Goal: Task Accomplishment & Management: Manage account settings

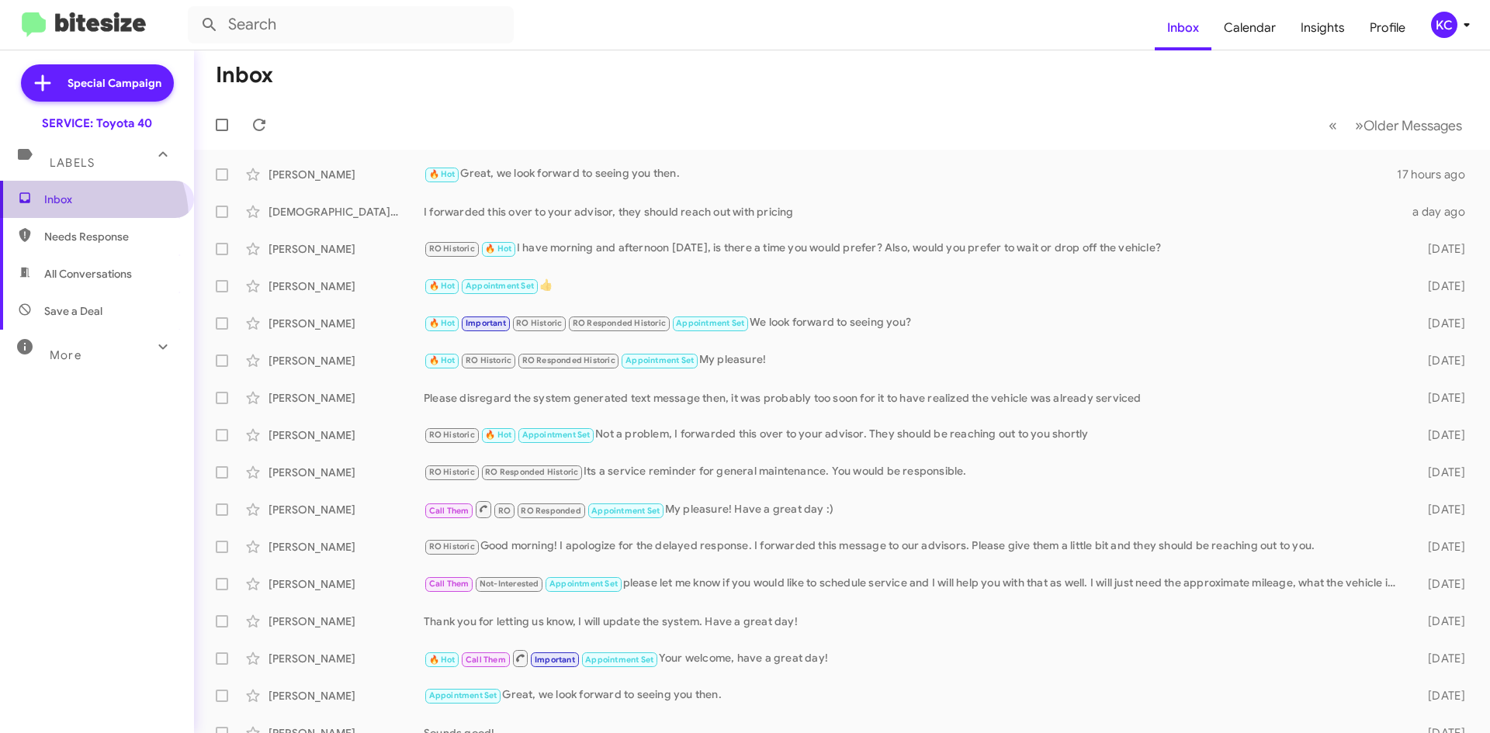
click at [80, 217] on span "Inbox" at bounding box center [97, 199] width 194 height 37
click at [92, 229] on span "Needs Response" at bounding box center [110, 237] width 132 height 16
type input "in:needs-response"
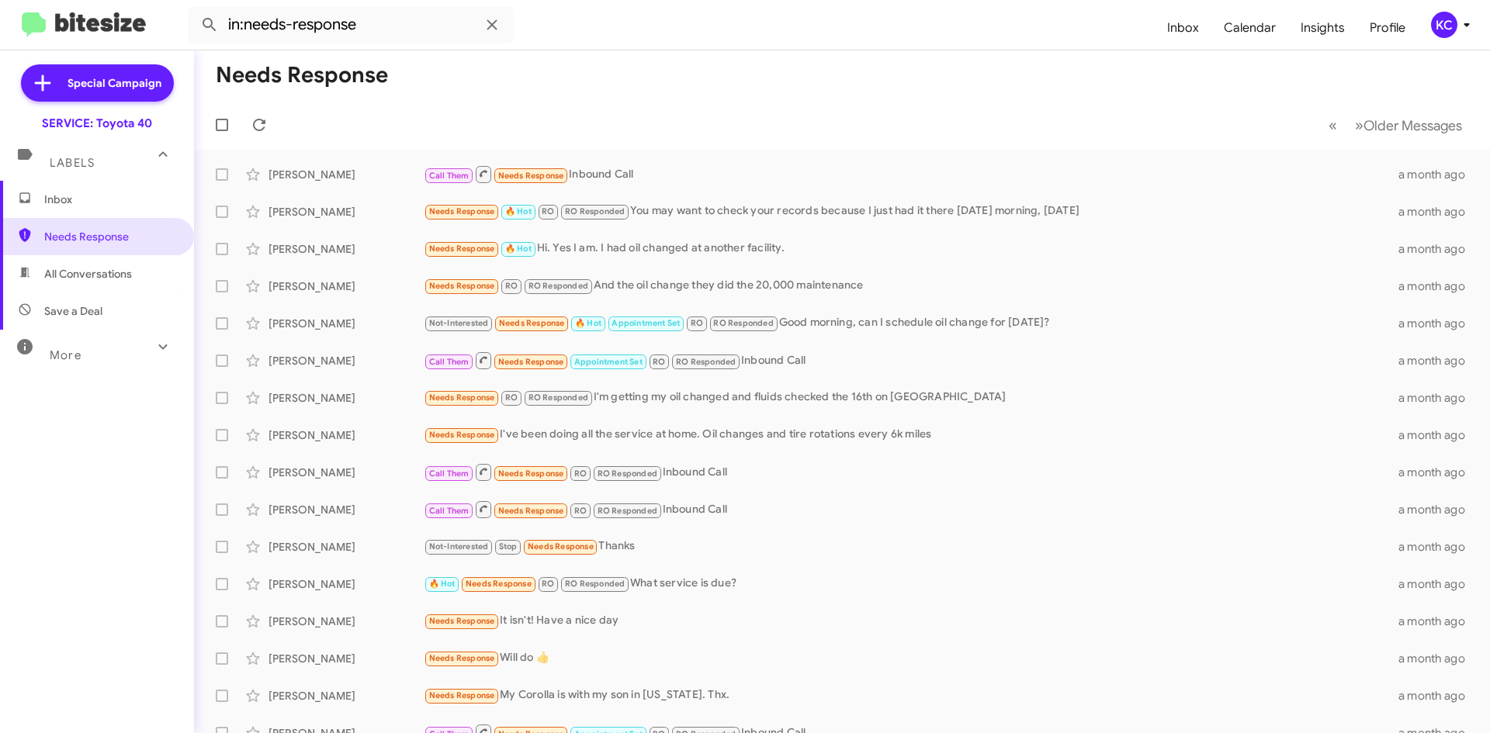
click at [1454, 26] on div "KC" at bounding box center [1444, 25] width 26 height 26
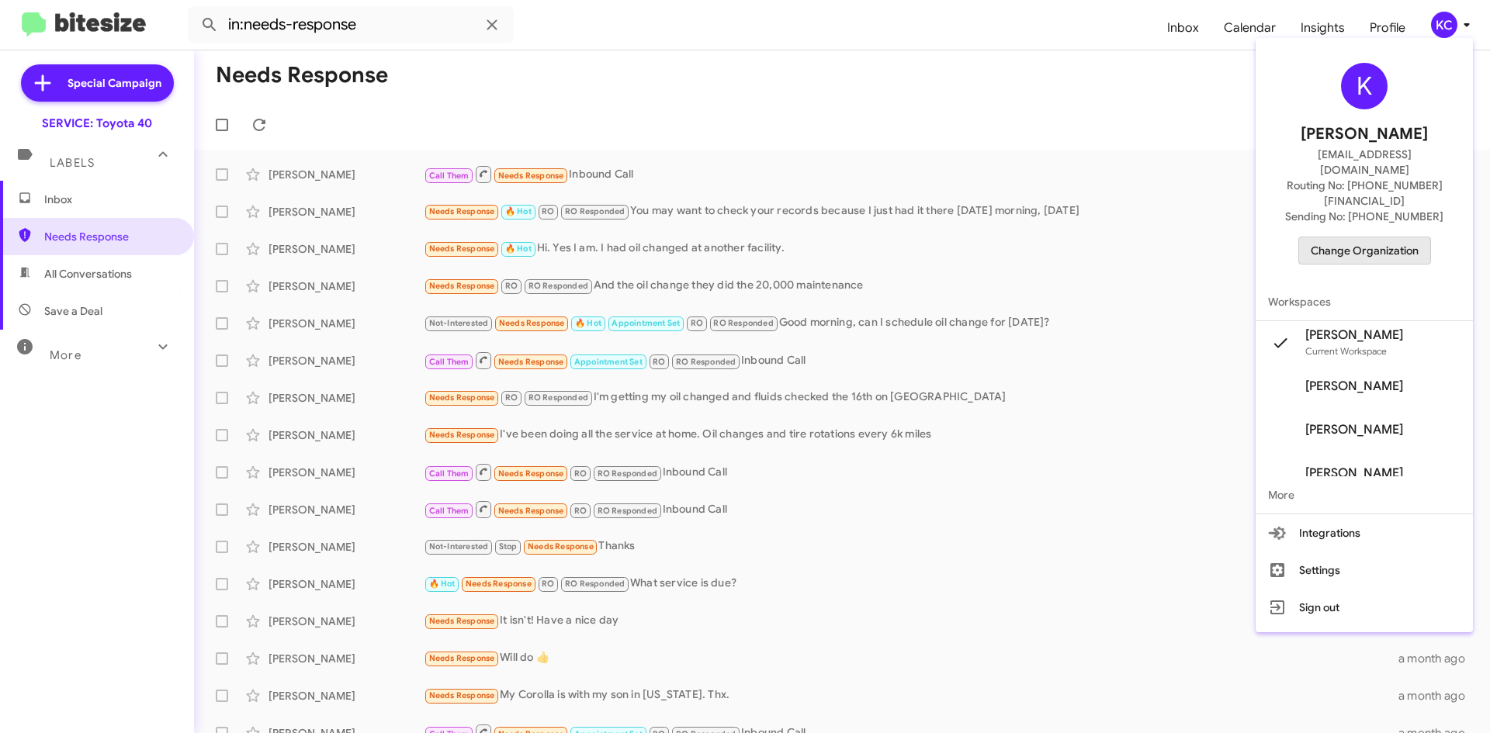
click at [1391, 237] on span "Change Organization" at bounding box center [1365, 250] width 108 height 26
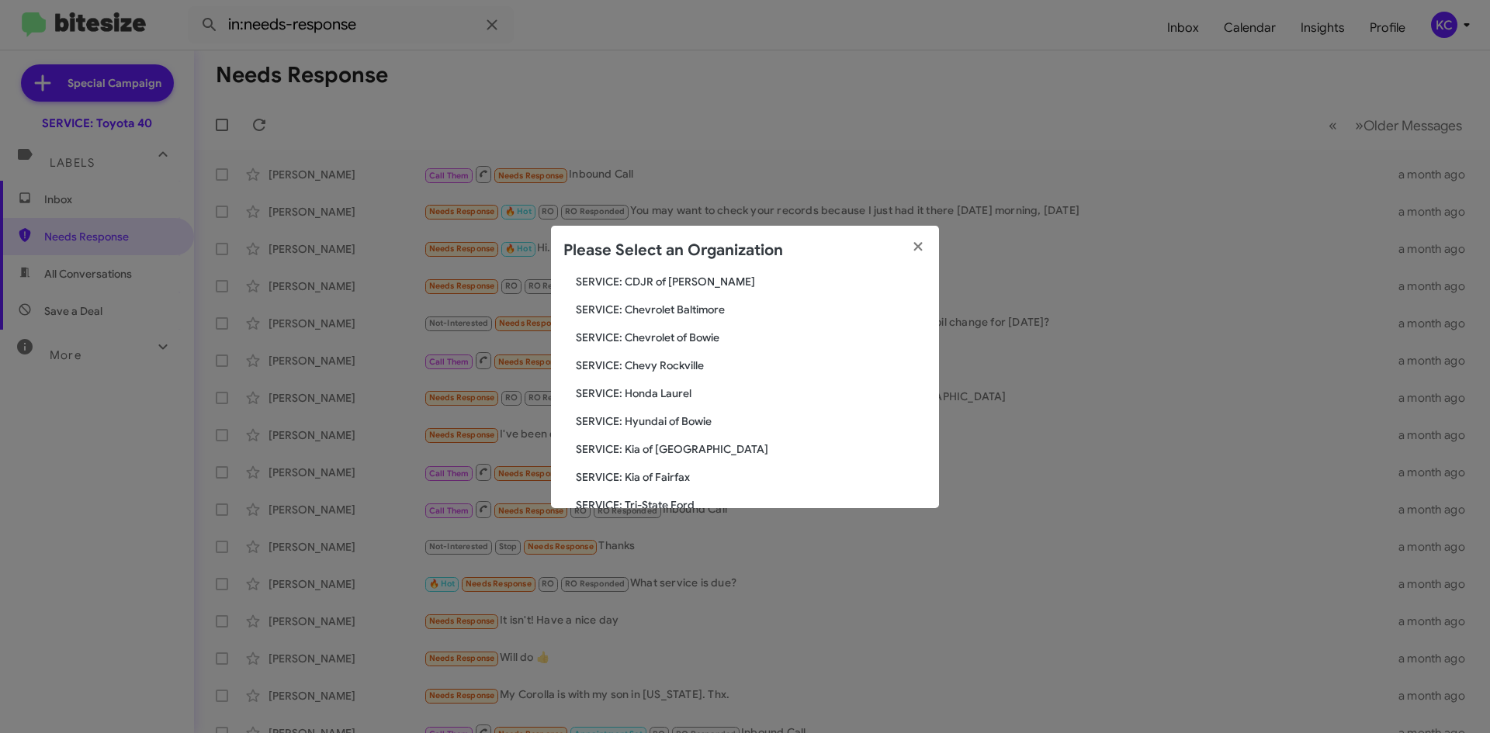
scroll to position [155, 0]
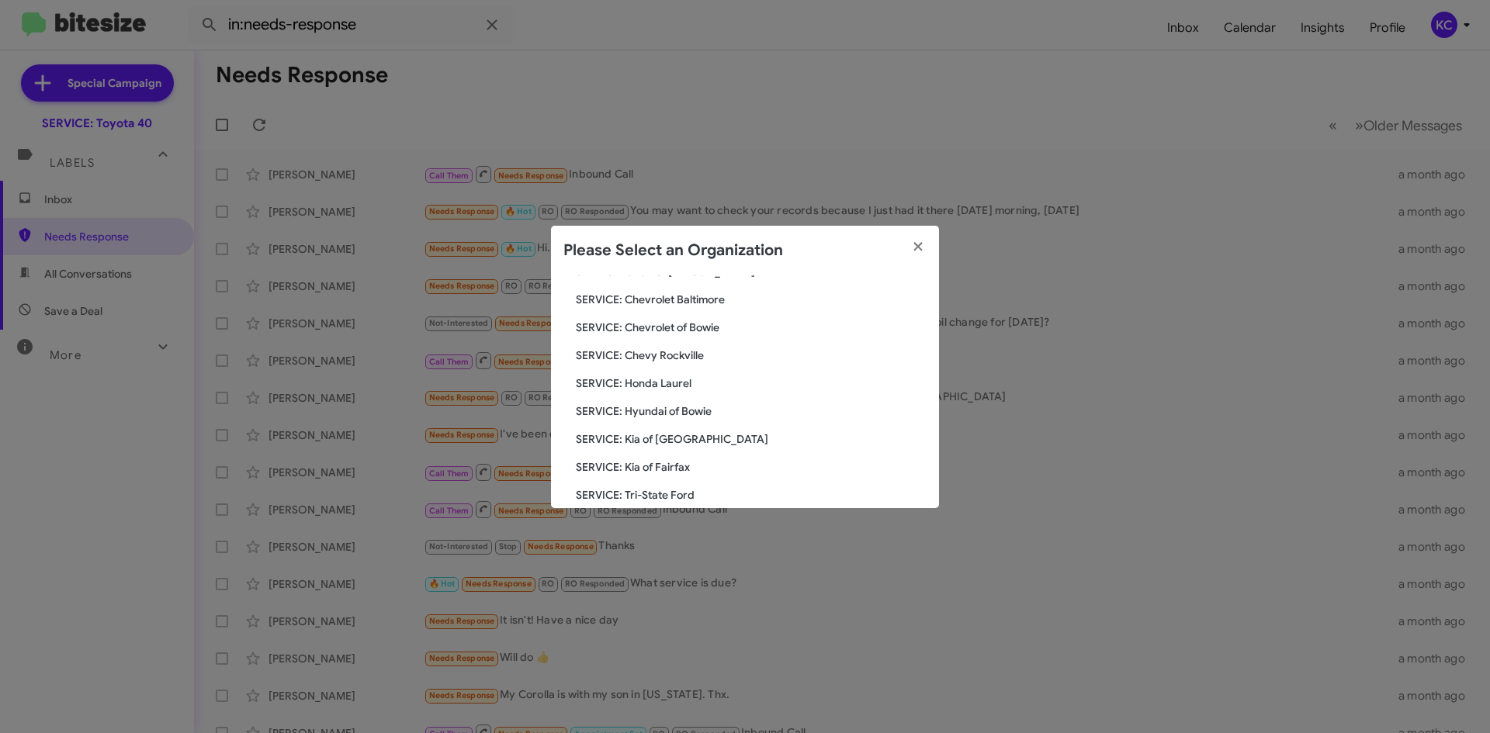
click at [683, 404] on span "SERVICE: Hyundai of Bowie" at bounding box center [751, 412] width 351 height 16
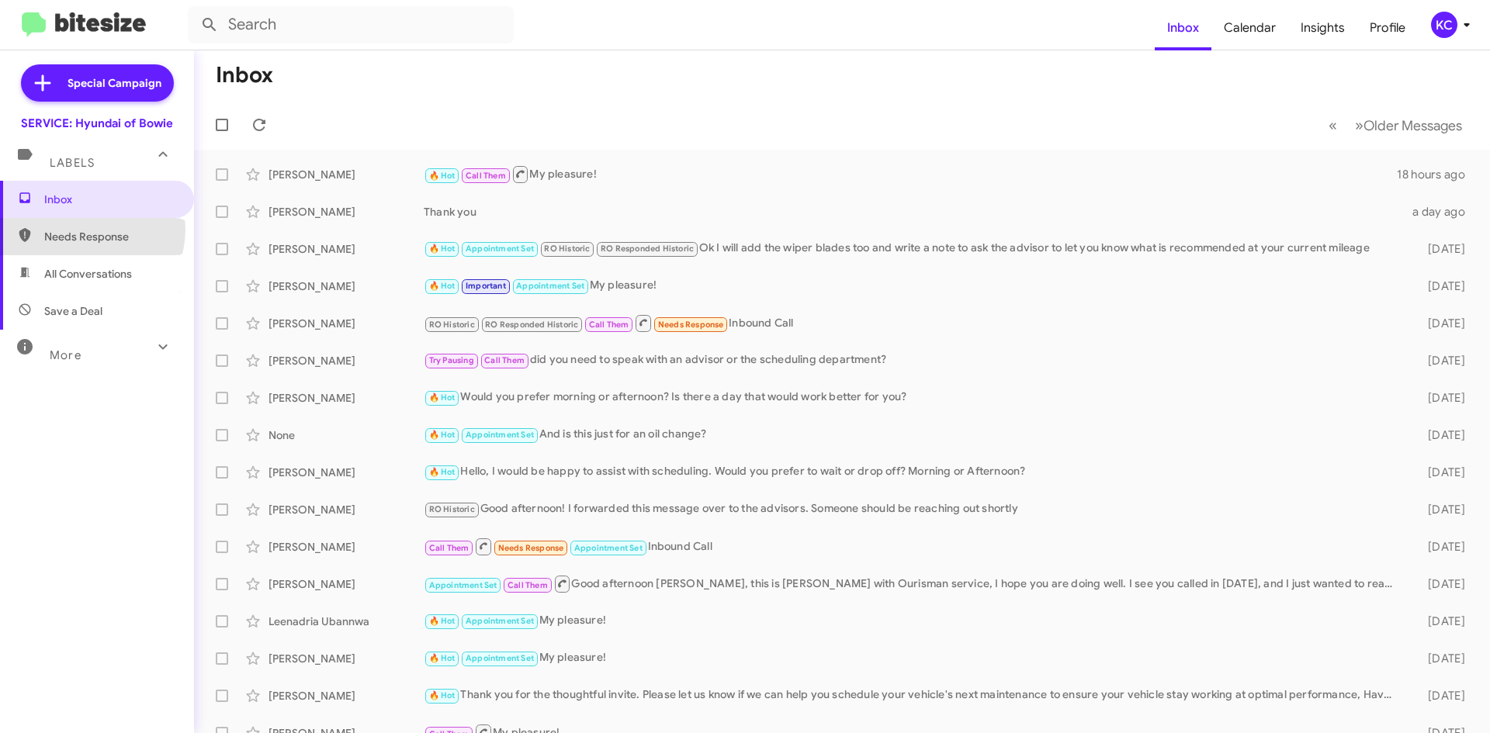
click at [90, 230] on span "Needs Response" at bounding box center [110, 237] width 132 height 16
type input "in:needs-response"
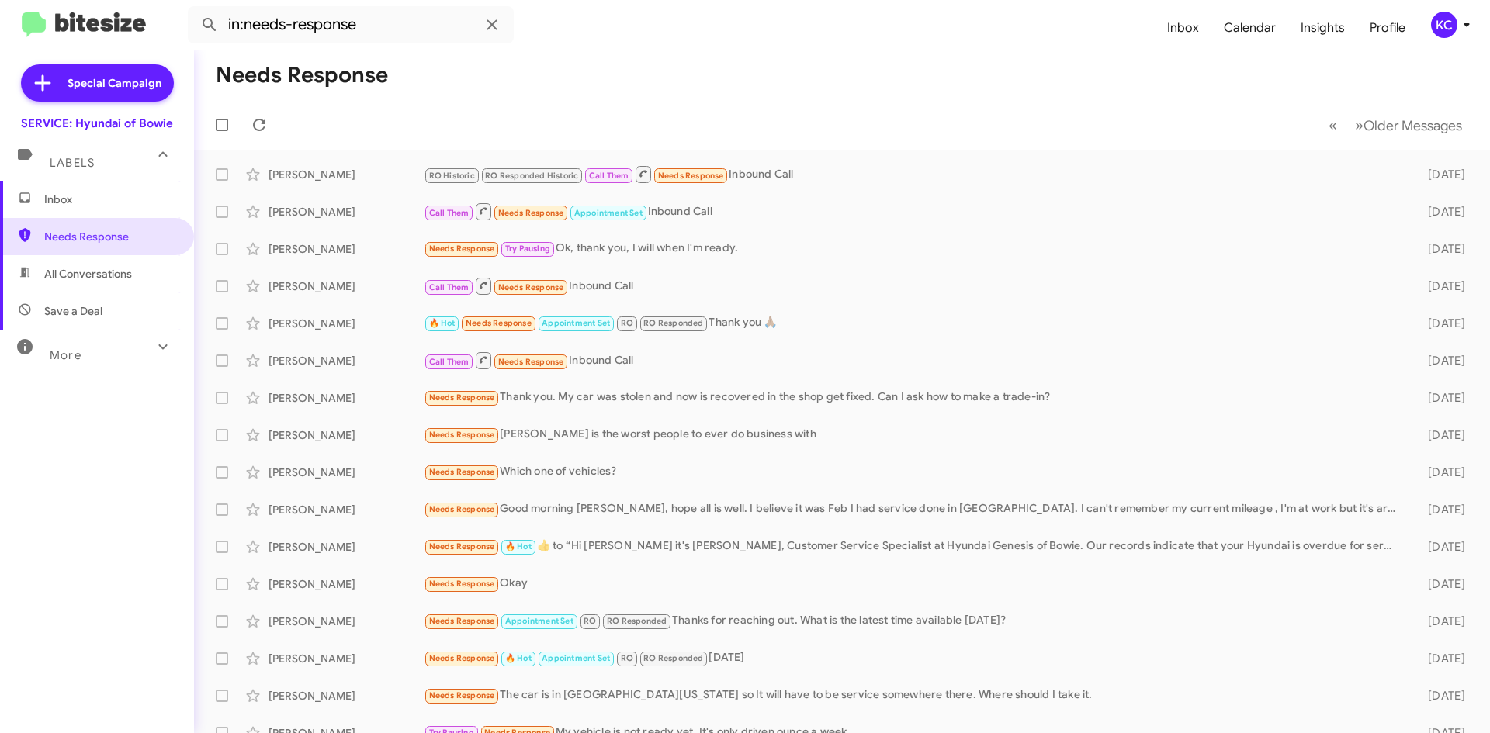
click at [1450, 26] on div "KC" at bounding box center [1444, 25] width 26 height 26
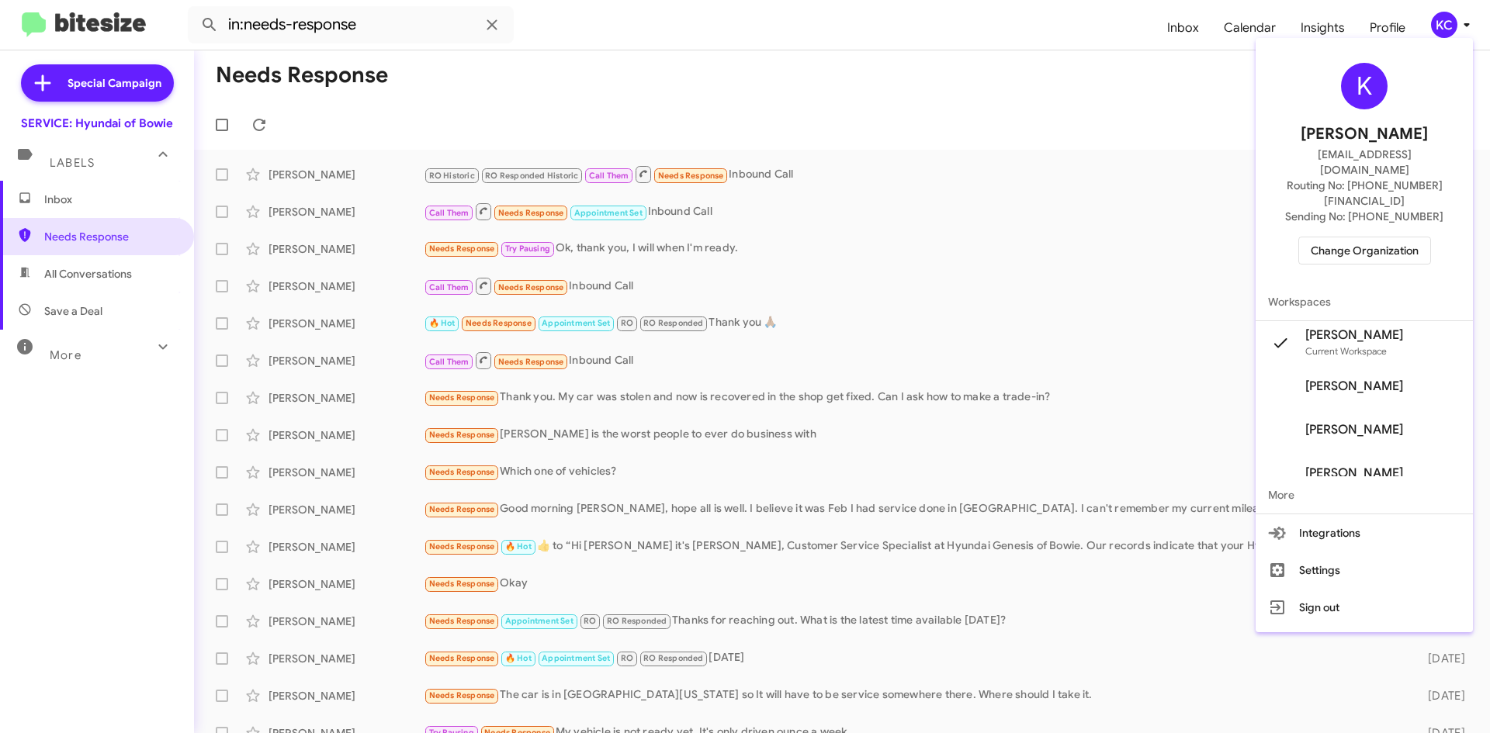
click at [1390, 237] on span "Change Organization" at bounding box center [1365, 250] width 108 height 26
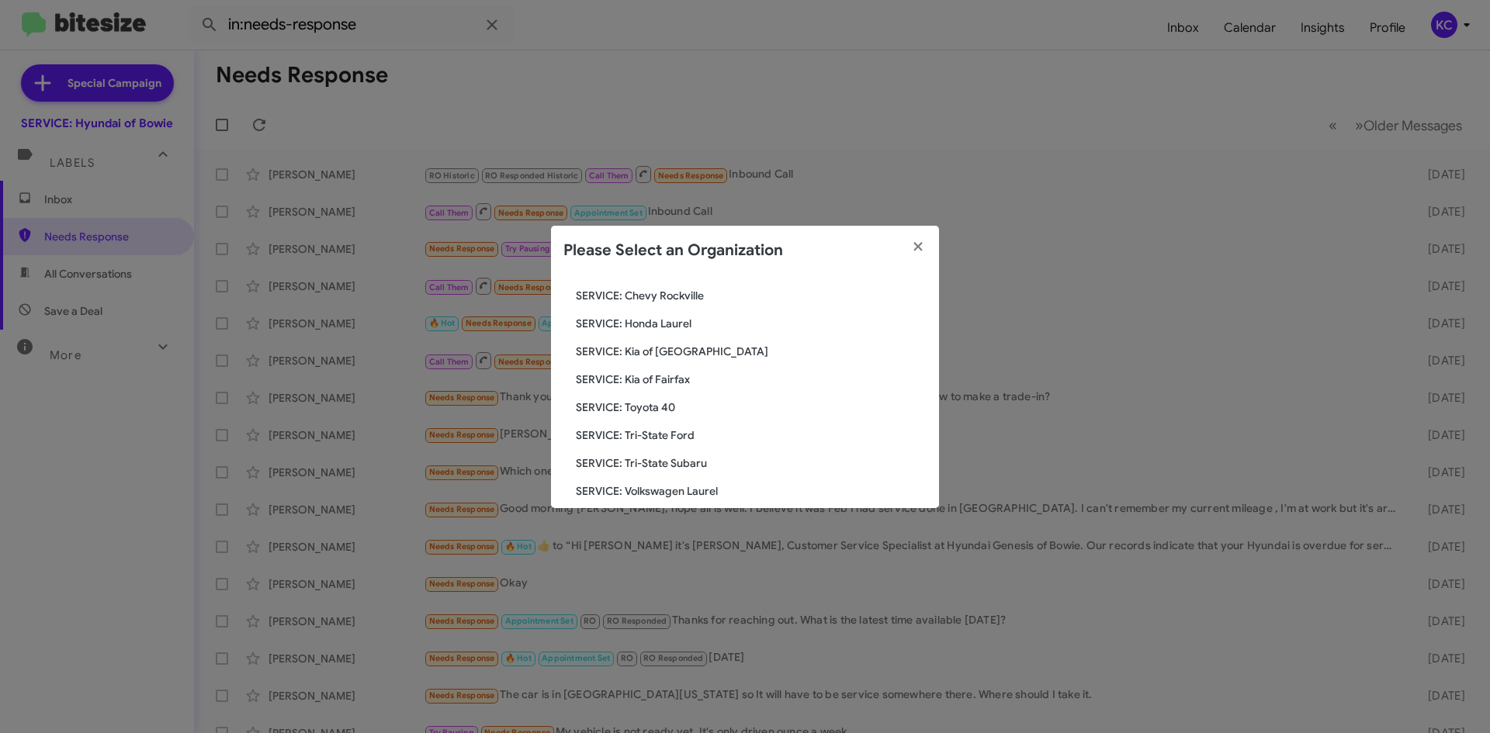
scroll to position [233, 0]
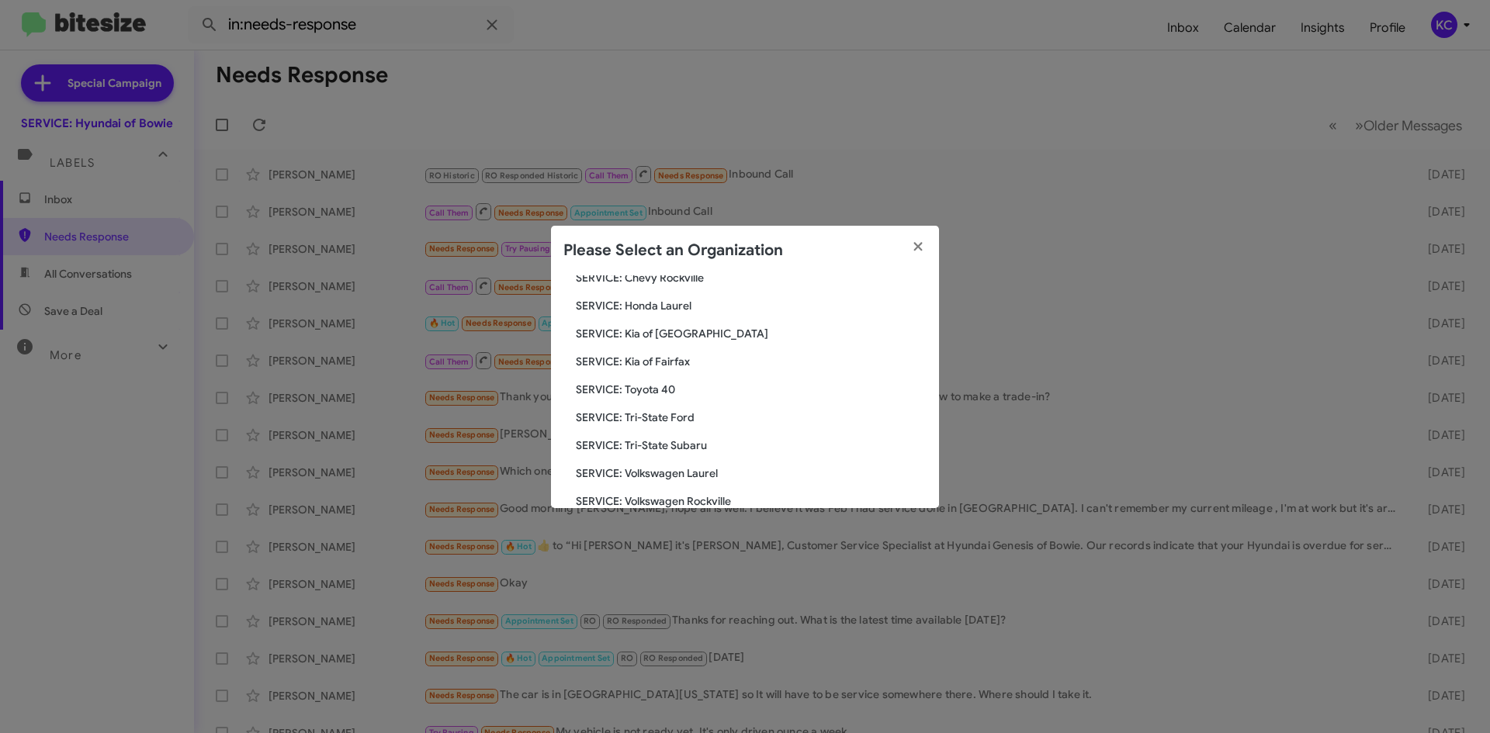
click at [668, 413] on span "SERVICE: Tri-State Ford" at bounding box center [751, 418] width 351 height 16
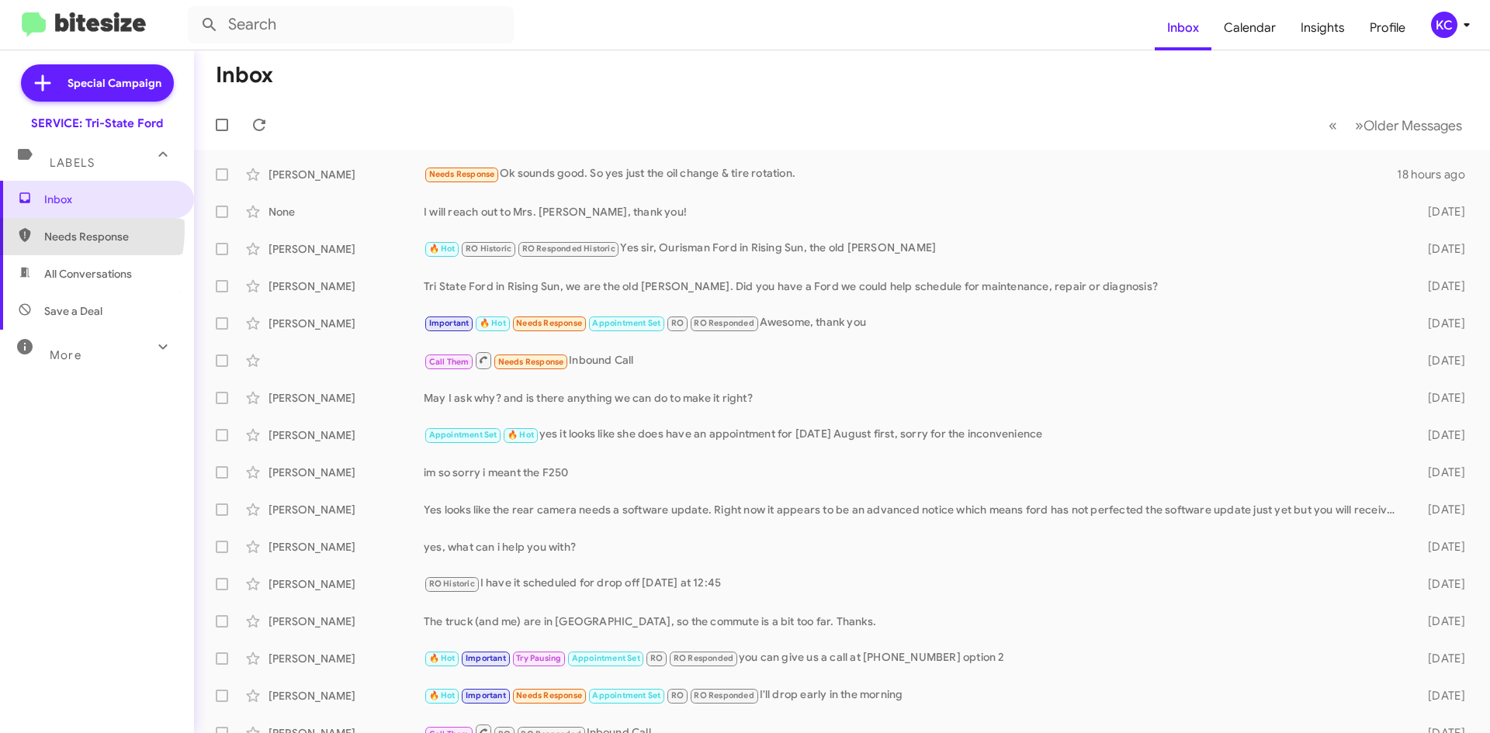
click at [36, 229] on span "Needs Response" at bounding box center [97, 236] width 194 height 37
type input "in:needs-response"
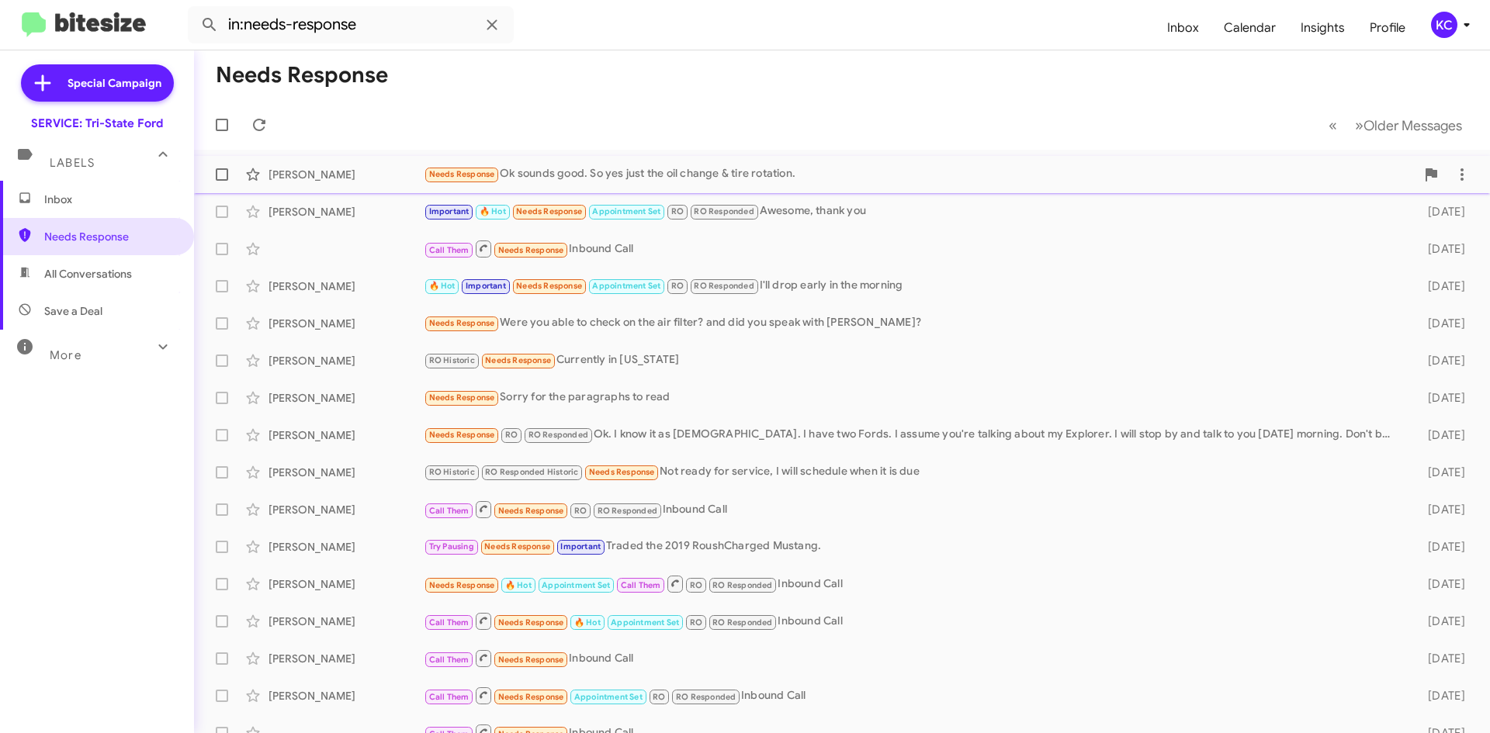
click at [623, 168] on div "Needs Response Ok sounds good. So yes just the oil change & tire rotation." at bounding box center [920, 174] width 992 height 18
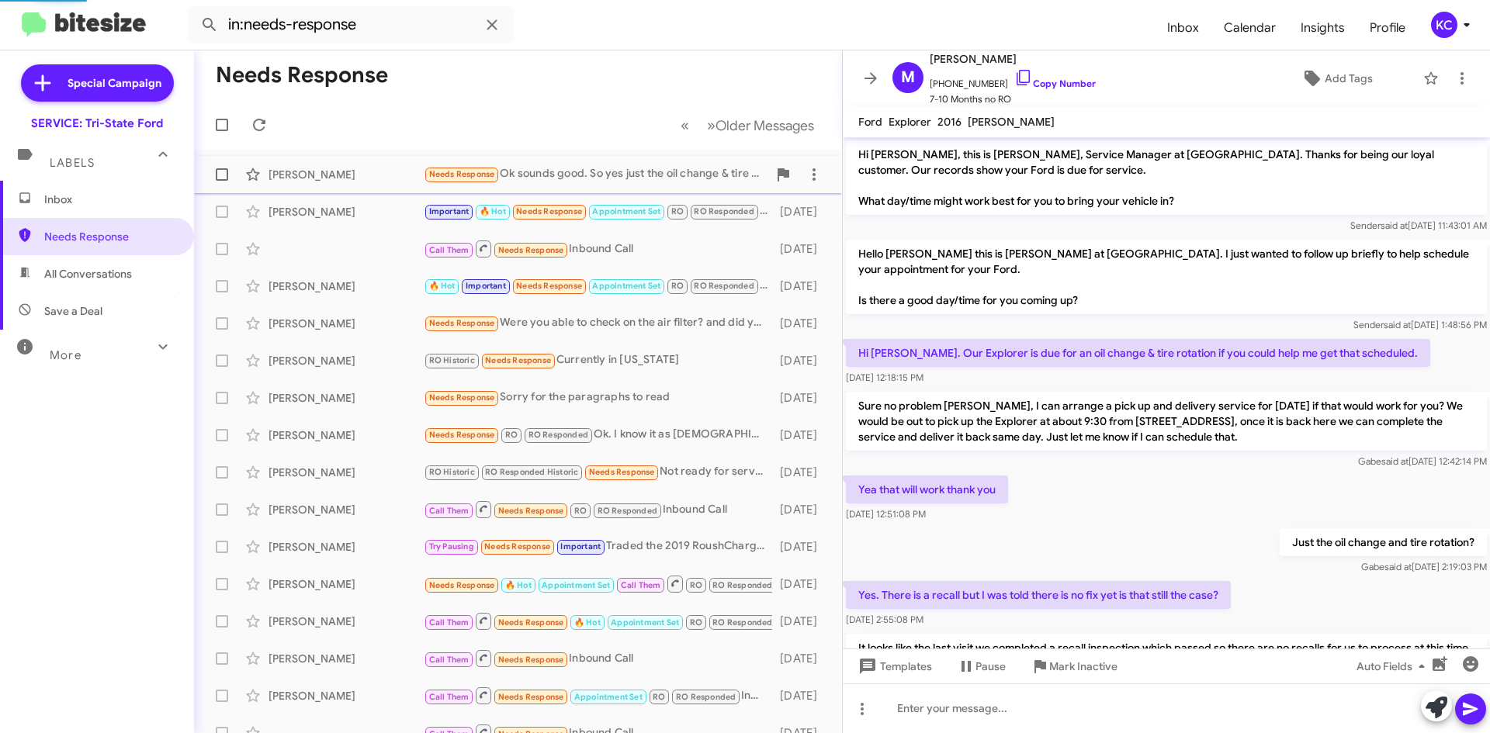
scroll to position [195, 0]
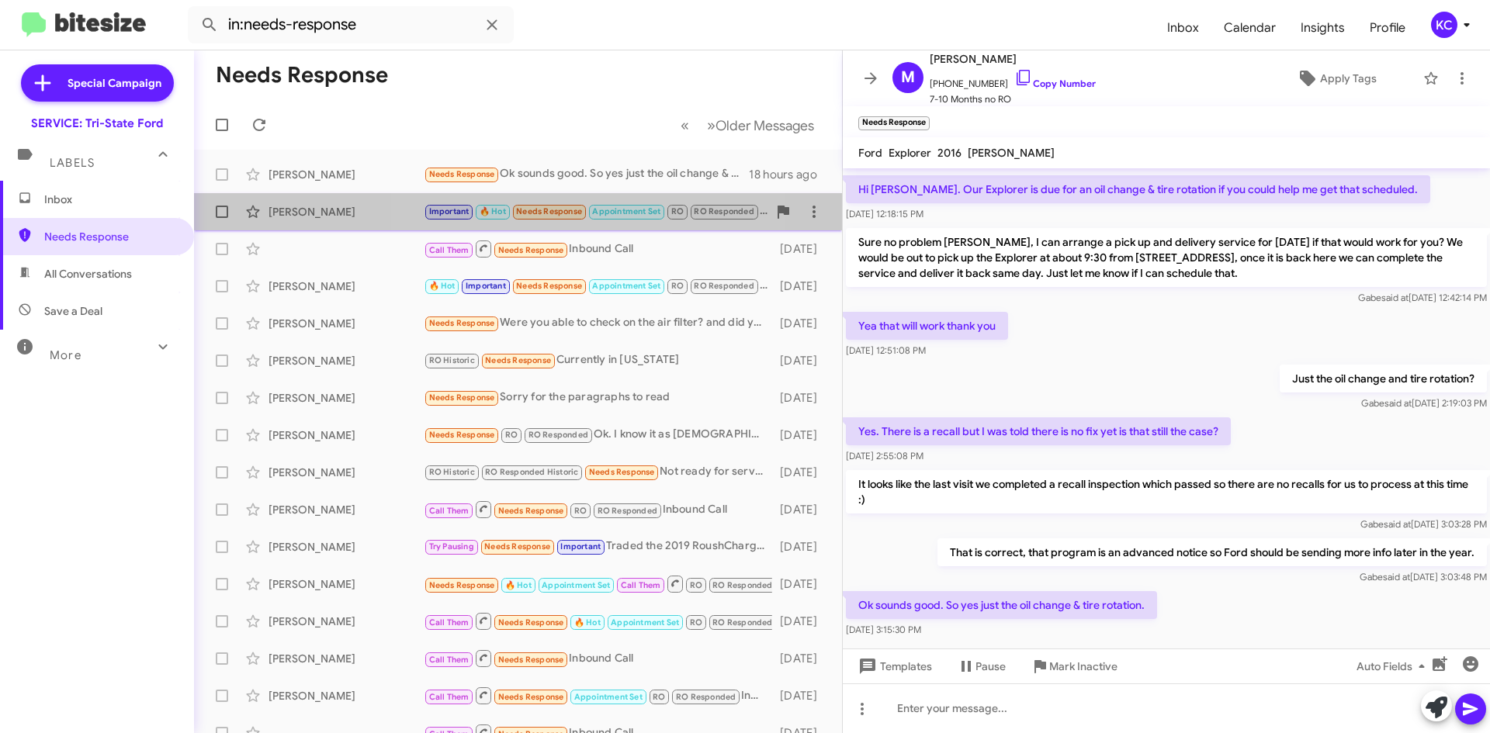
click at [581, 217] on span "Needs Response" at bounding box center [549, 211] width 66 height 10
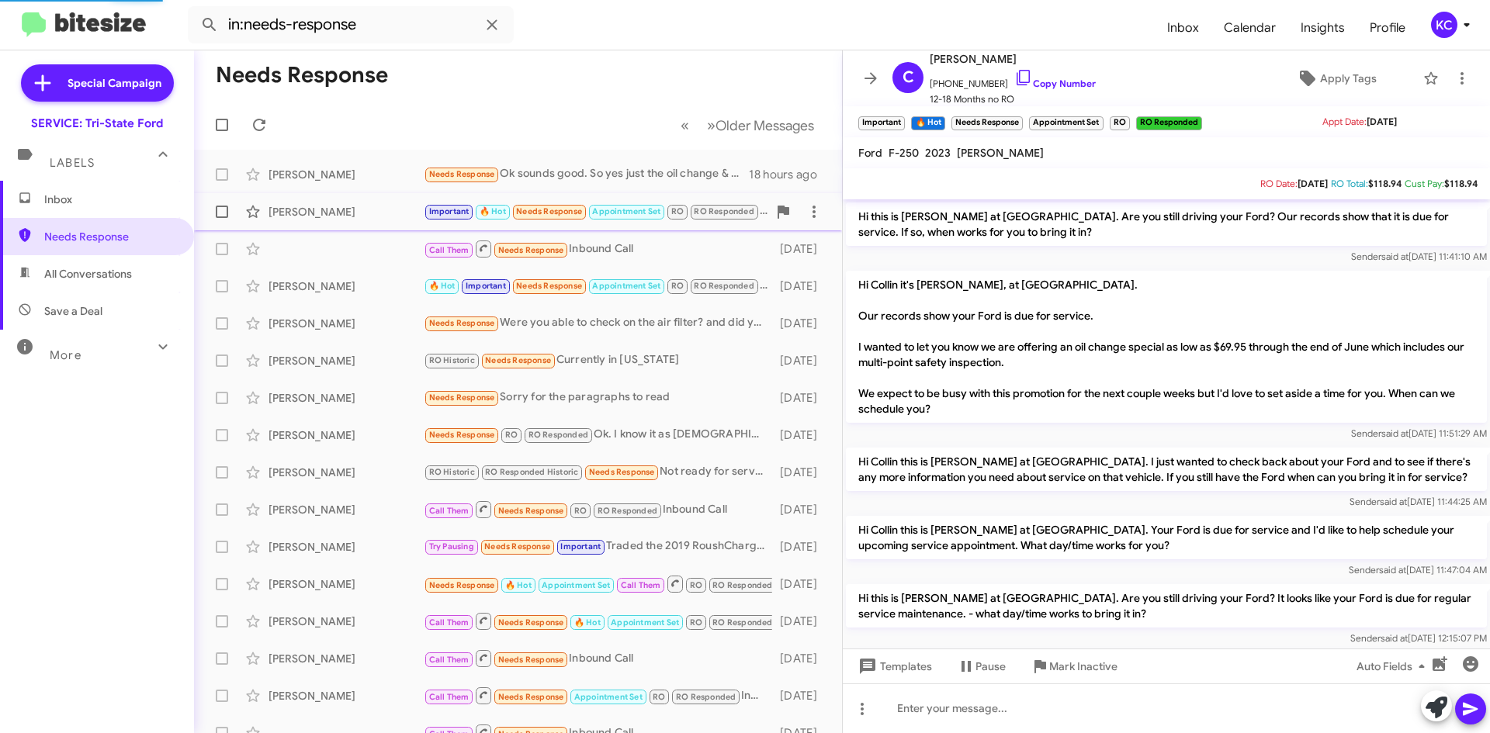
scroll to position [78, 0]
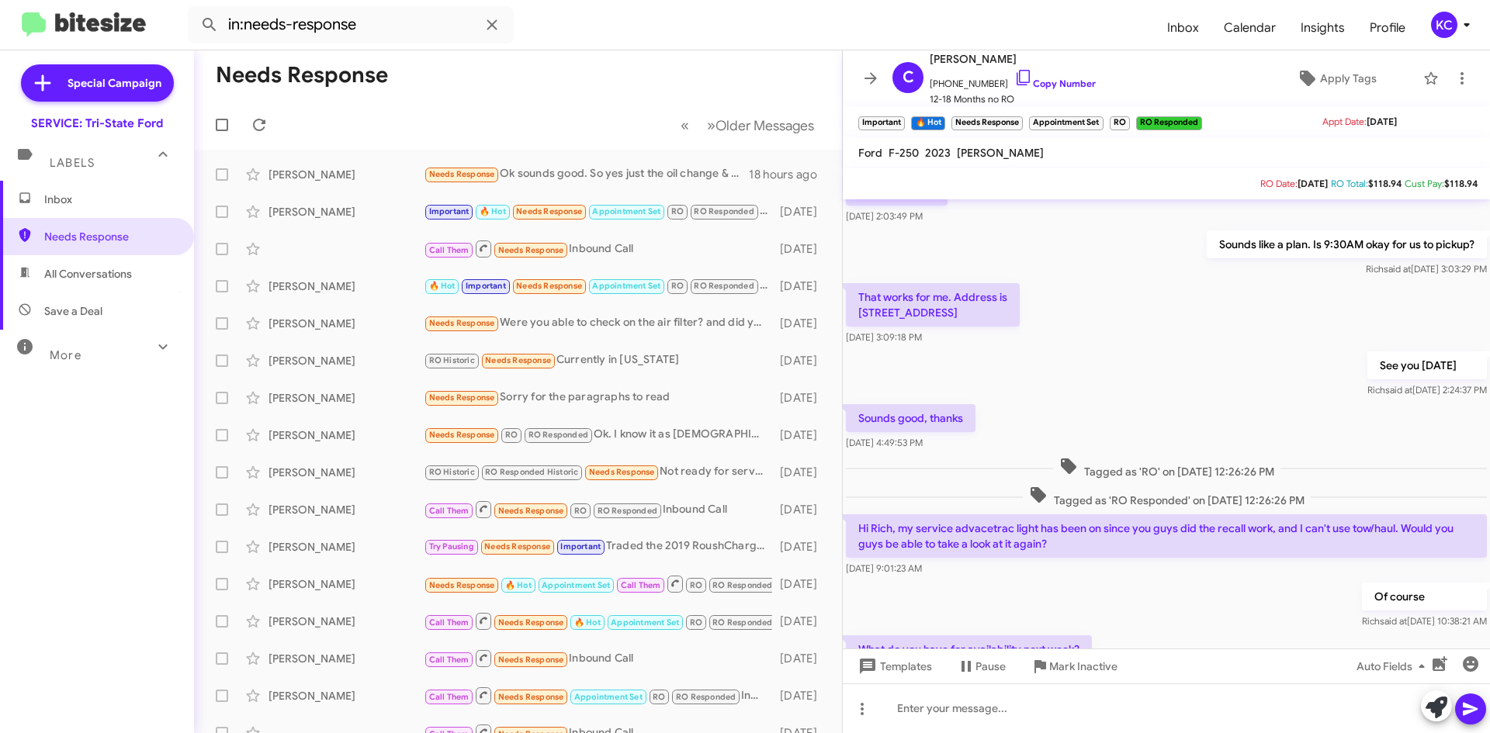
click at [64, 199] on span "Inbox" at bounding box center [110, 200] width 132 height 16
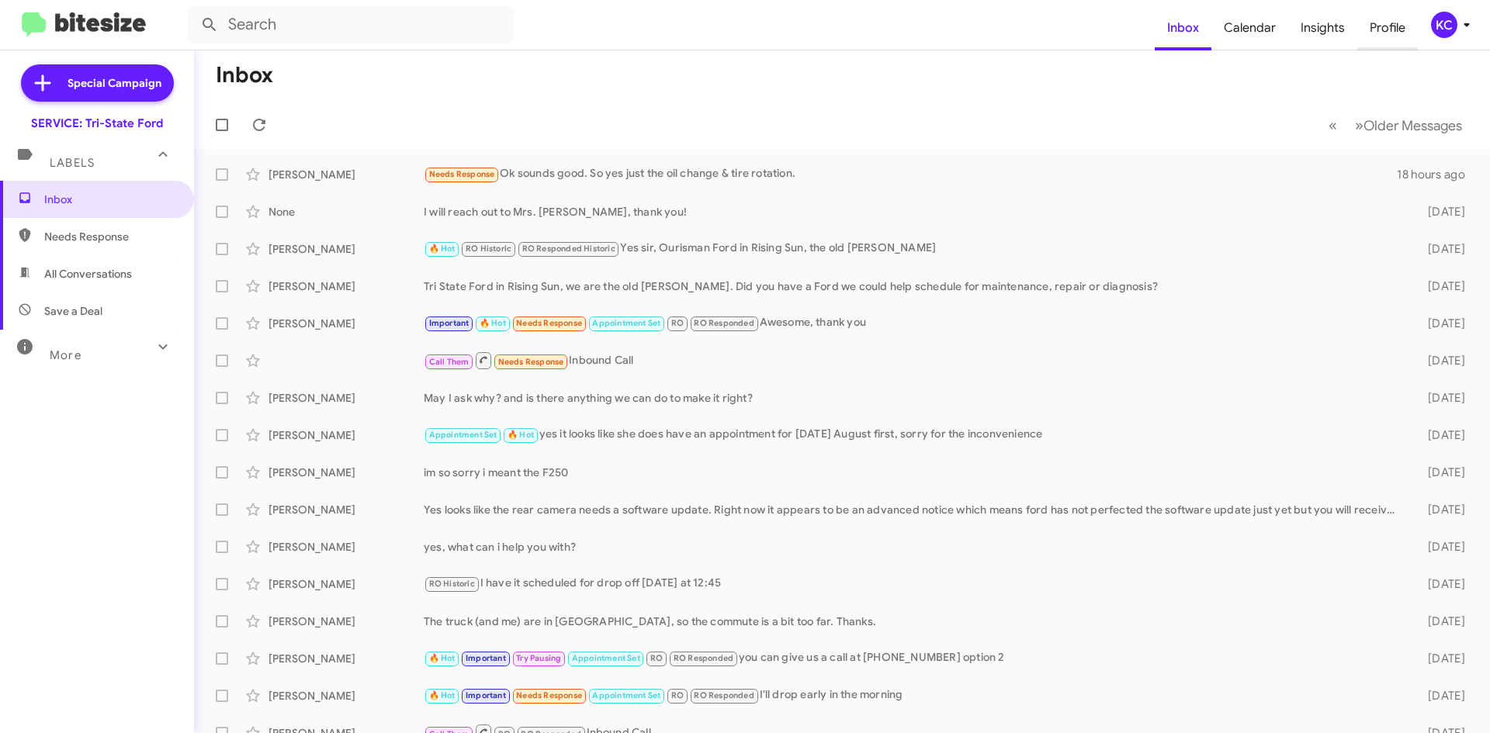
click at [1411, 29] on span "Profile" at bounding box center [1387, 27] width 61 height 45
click at [1464, 25] on icon at bounding box center [1466, 25] width 19 height 19
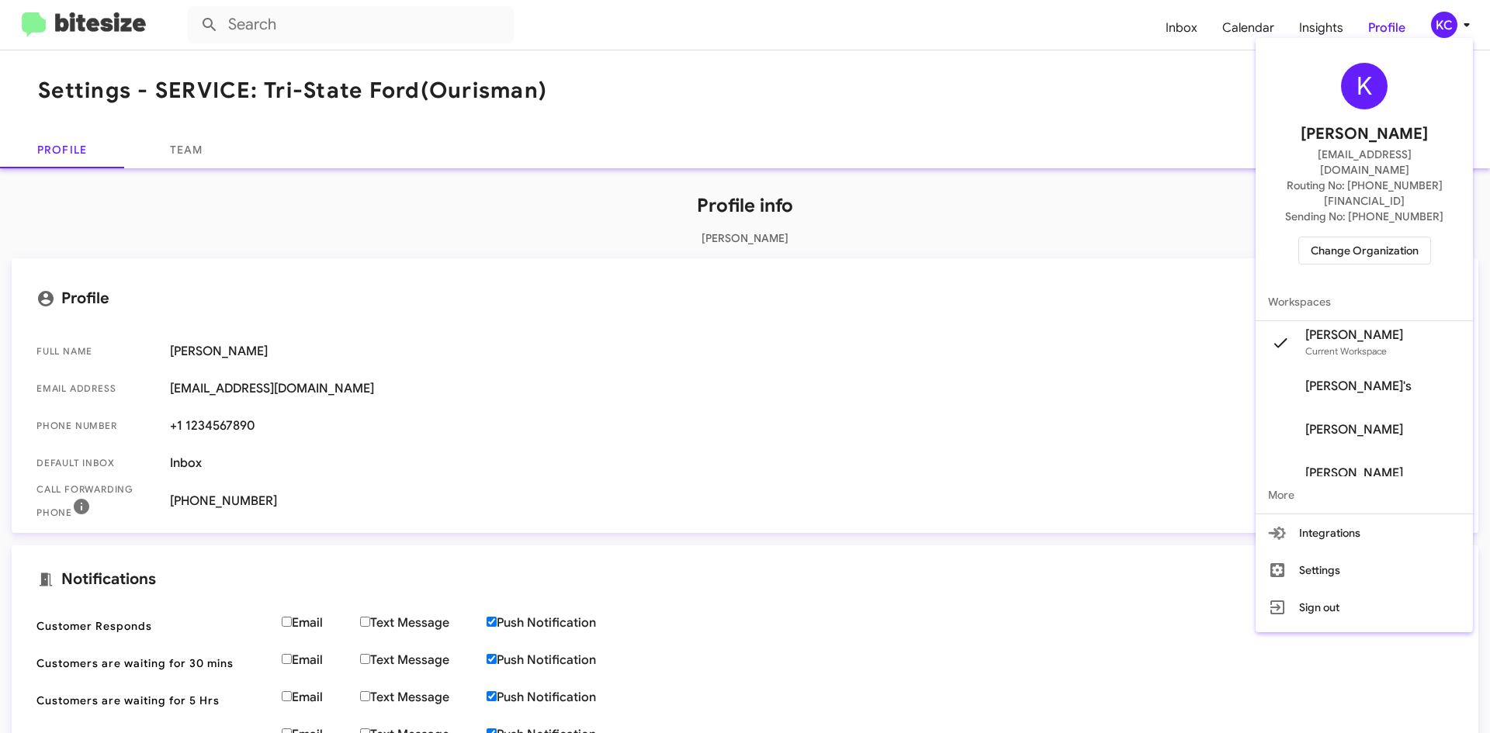
click at [1368, 237] on span "Change Organization" at bounding box center [1365, 250] width 108 height 26
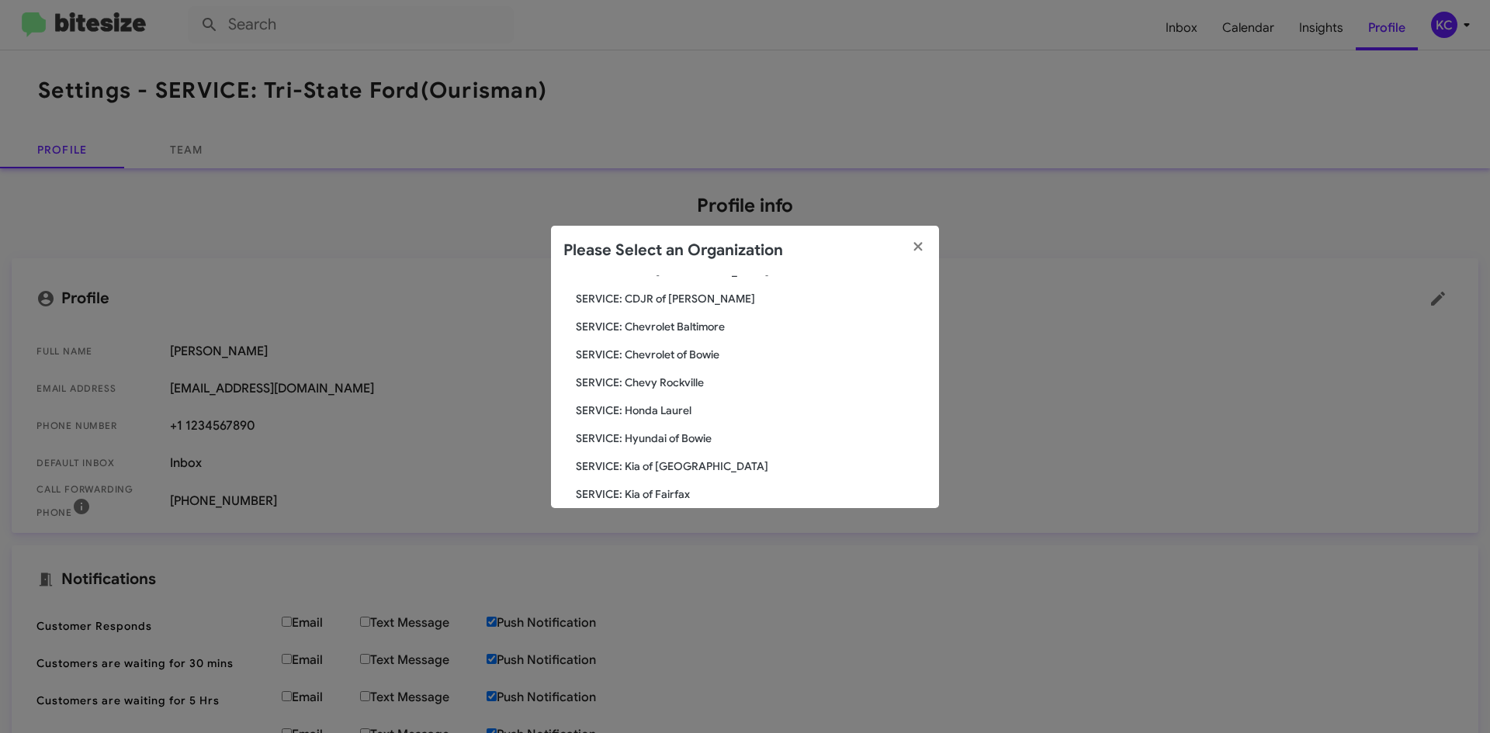
scroll to position [155, 0]
click at [663, 492] on span "SERVICE: Toyota 40" at bounding box center [751, 495] width 351 height 16
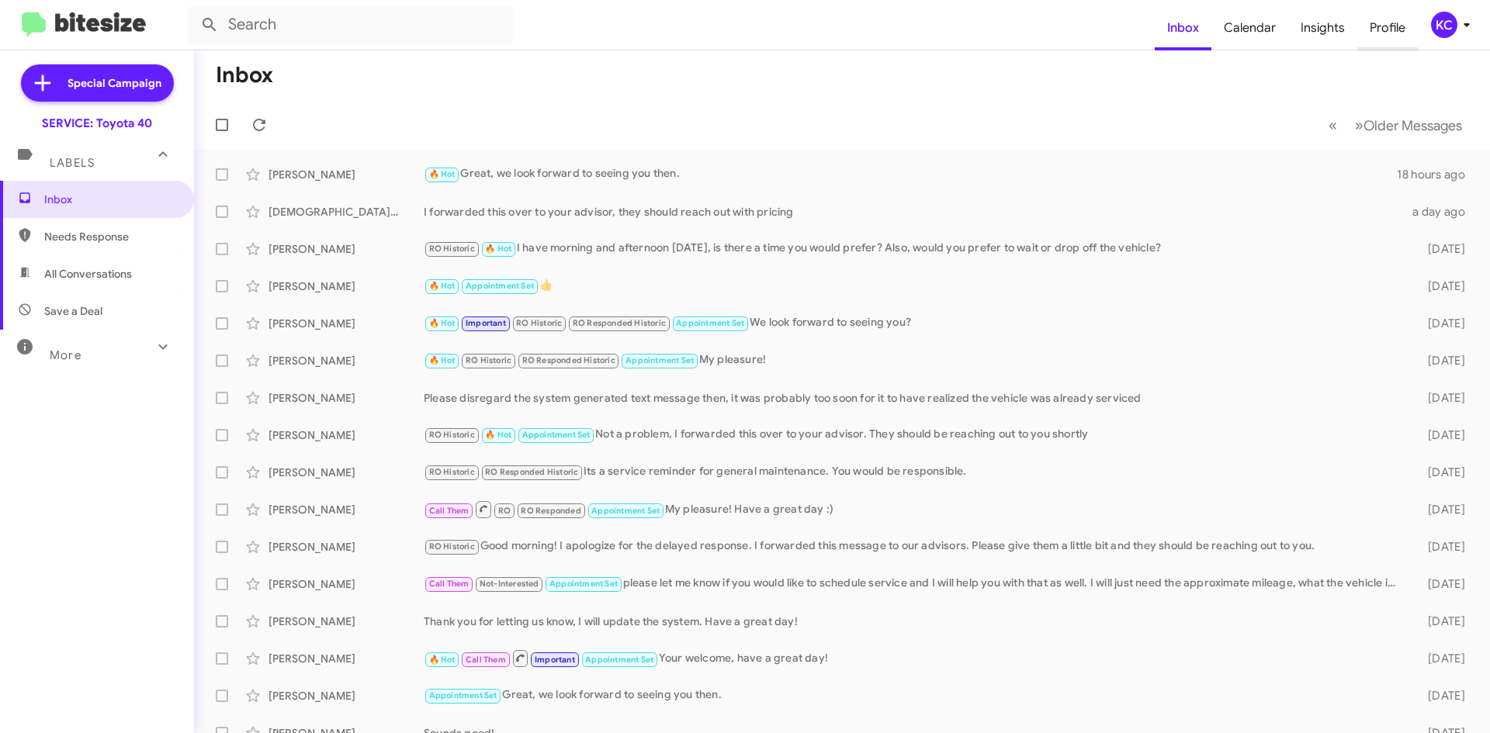
click at [1381, 32] on span "Profile" at bounding box center [1387, 27] width 61 height 45
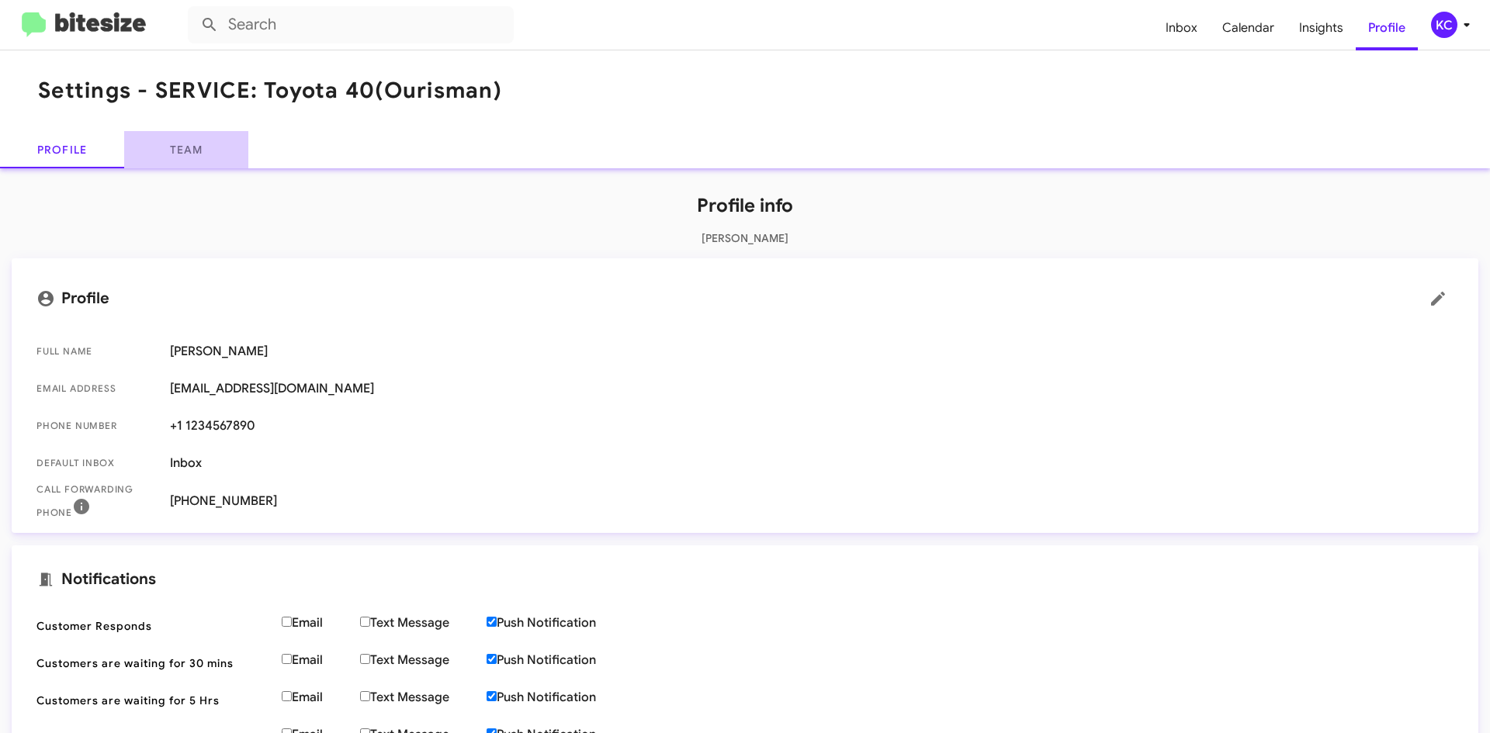
click at [180, 146] on link "Team" at bounding box center [186, 149] width 124 height 37
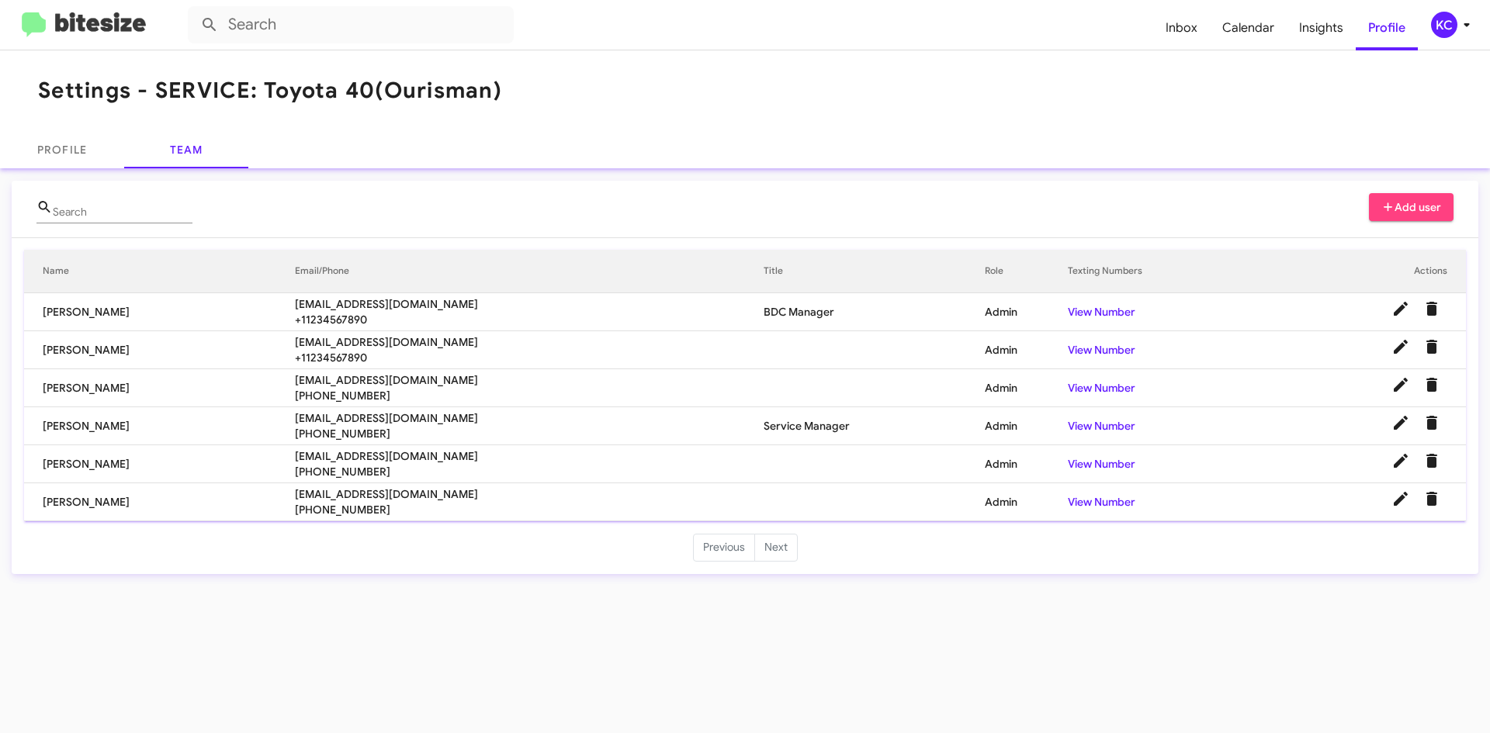
click at [1420, 205] on span "Add user" at bounding box center [1411, 207] width 61 height 28
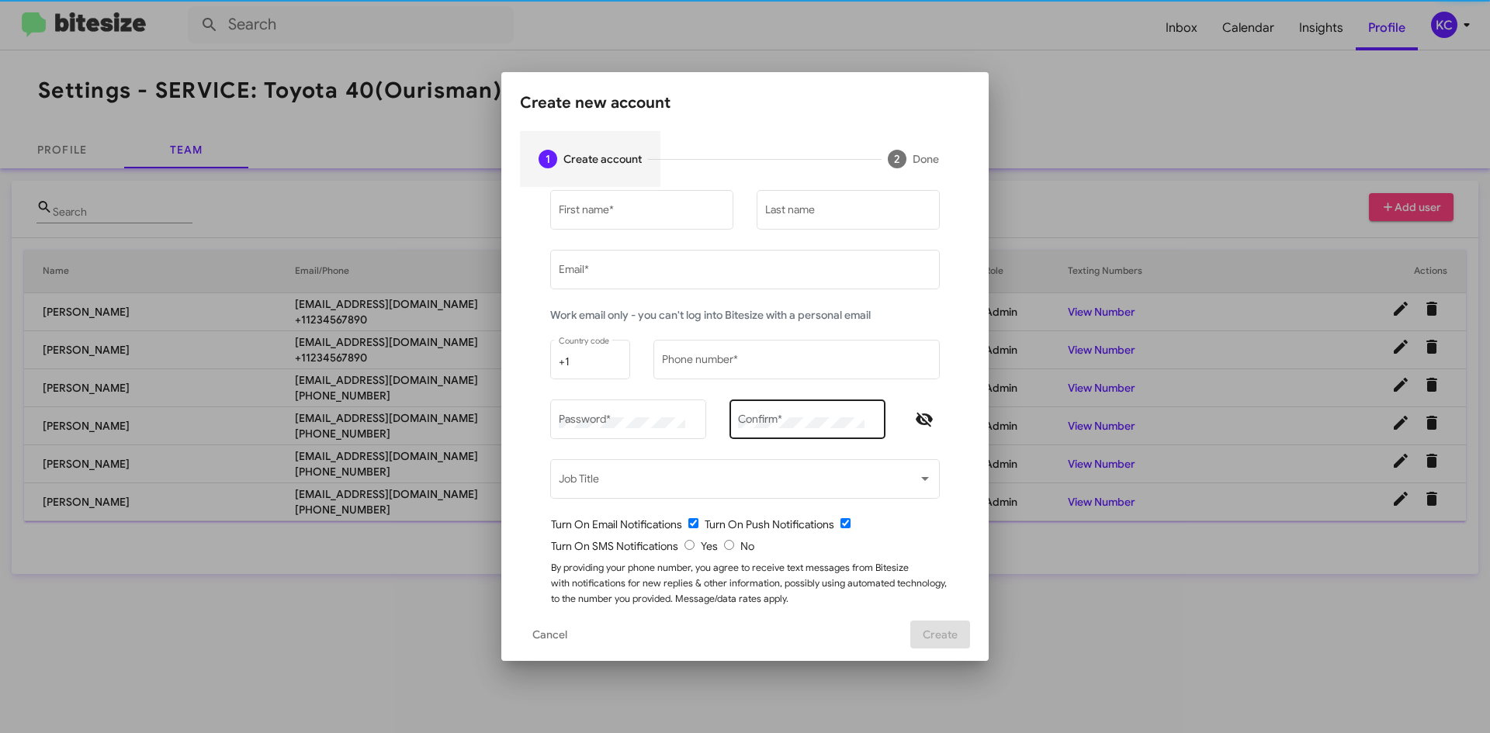
type input "[EMAIL_ADDRESS][DOMAIN_NAME]"
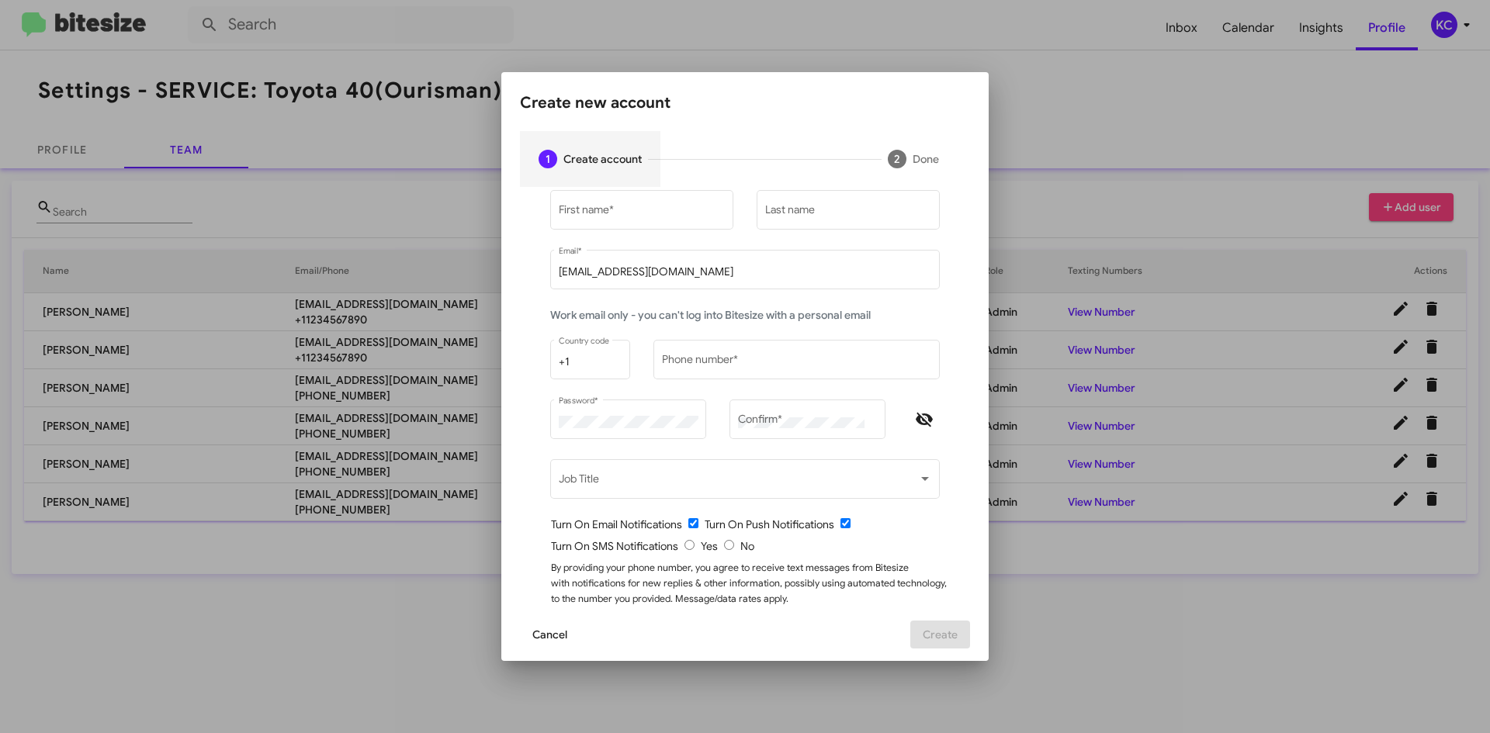
click at [560, 624] on span "Cancel" at bounding box center [549, 635] width 35 height 28
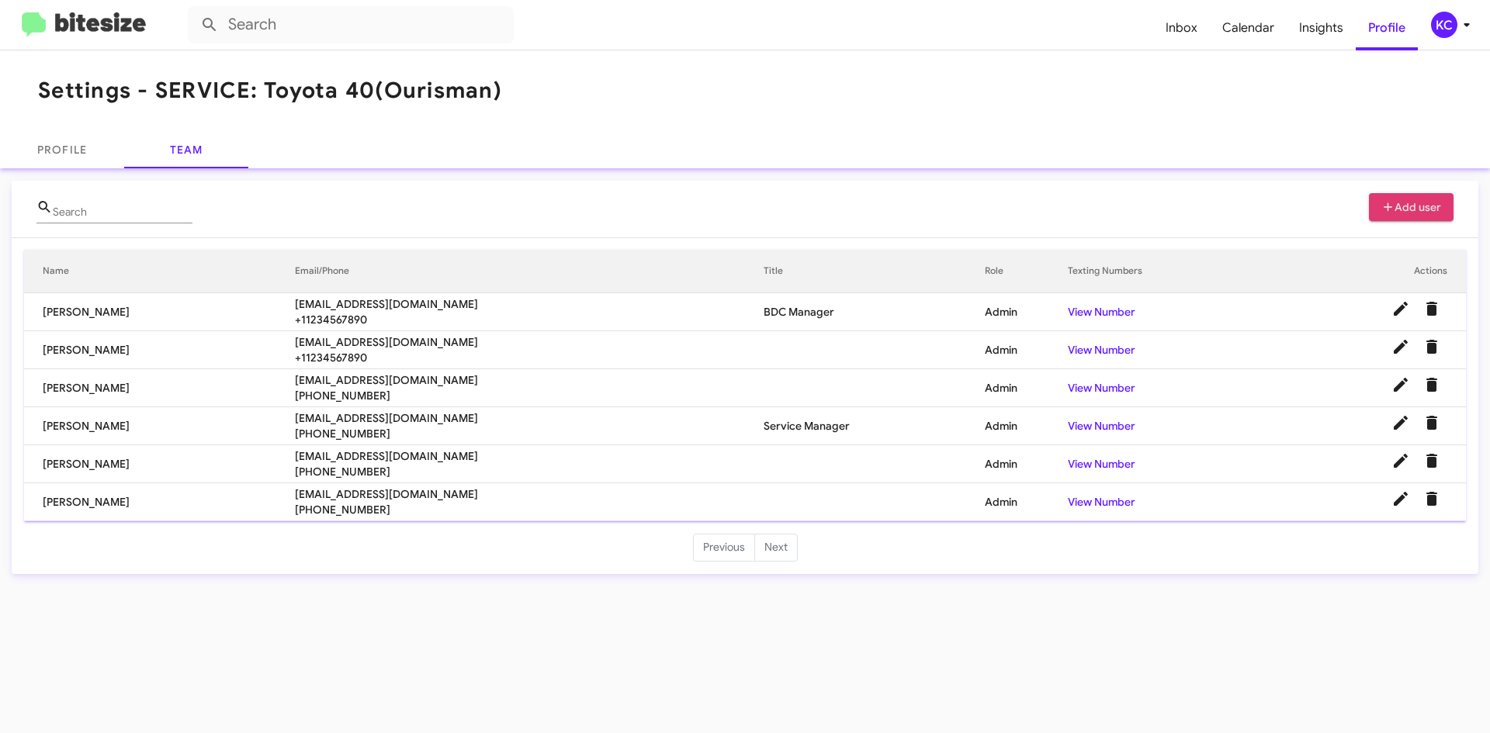
click at [98, 205] on div "Search" at bounding box center [123, 208] width 140 height 30
type input "CARMEN"
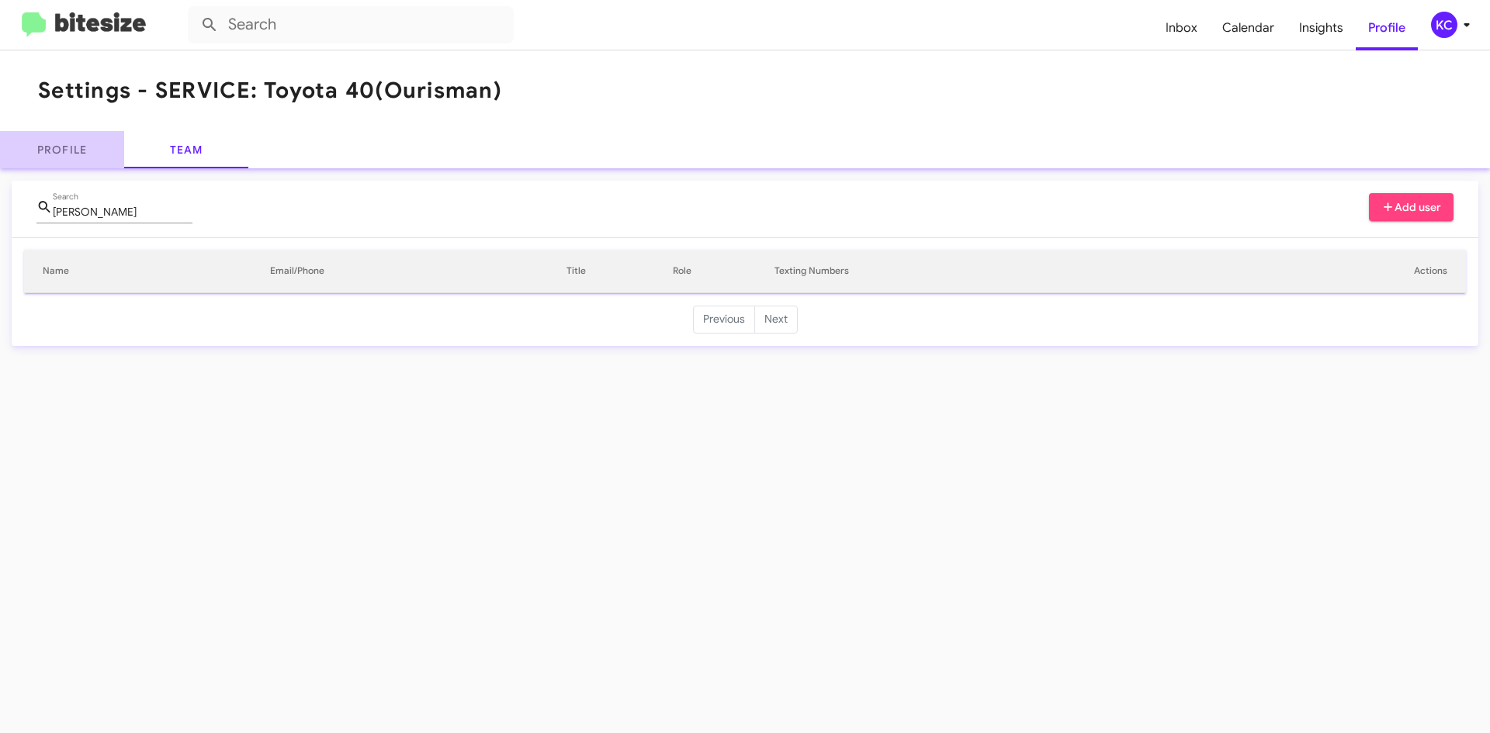
click at [92, 163] on link "Profile" at bounding box center [62, 149] width 124 height 37
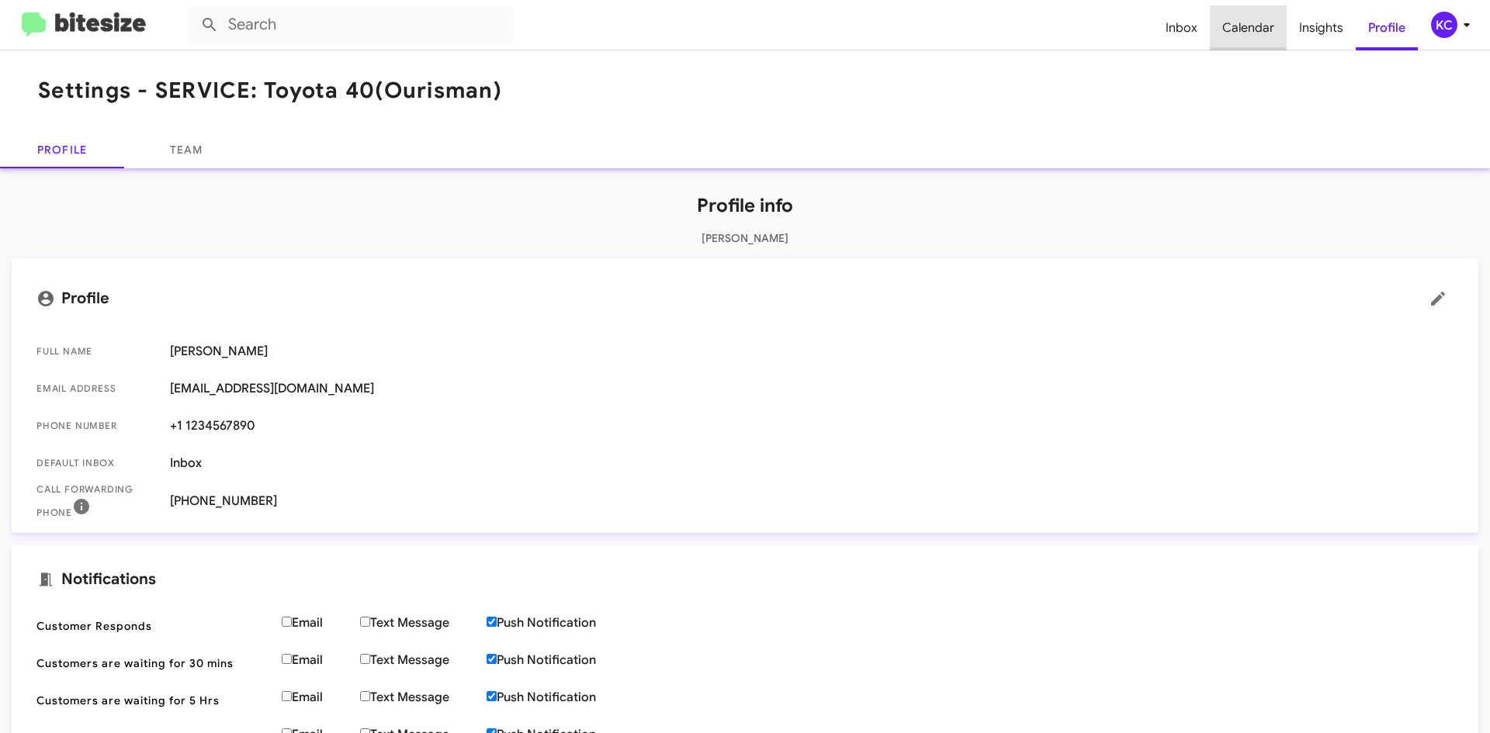
click at [1246, 27] on span "Calendar" at bounding box center [1248, 27] width 77 height 45
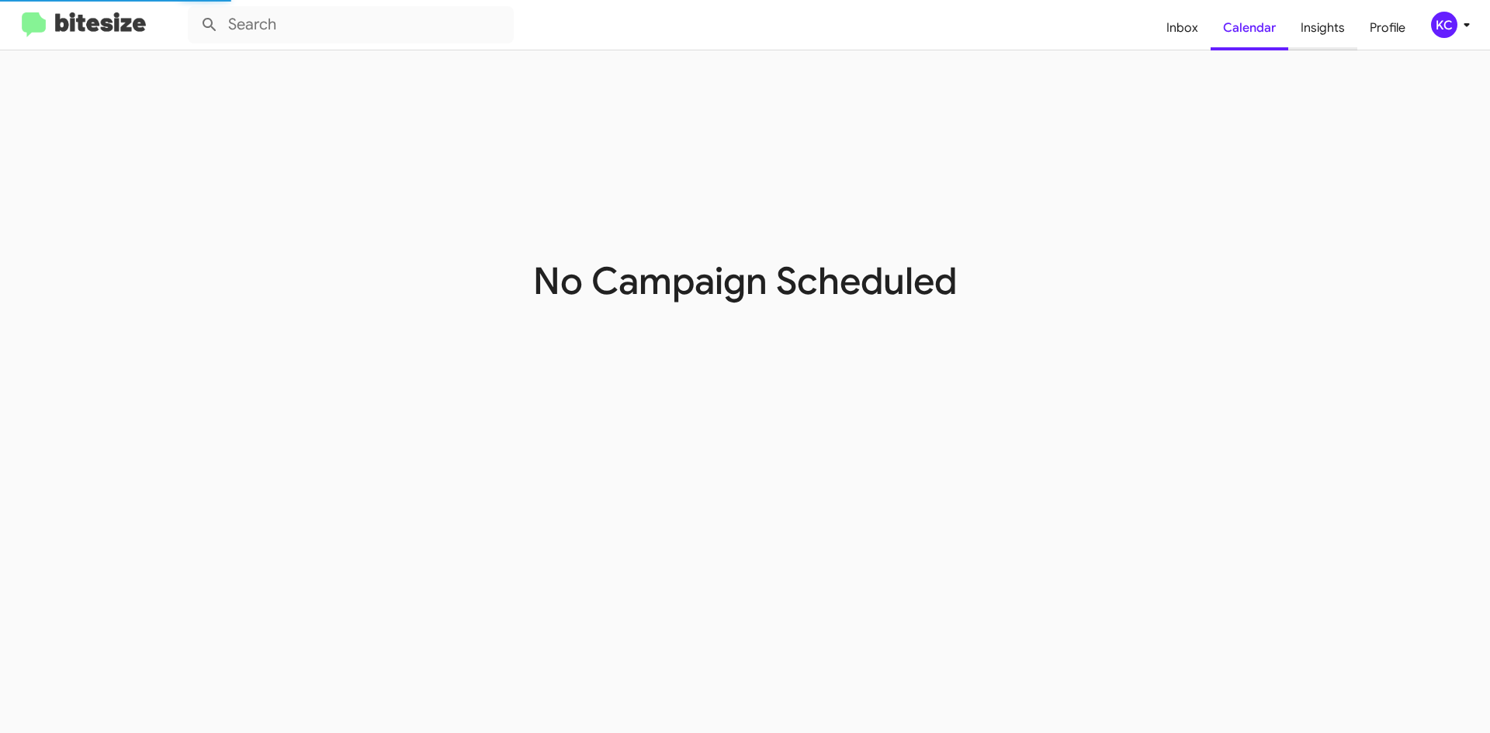
click at [1314, 29] on span "Insights" at bounding box center [1322, 27] width 69 height 45
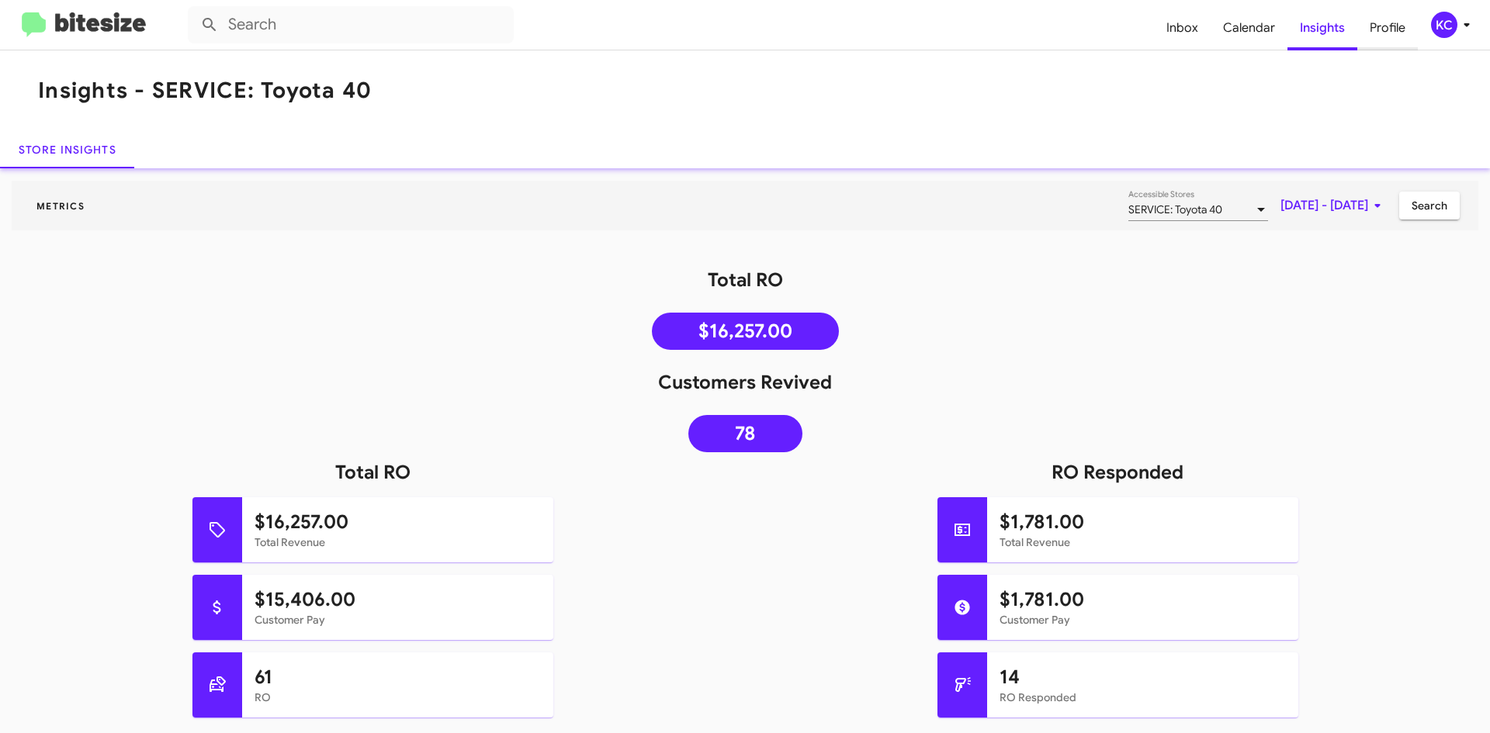
click at [1394, 29] on span "Profile" at bounding box center [1387, 27] width 61 height 45
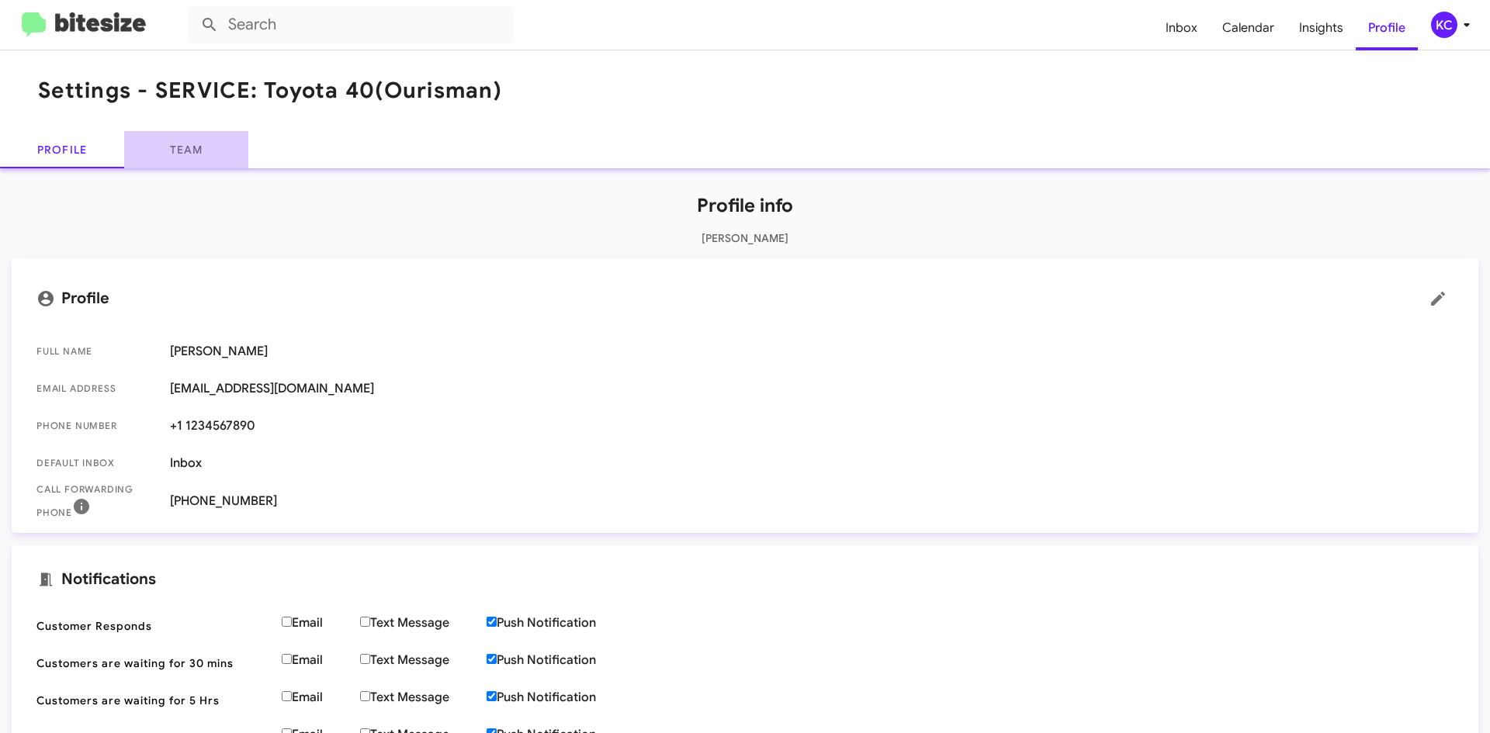
click at [196, 140] on link "Team" at bounding box center [186, 149] width 124 height 37
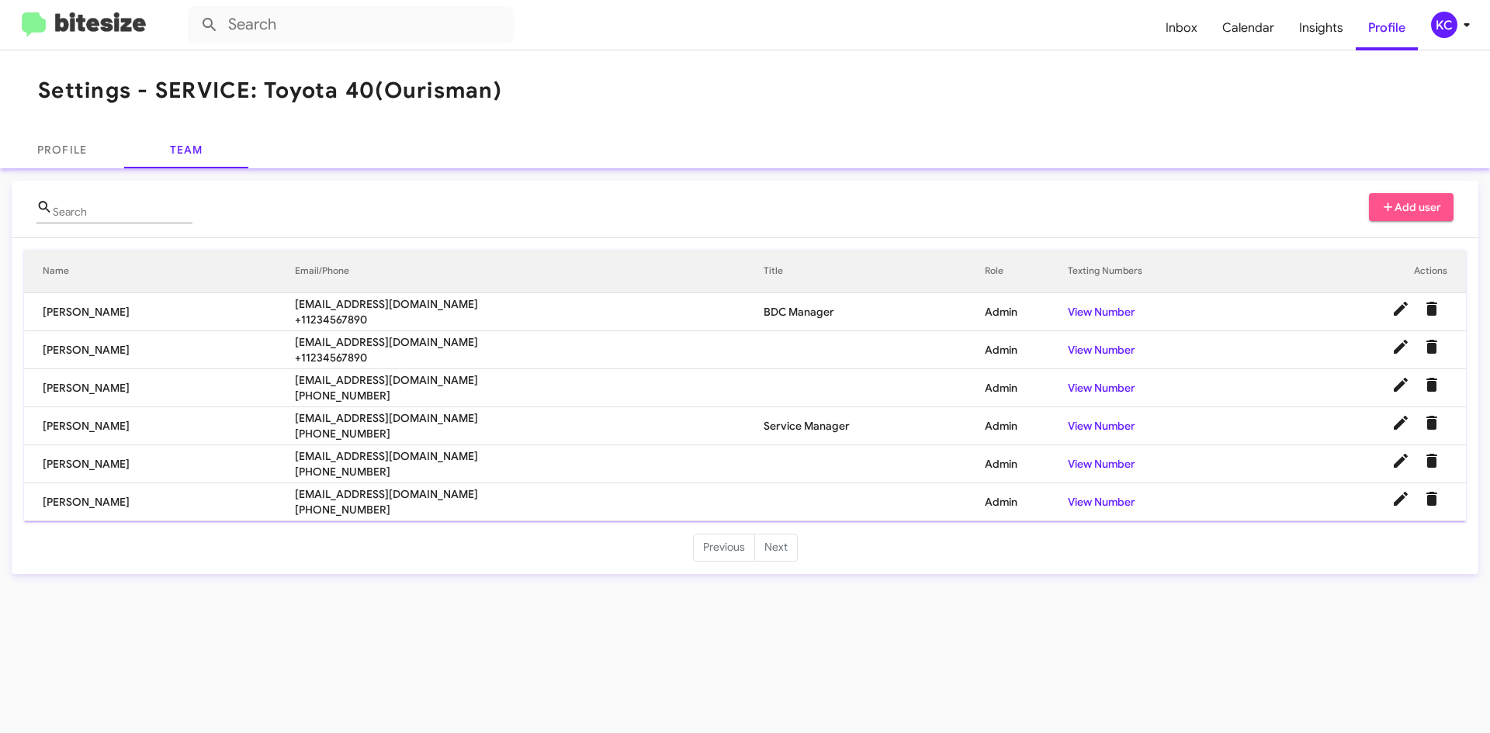
click at [1387, 203] on icon at bounding box center [1388, 207] width 14 height 11
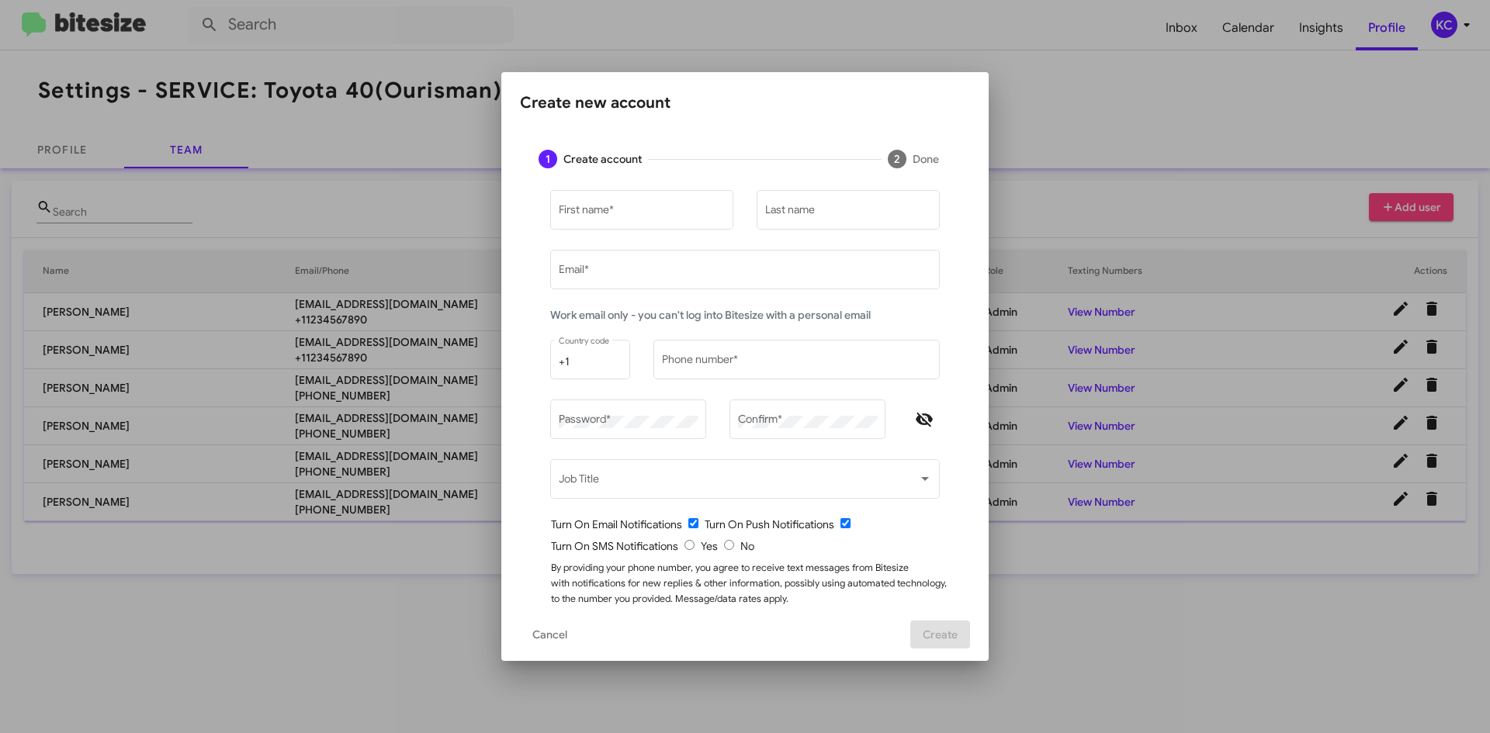
type input "[EMAIL_ADDRESS][DOMAIN_NAME]"
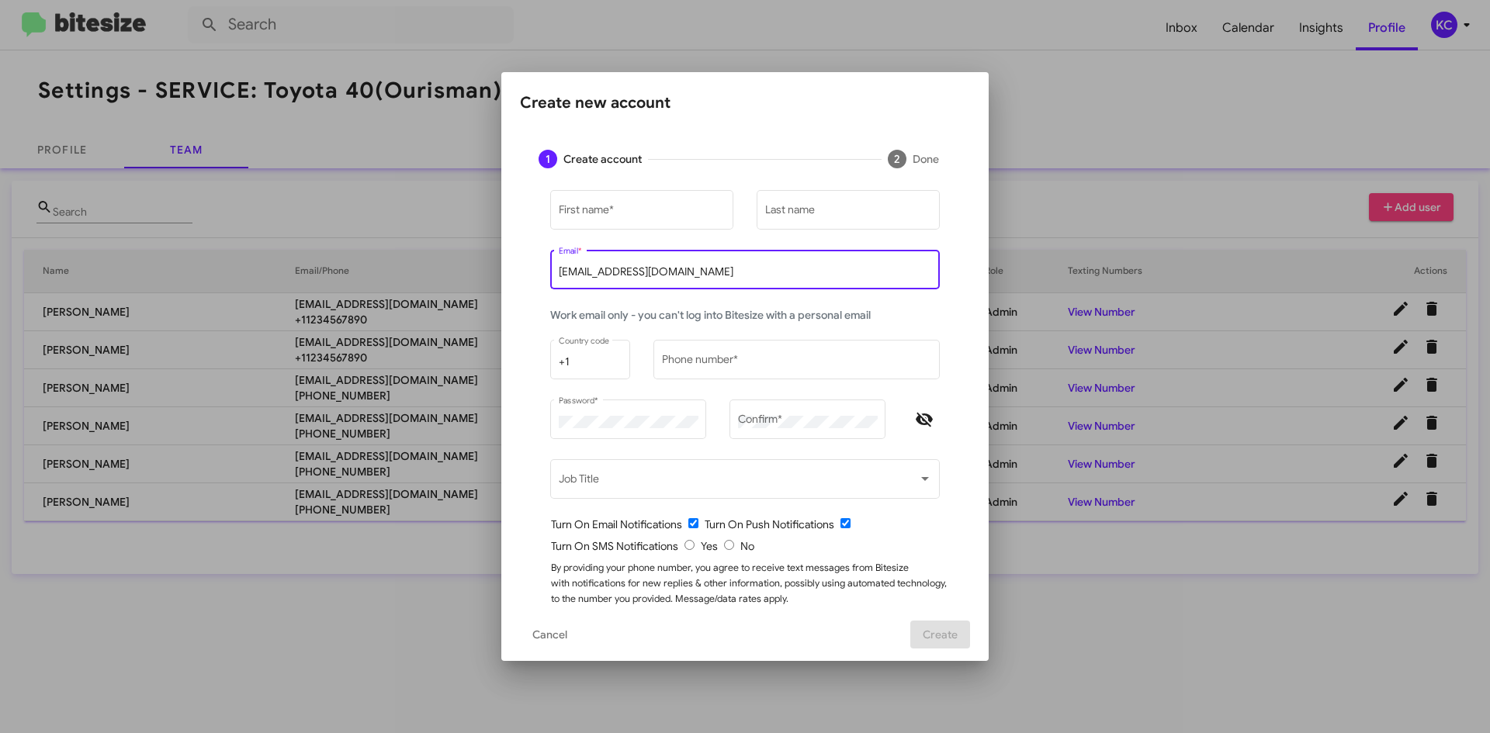
click at [680, 271] on input "[EMAIL_ADDRESS][DOMAIN_NAME]" at bounding box center [745, 272] width 373 height 12
click at [581, 272] on input "[EMAIL_ADDRESS][DOMAIN_NAME]" at bounding box center [745, 272] width 373 height 12
click at [747, 477] on span at bounding box center [738, 482] width 359 height 12
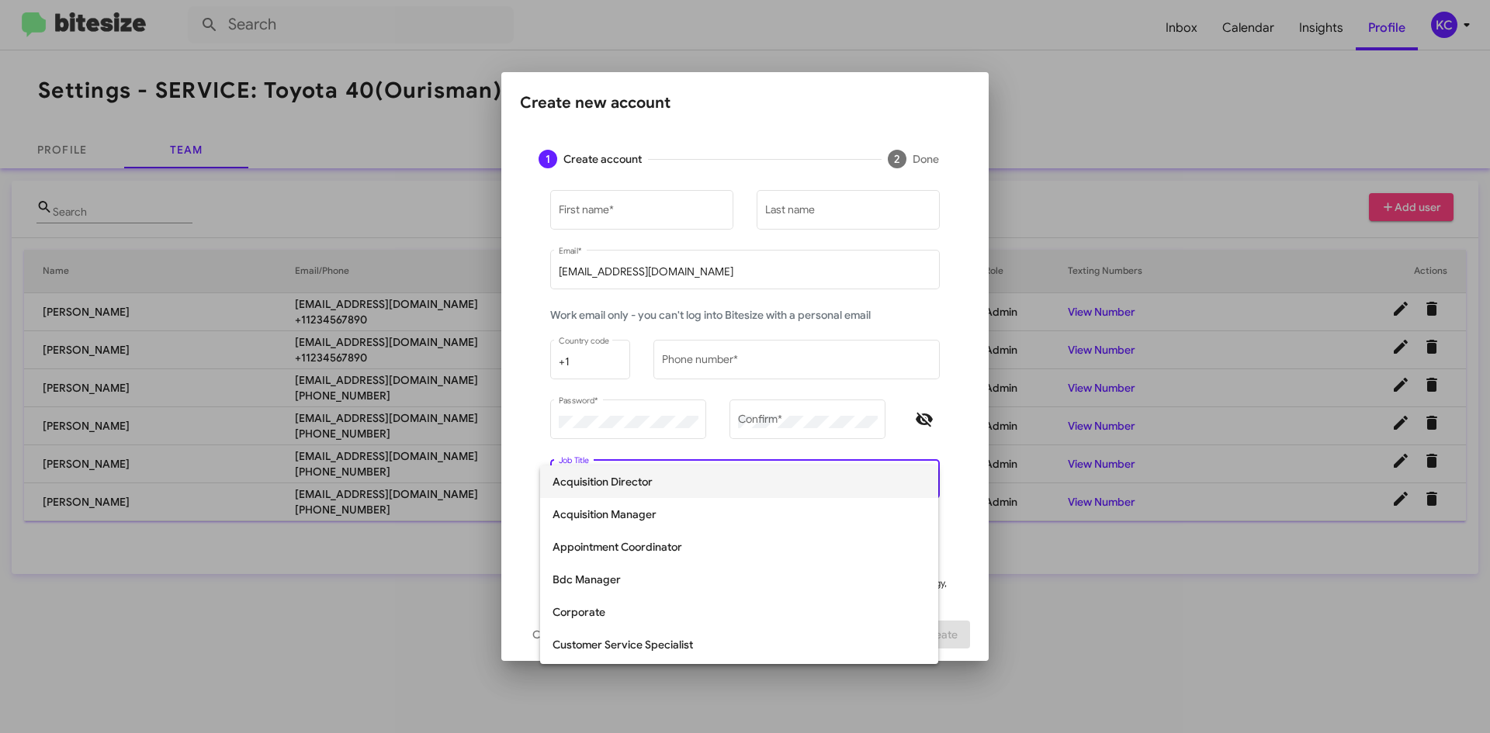
click at [880, 302] on div at bounding box center [745, 366] width 1490 height 733
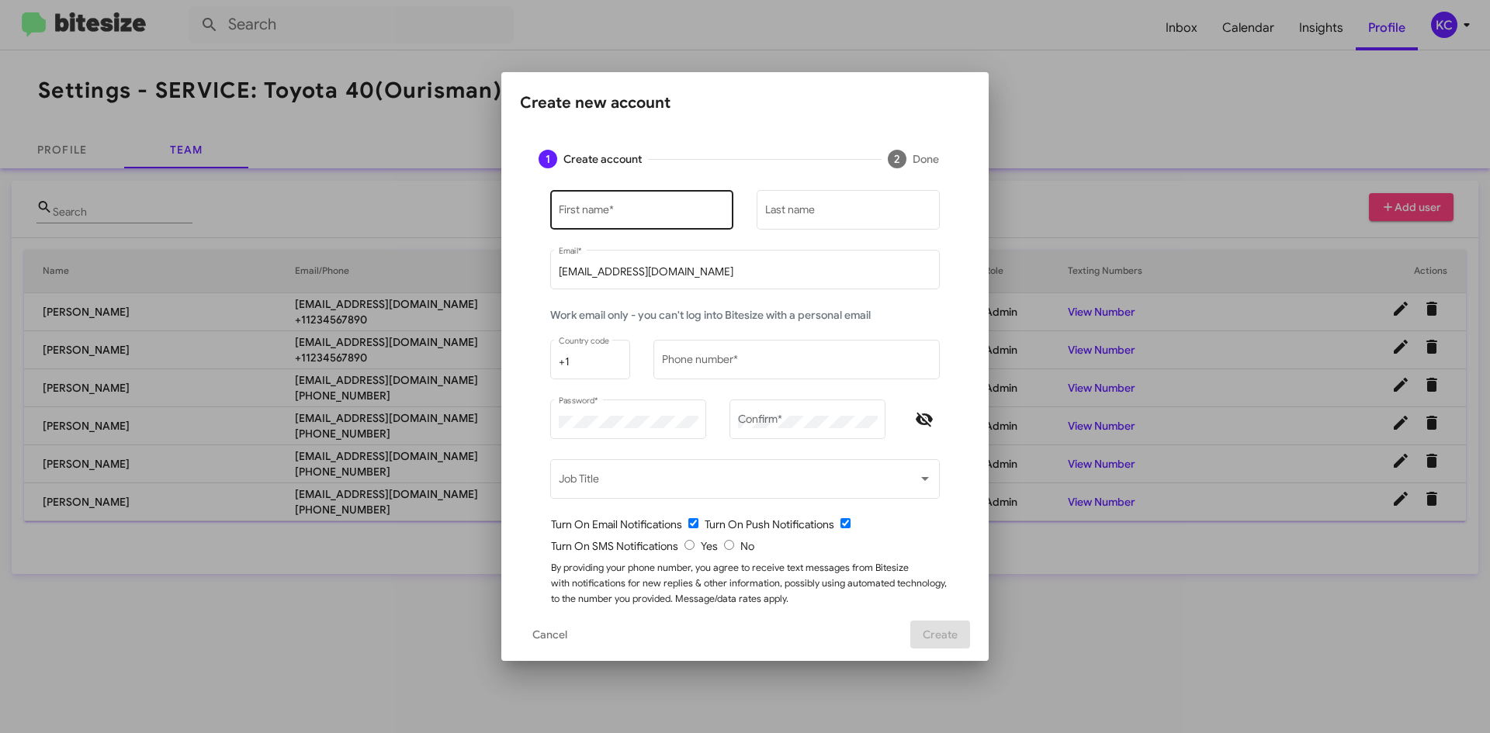
click at [667, 212] on input "First name *" at bounding box center [642, 212] width 167 height 12
type input "c"
type input "Carmen"
type input "g"
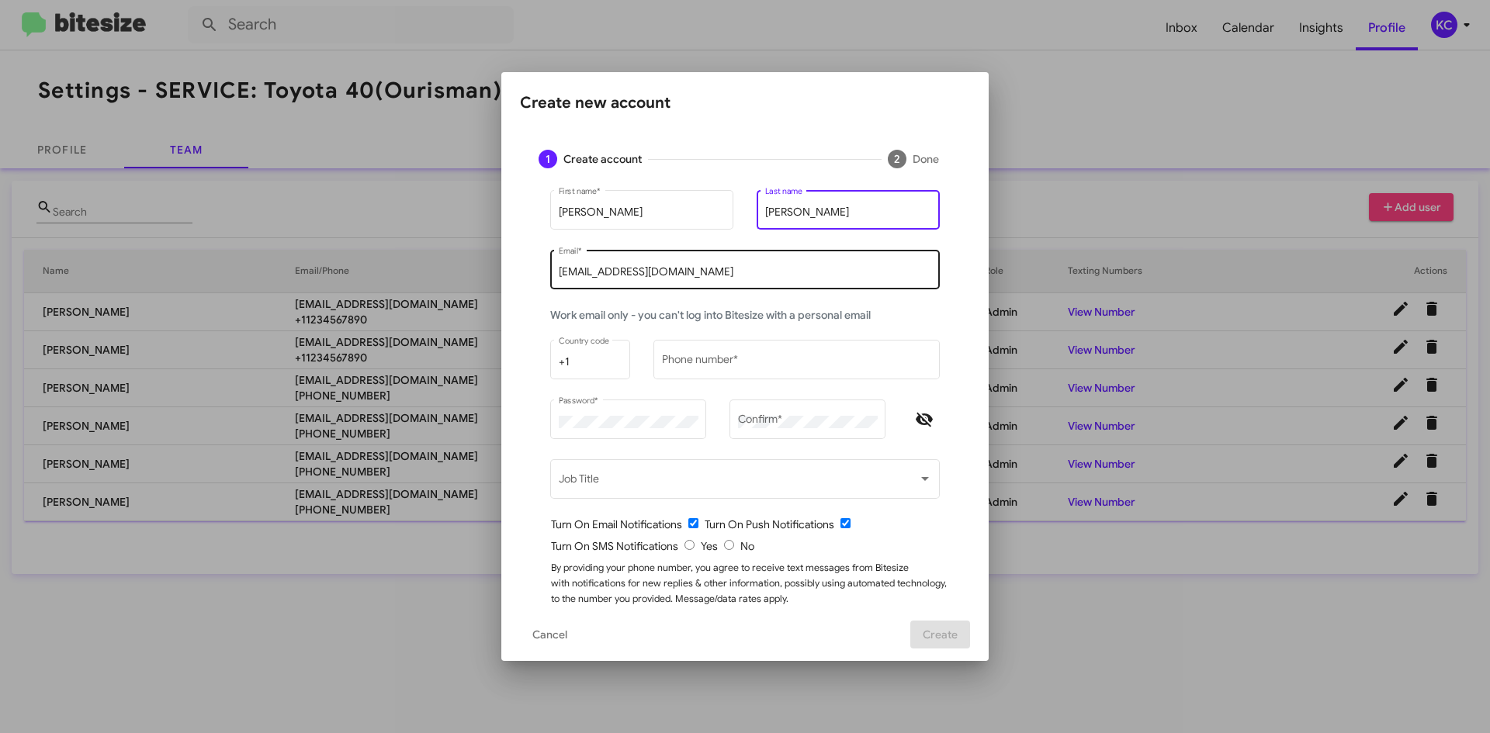
type input "Gast"
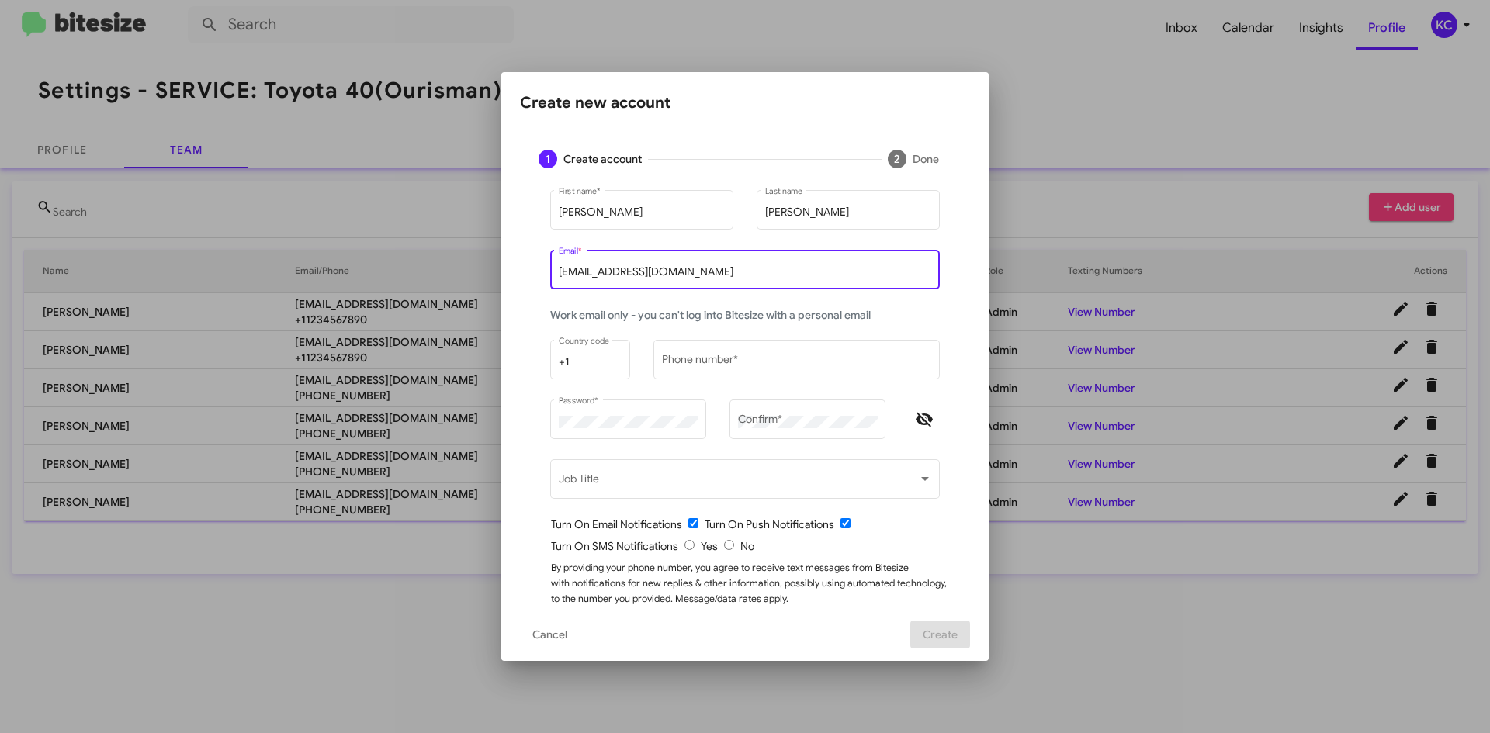
click at [580, 272] on input "[EMAIL_ADDRESS][DOMAIN_NAME]" at bounding box center [745, 272] width 373 height 12
type input "cgast@ourismancars.com"
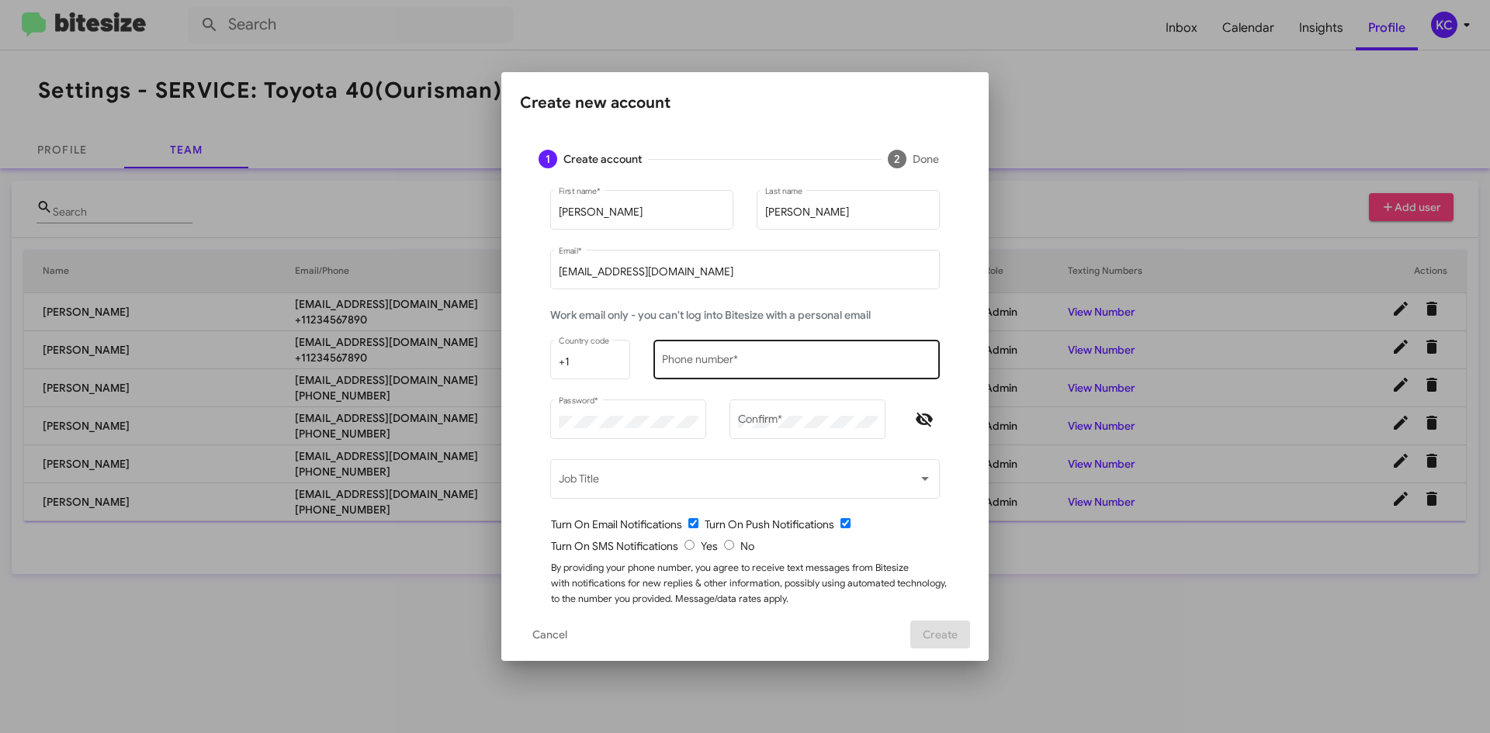
click at [685, 371] on div "Phone number *" at bounding box center [797, 358] width 270 height 43
type input "1234567890"
click at [923, 414] on icon "Hide password" at bounding box center [924, 420] width 19 height 19
drag, startPoint x: 535, startPoint y: 639, endPoint x: 546, endPoint y: 699, distance: 60.7
click at [495, 733] on html "Inbox Calendar Insights Profile KC Settings - SERVICE: Toyota 40 (Ourisman) Pro…" at bounding box center [745, 366] width 1490 height 733
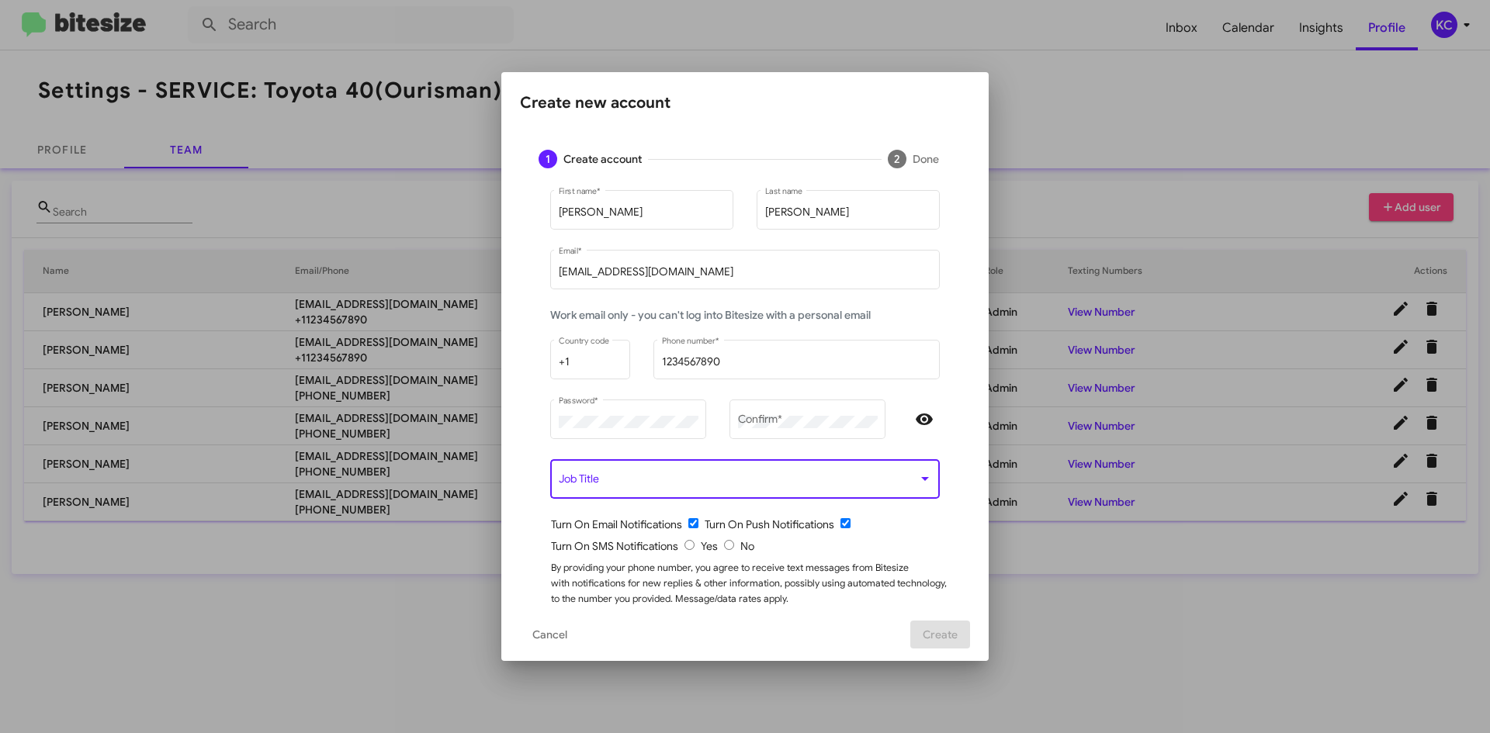
click at [905, 477] on span at bounding box center [738, 482] width 359 height 12
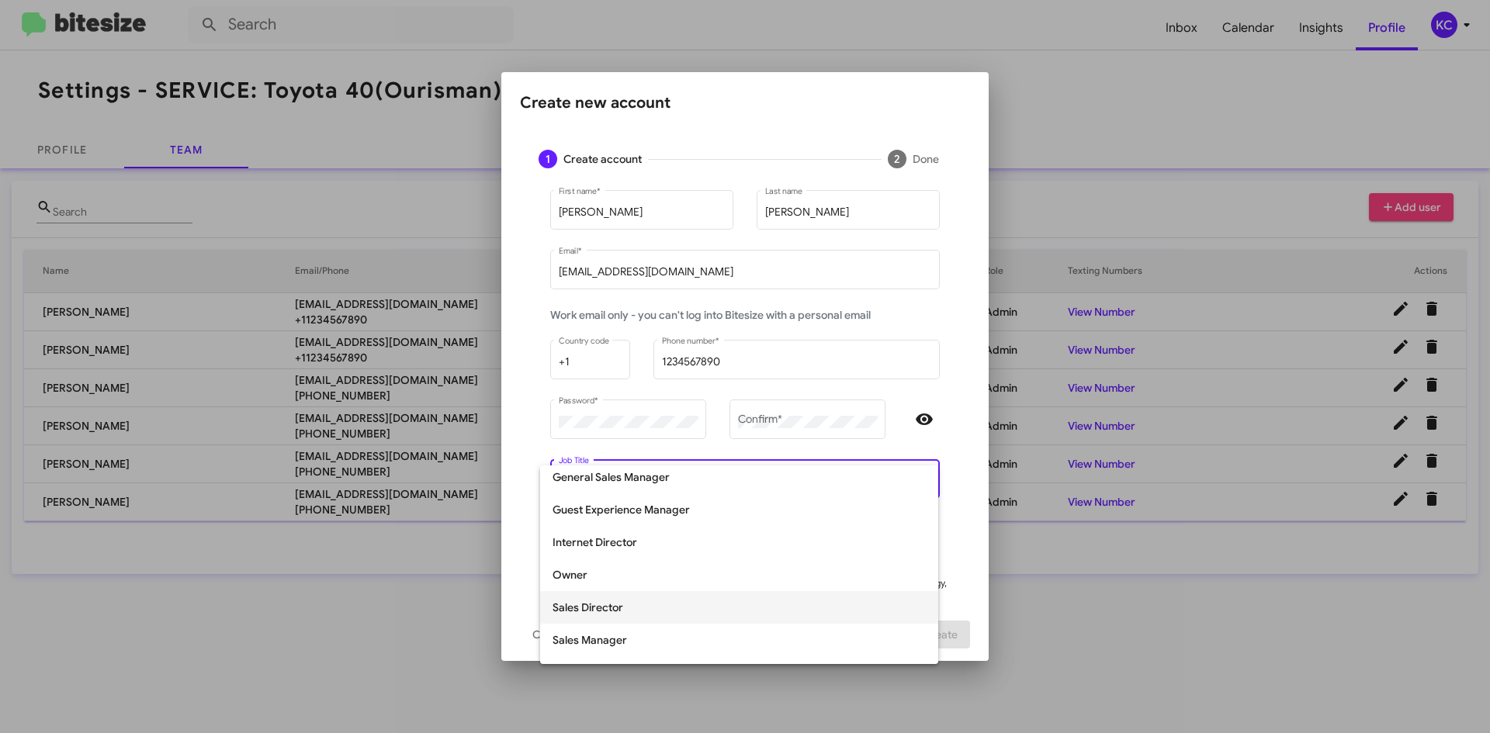
scroll to position [323, 0]
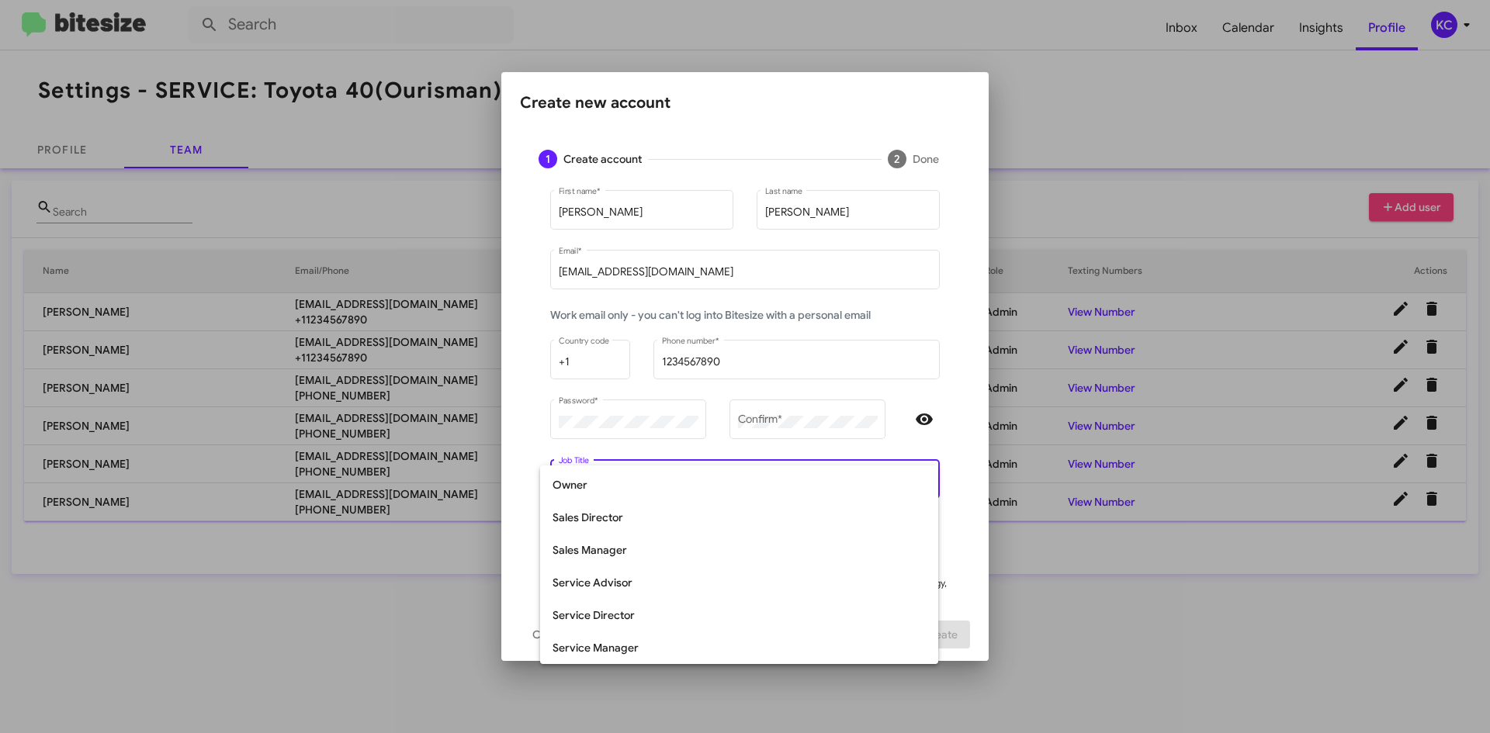
click at [927, 346] on div at bounding box center [745, 366] width 1490 height 733
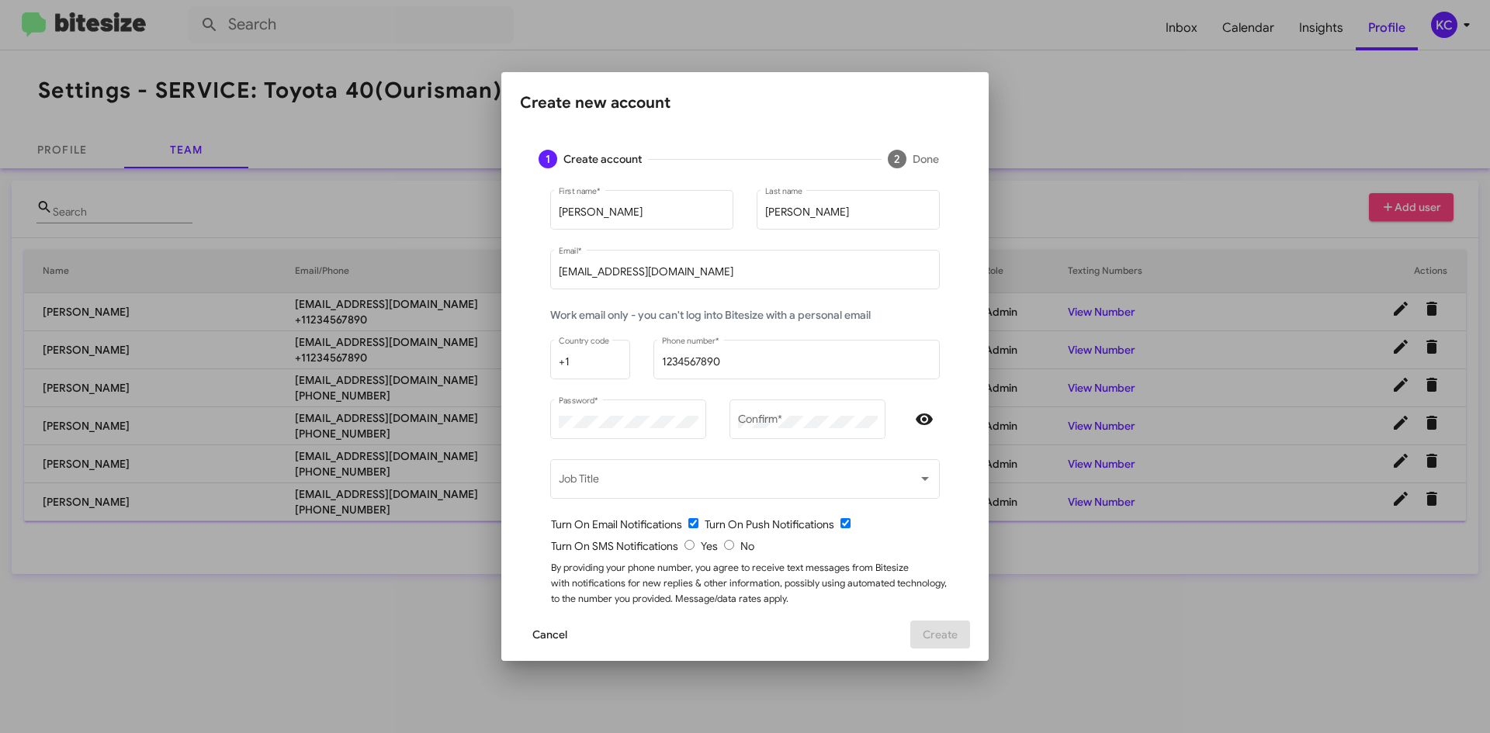
click at [544, 631] on span "Cancel" at bounding box center [549, 635] width 35 height 28
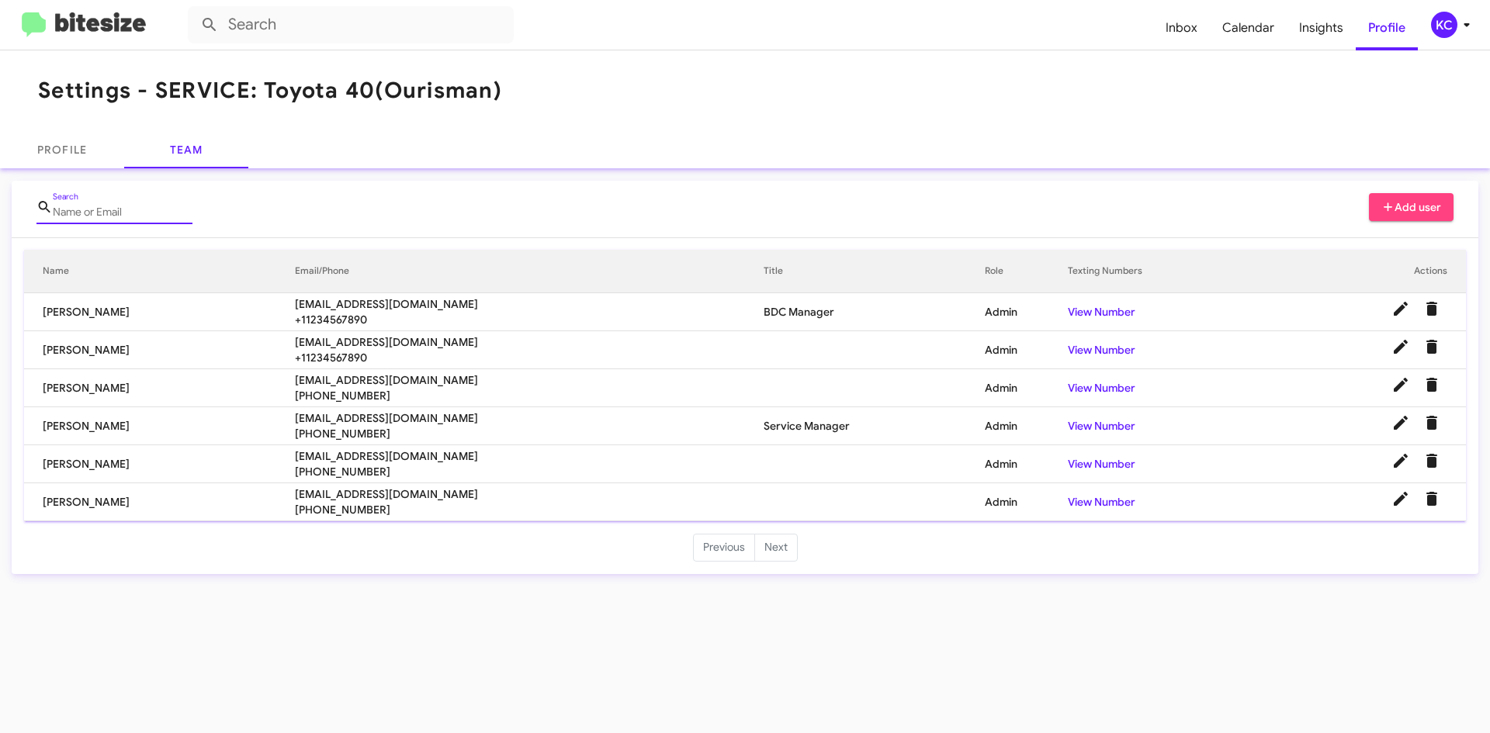
click at [150, 210] on input "Search" at bounding box center [123, 212] width 140 height 12
drag, startPoint x: 774, startPoint y: 533, endPoint x: 784, endPoint y: 542, distance: 13.7
click at [776, 535] on mat-card "Search Add user Name Email/Phone Title Role Texting Numbers Actions Kimberly Co…" at bounding box center [745, 377] width 1467 height 393
click at [784, 542] on li "Next" at bounding box center [776, 548] width 43 height 28
drag, startPoint x: 766, startPoint y: 546, endPoint x: 740, endPoint y: 547, distance: 26.4
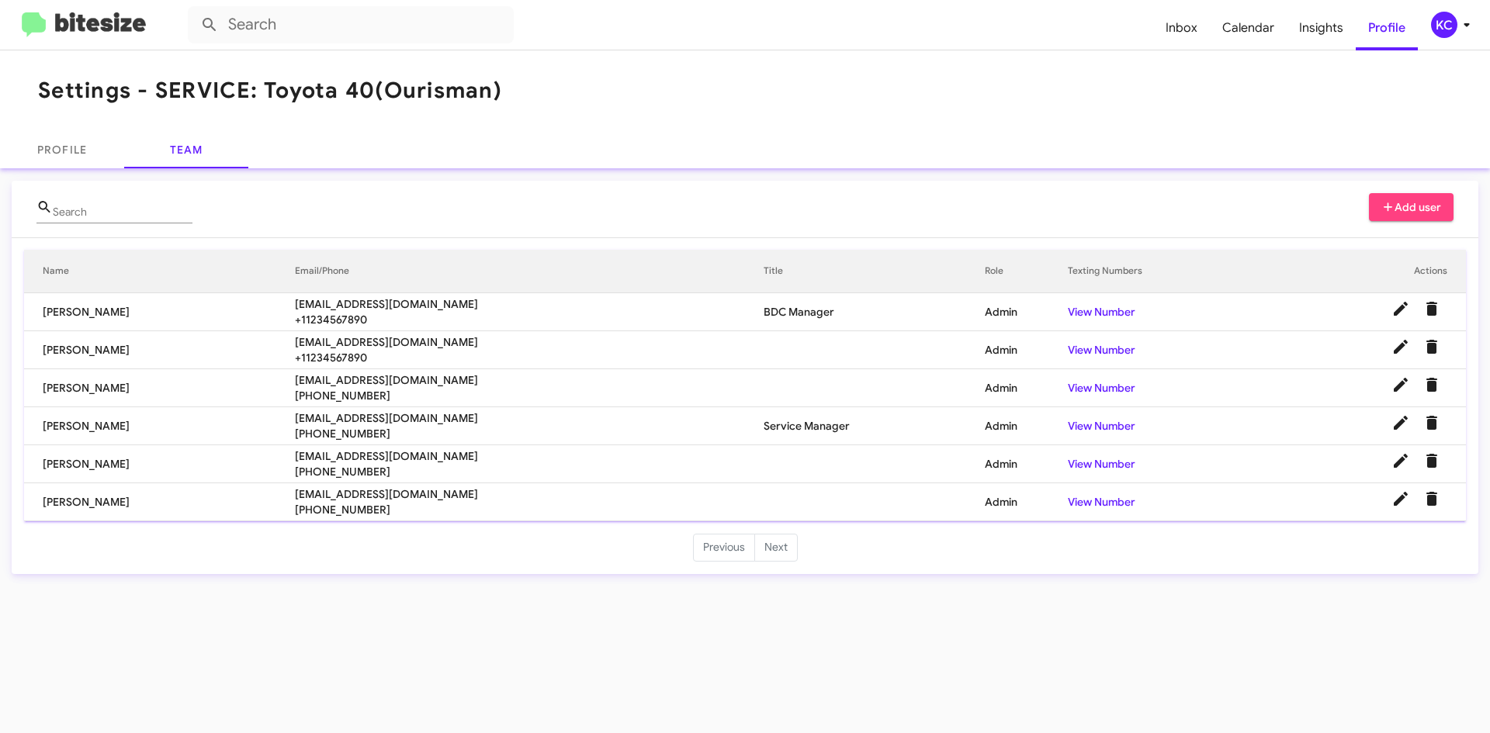
click at [764, 546] on li "Next" at bounding box center [776, 548] width 43 height 28
click at [1123, 307] on link "View Number" at bounding box center [1102, 312] width 68 height 14
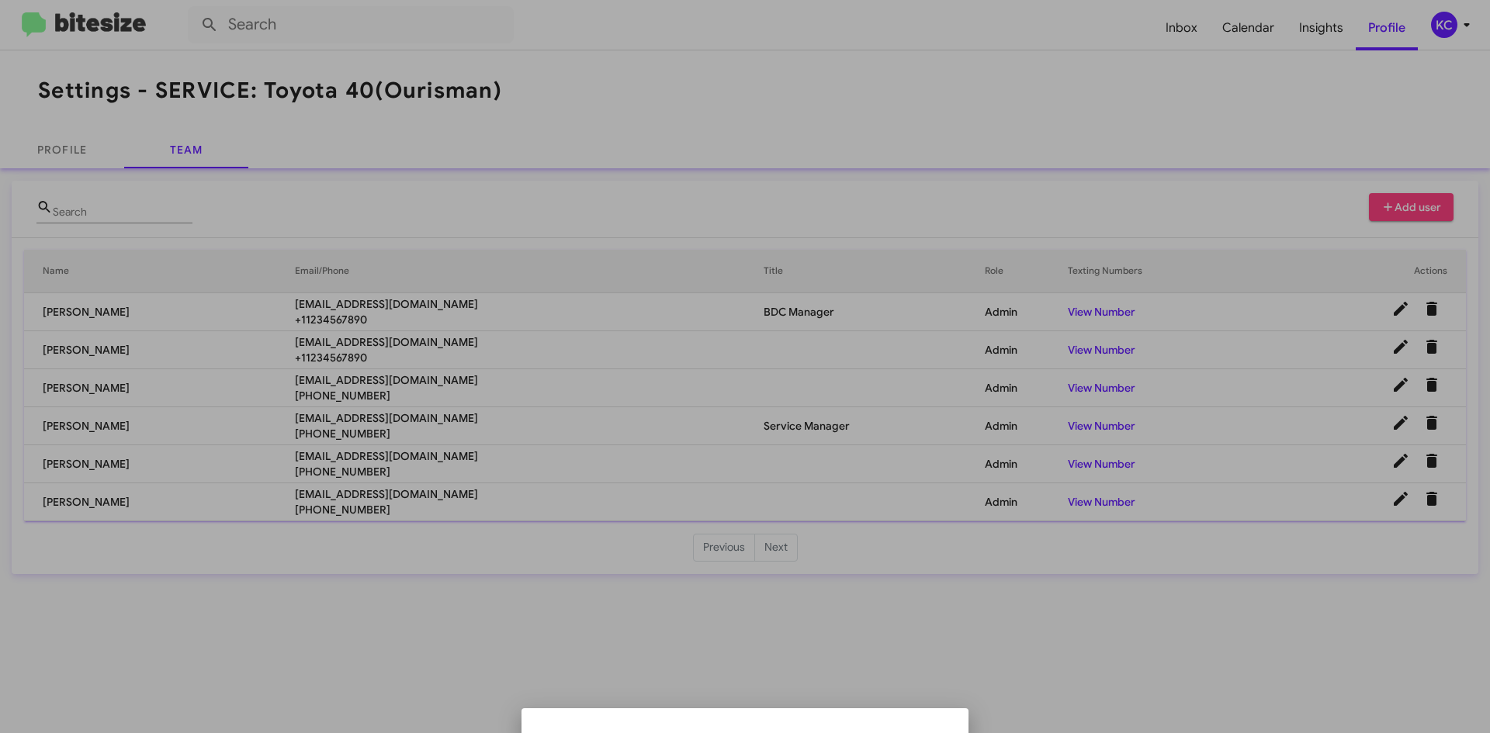
click at [627, 716] on ul at bounding box center [745, 721] width 422 height 12
click at [119, 270] on div at bounding box center [745, 366] width 1490 height 733
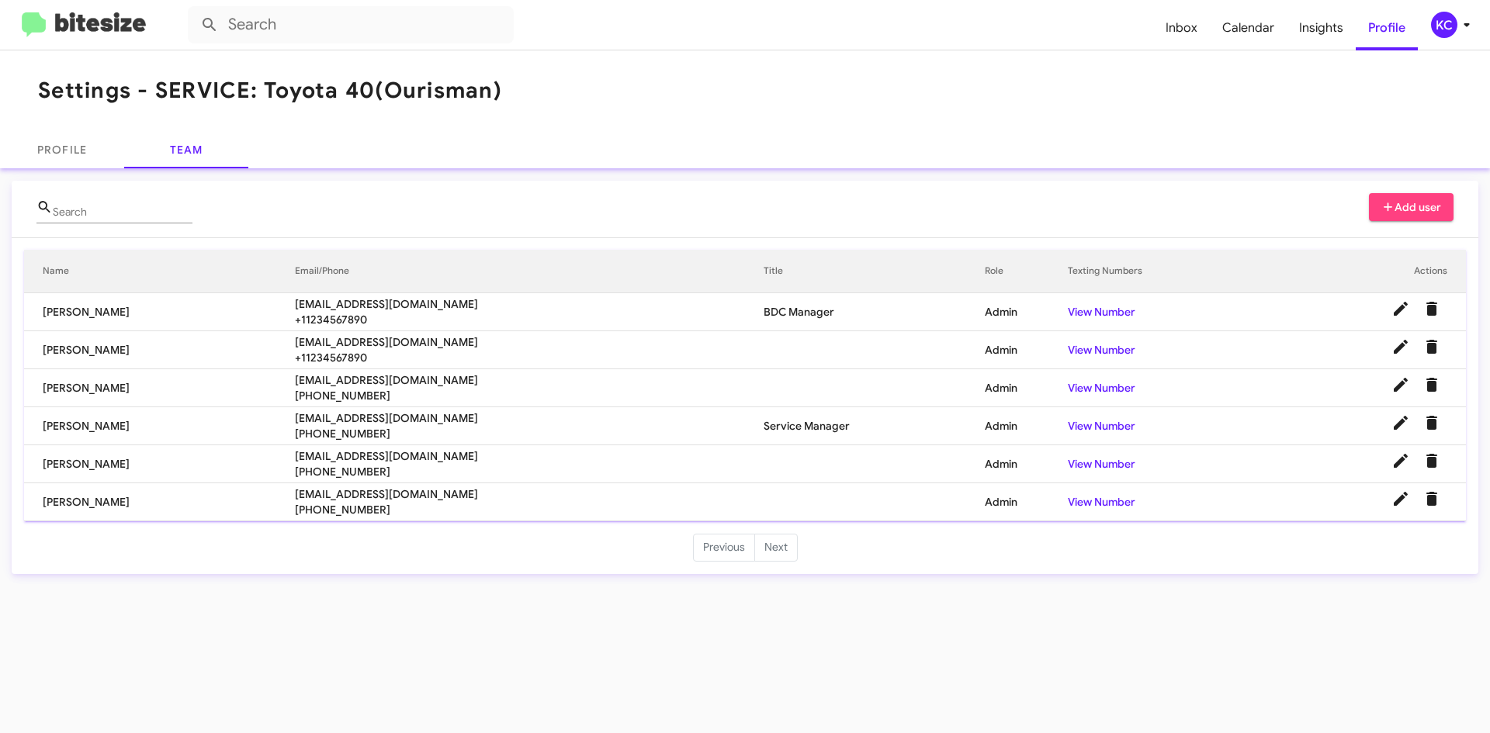
click at [777, 557] on li "Next" at bounding box center [776, 548] width 43 height 28
click at [1008, 691] on div "Settings - SERVICE: Toyota 40 (Ourisman) Profile Team Search Add user Name Emai…" at bounding box center [745, 391] width 1490 height 683
click at [1381, 198] on button "Add user" at bounding box center [1411, 207] width 85 height 28
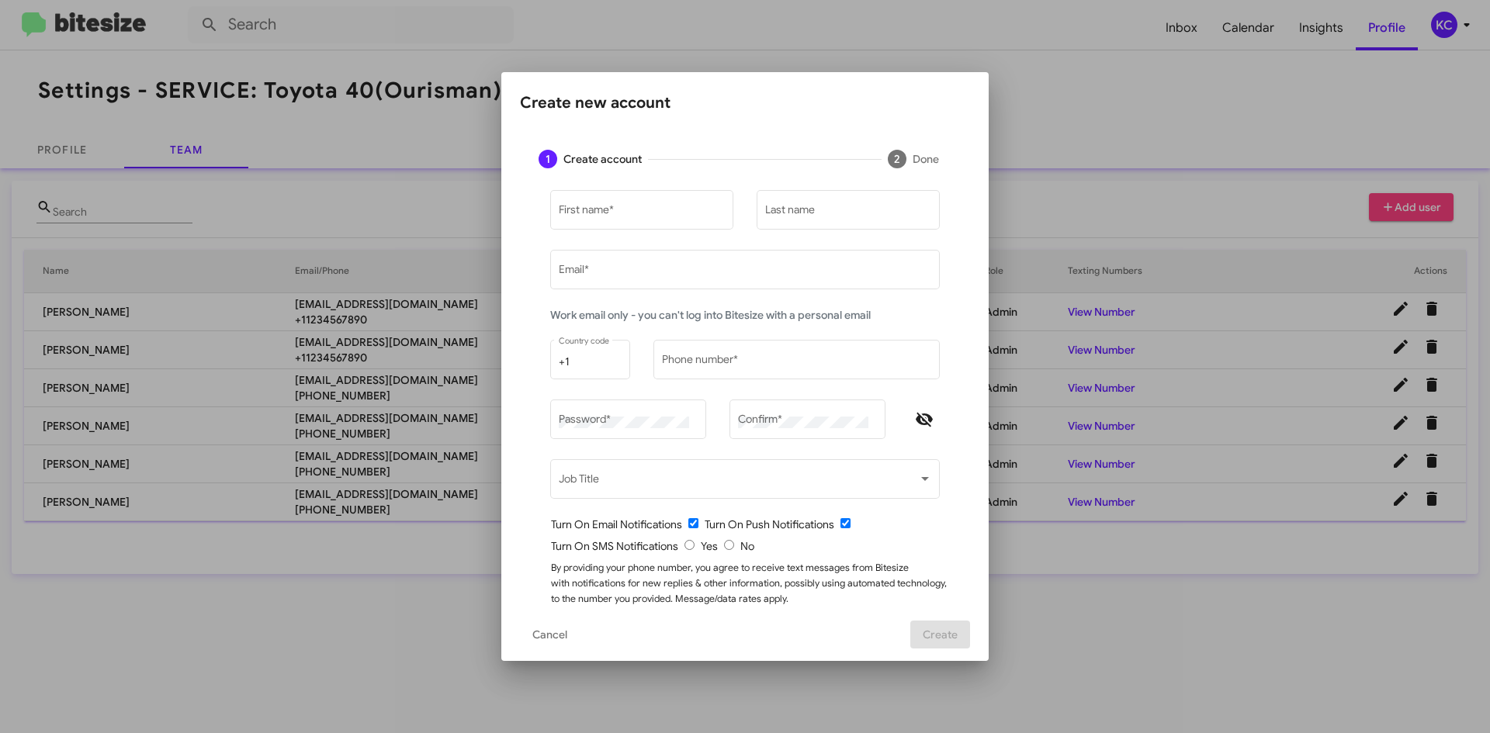
type input "[EMAIL_ADDRESS][DOMAIN_NAME]"
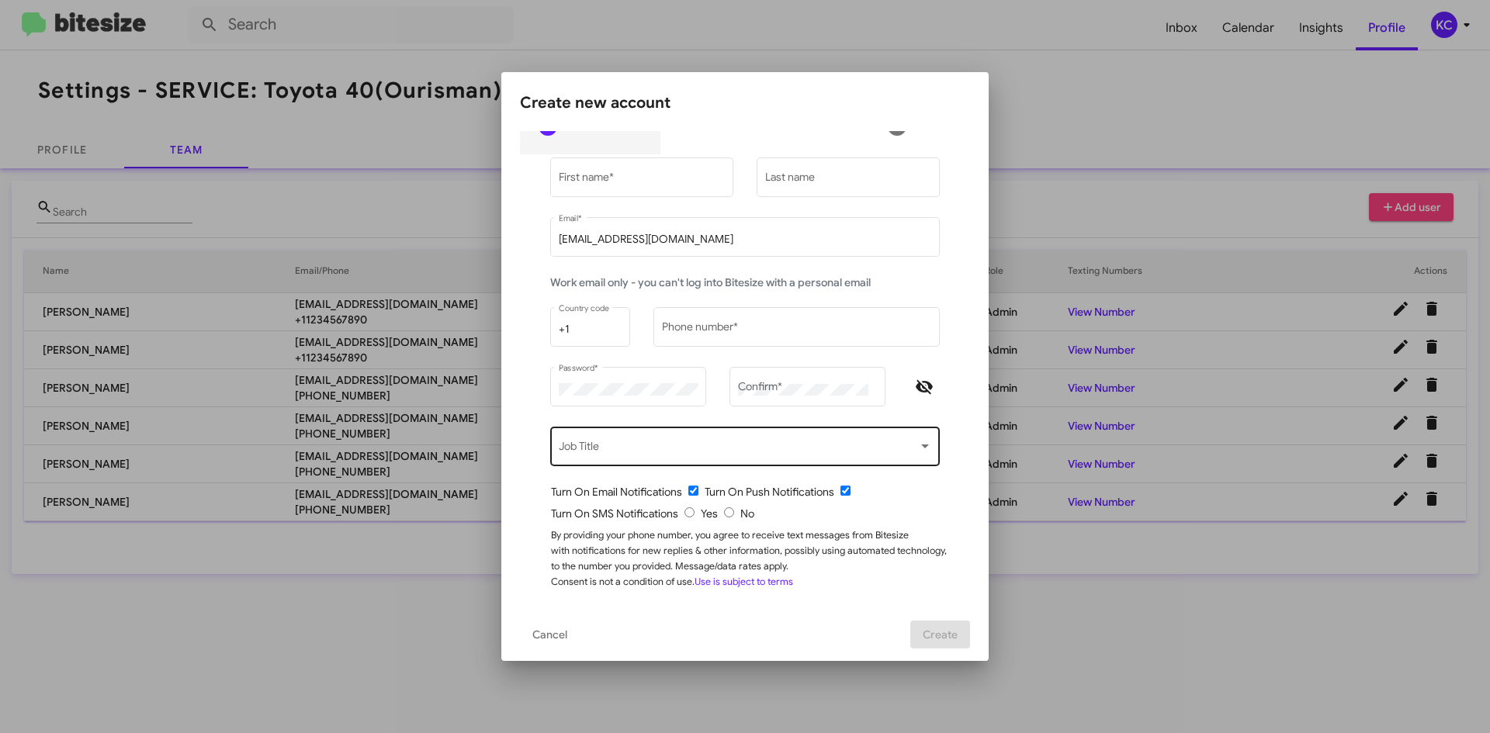
scroll to position [0, 0]
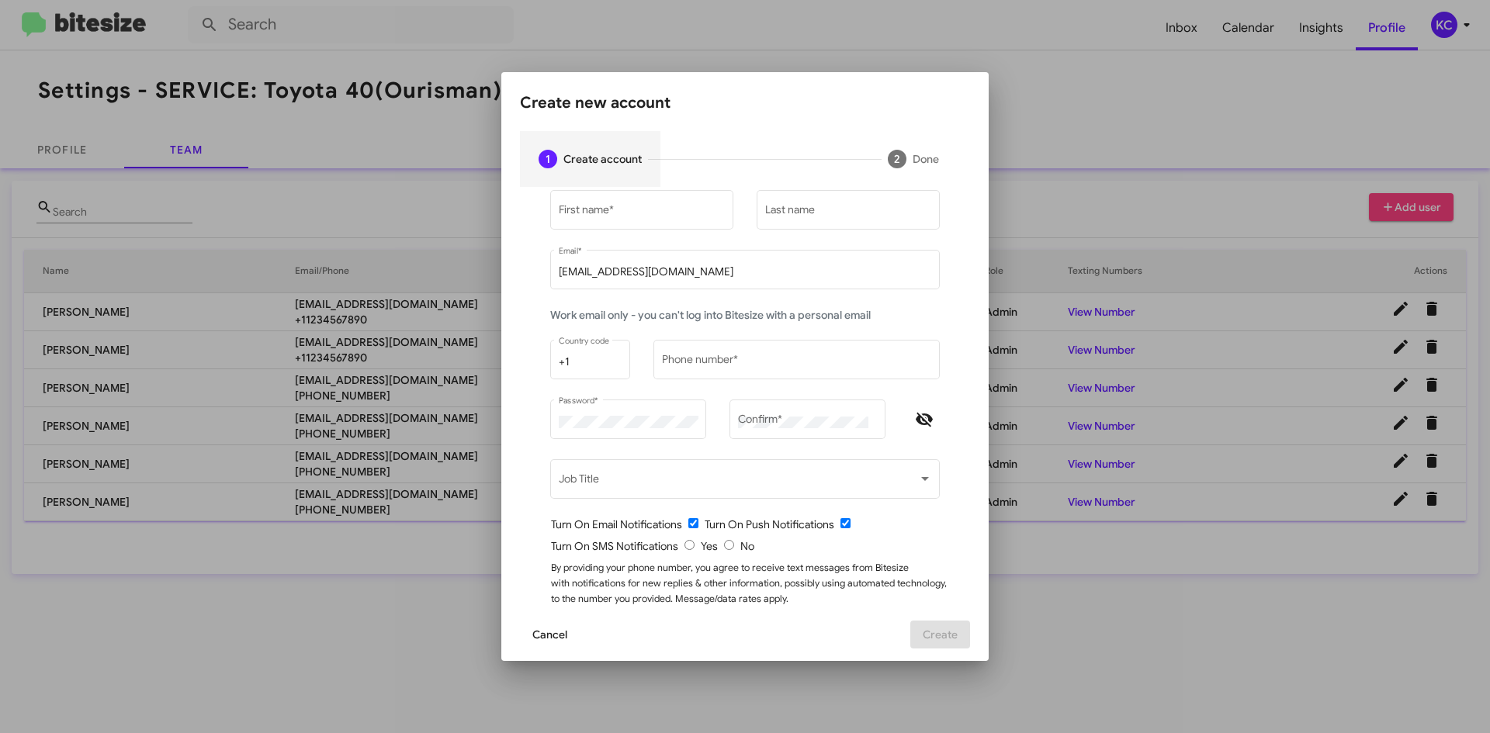
click at [546, 636] on span "Cancel" at bounding box center [549, 635] width 35 height 28
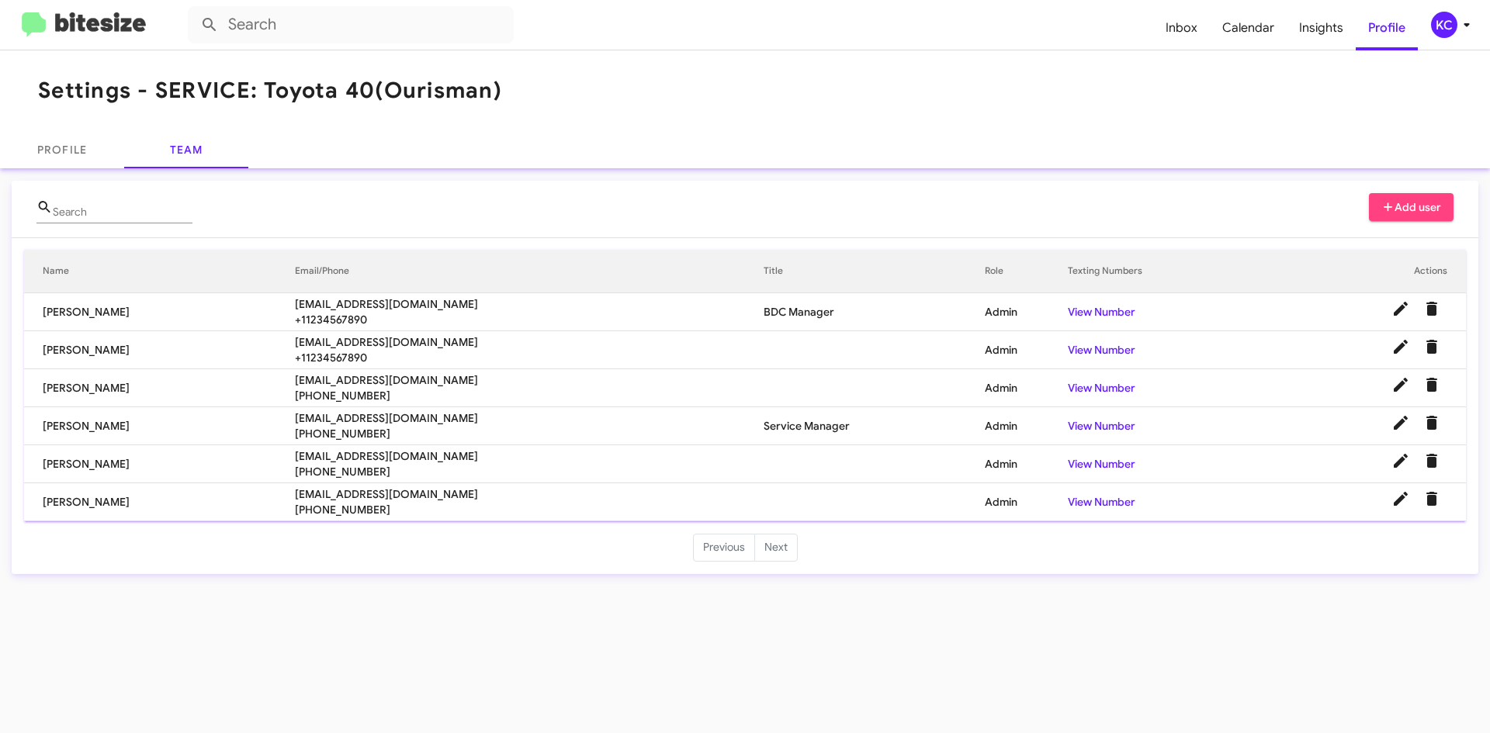
click at [549, 638] on div "Settings - SERVICE: Toyota 40 (Ourisman) Profile Team Search Add user Name Emai…" at bounding box center [745, 391] width 1490 height 683
click at [375, 116] on mat-toolbar "Settings - SERVICE: Toyota 40 (Ourisman)" at bounding box center [745, 90] width 1490 height 81
click at [134, 23] on img at bounding box center [84, 25] width 124 height 26
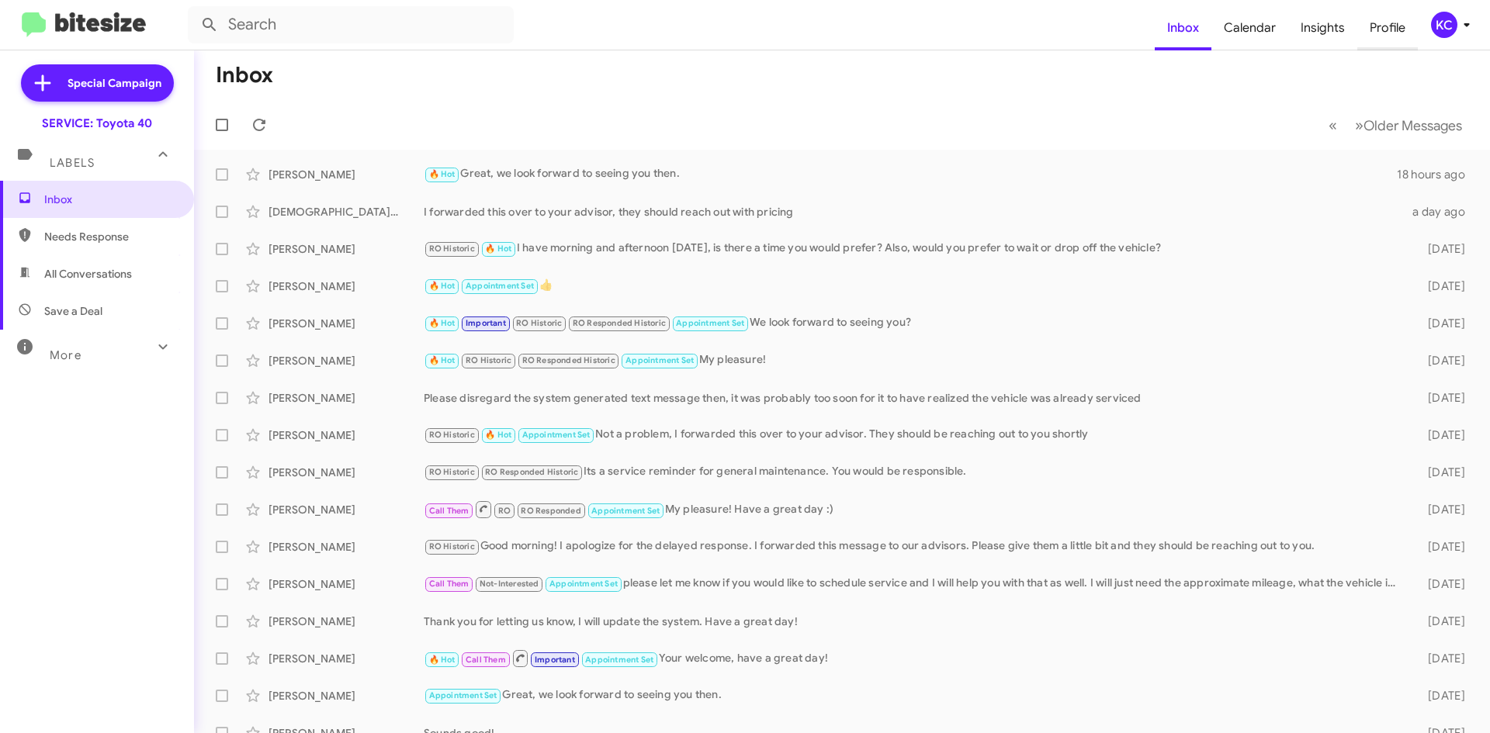
click at [1404, 18] on span "Profile" at bounding box center [1387, 27] width 61 height 45
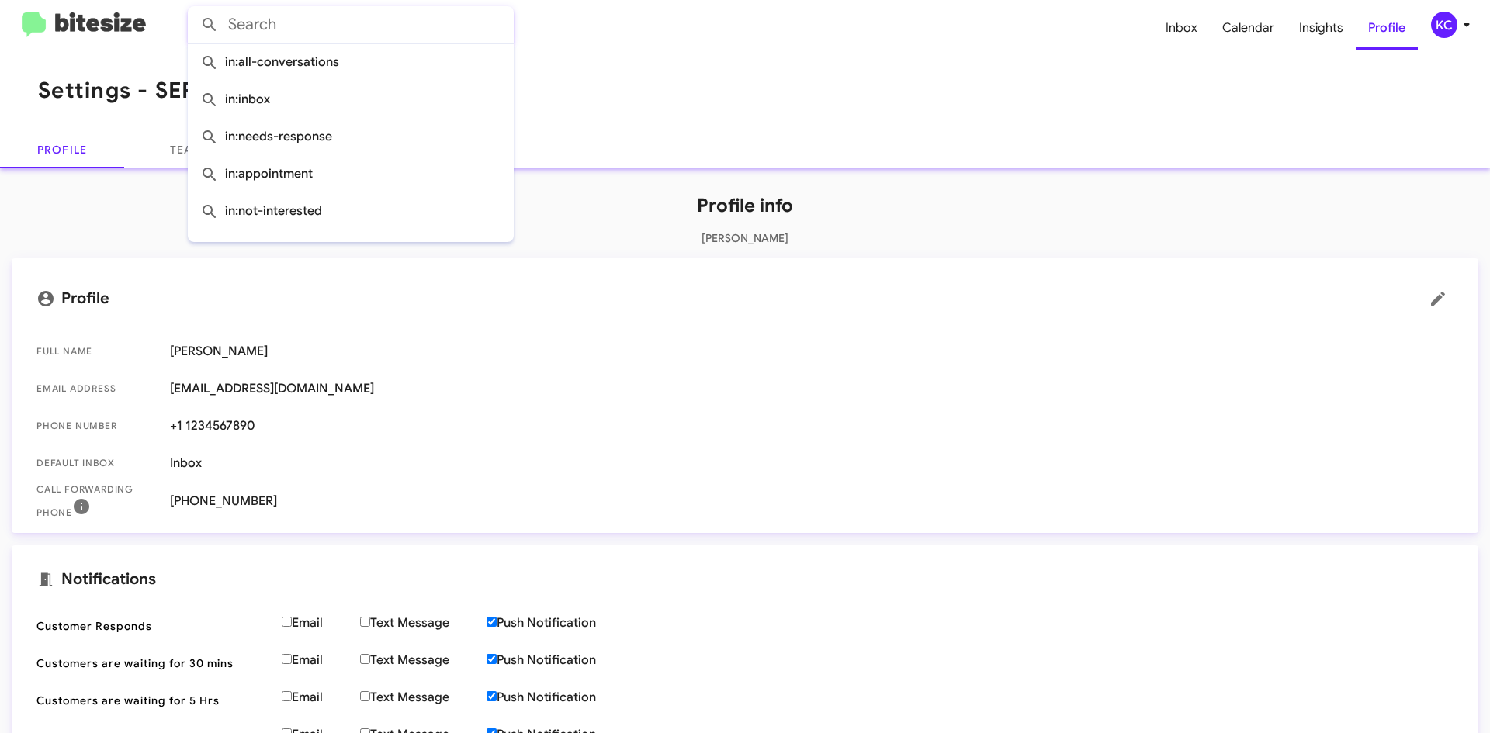
click at [492, 41] on input "text" at bounding box center [351, 24] width 326 height 37
drag, startPoint x: 512, startPoint y: 280, endPoint x: 892, endPoint y: 129, distance: 408.6
click at [592, 307] on mat-card "Profile Full Name Kimberly Cole Email Address kcole@ourismancars.com Phone numb…" at bounding box center [745, 395] width 1467 height 275
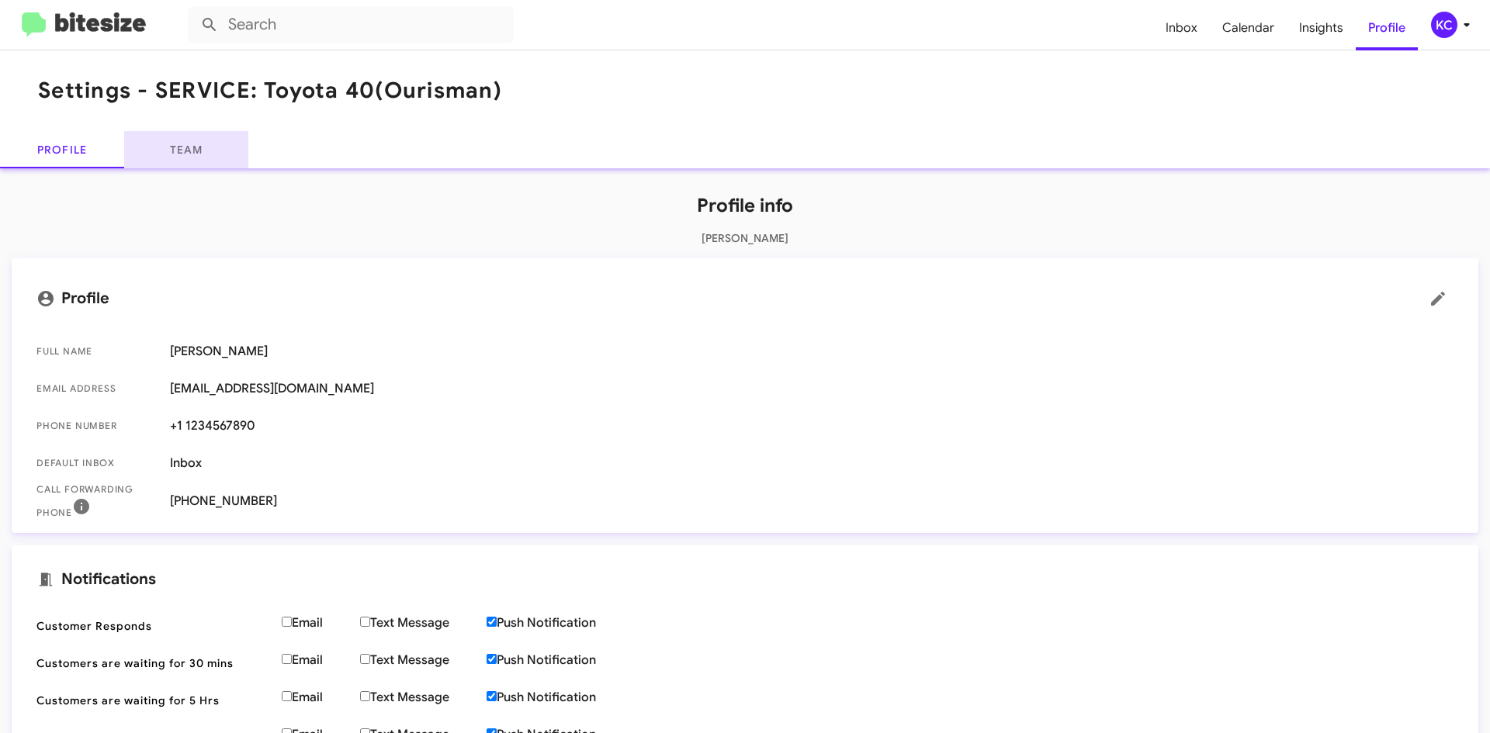
click at [171, 153] on link "Team" at bounding box center [186, 149] width 124 height 37
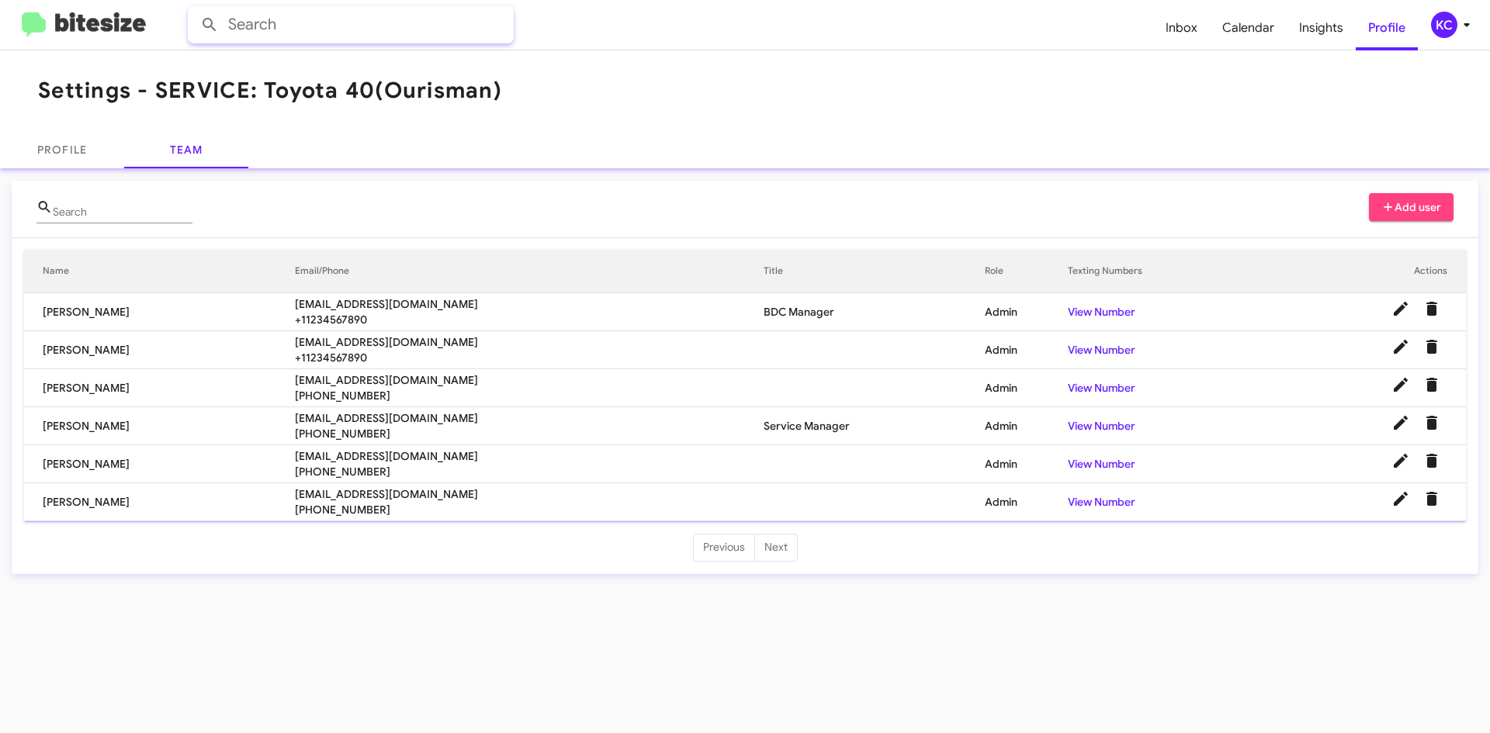
click at [271, 24] on input "text" at bounding box center [351, 24] width 326 height 37
type input "carmen gast"
click at [194, 9] on button at bounding box center [209, 24] width 31 height 31
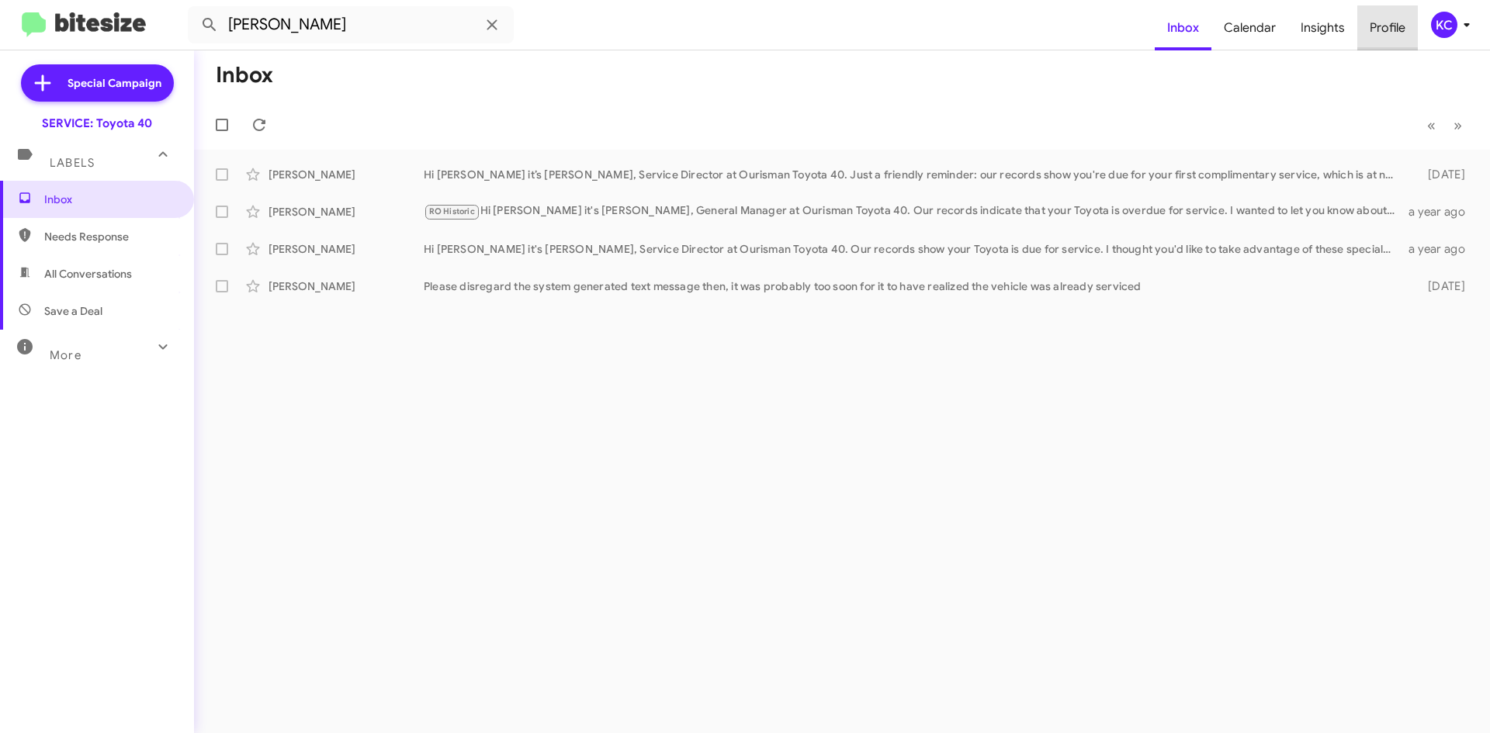
click at [1395, 34] on span "Profile" at bounding box center [1387, 27] width 61 height 45
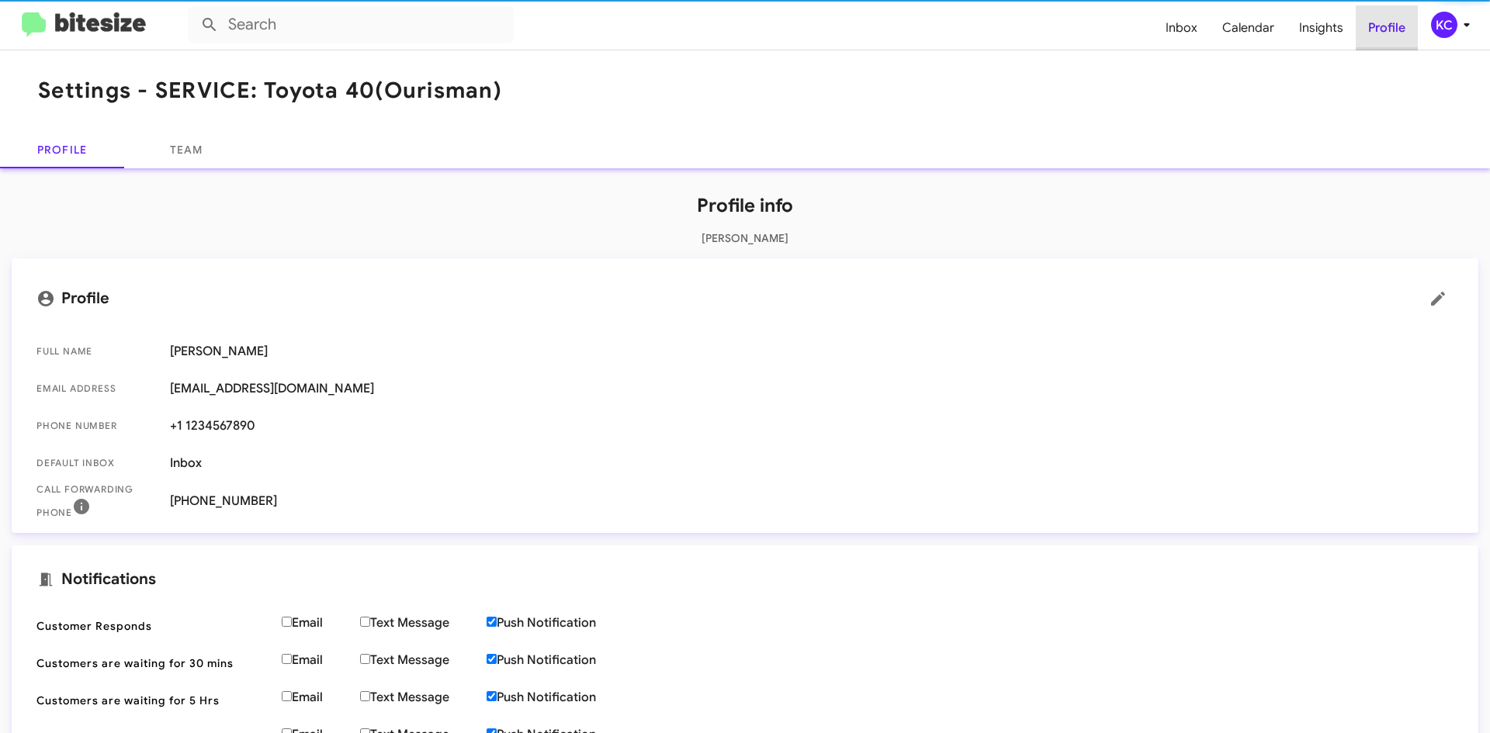
click at [1395, 34] on span "Profile" at bounding box center [1387, 27] width 62 height 45
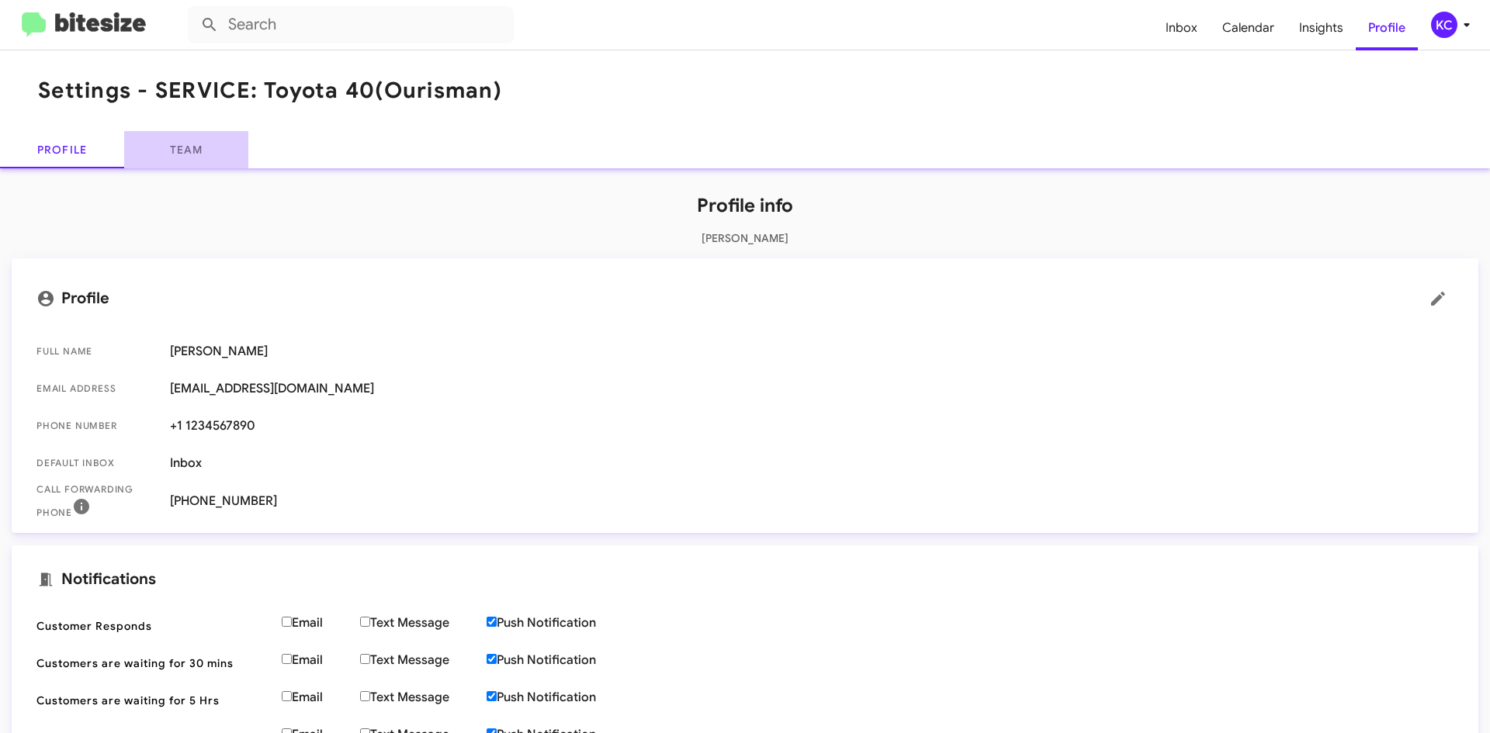
click at [169, 147] on link "Team" at bounding box center [186, 149] width 124 height 37
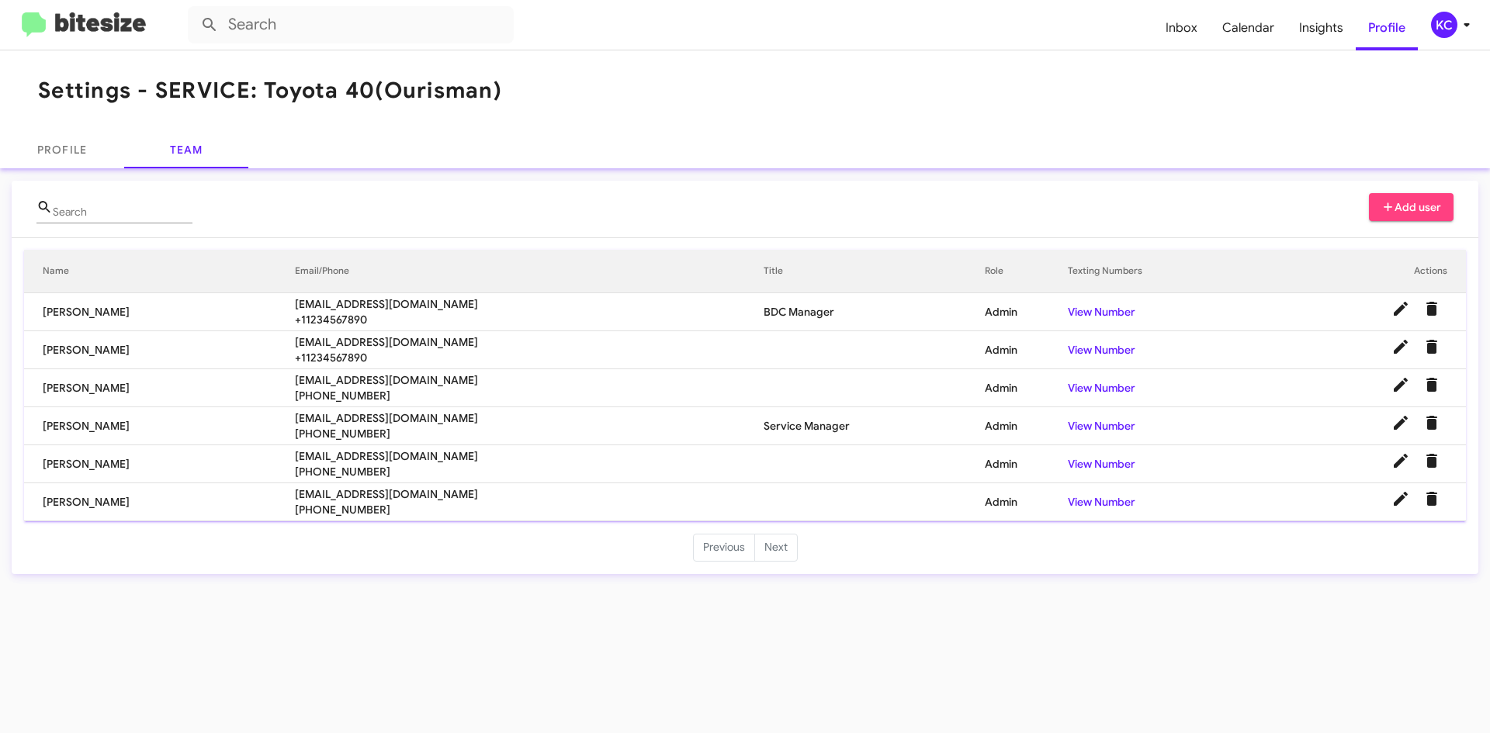
click at [148, 499] on td "[PERSON_NAME]" at bounding box center [159, 502] width 271 height 38
click at [1396, 349] on icon at bounding box center [1401, 347] width 14 height 14
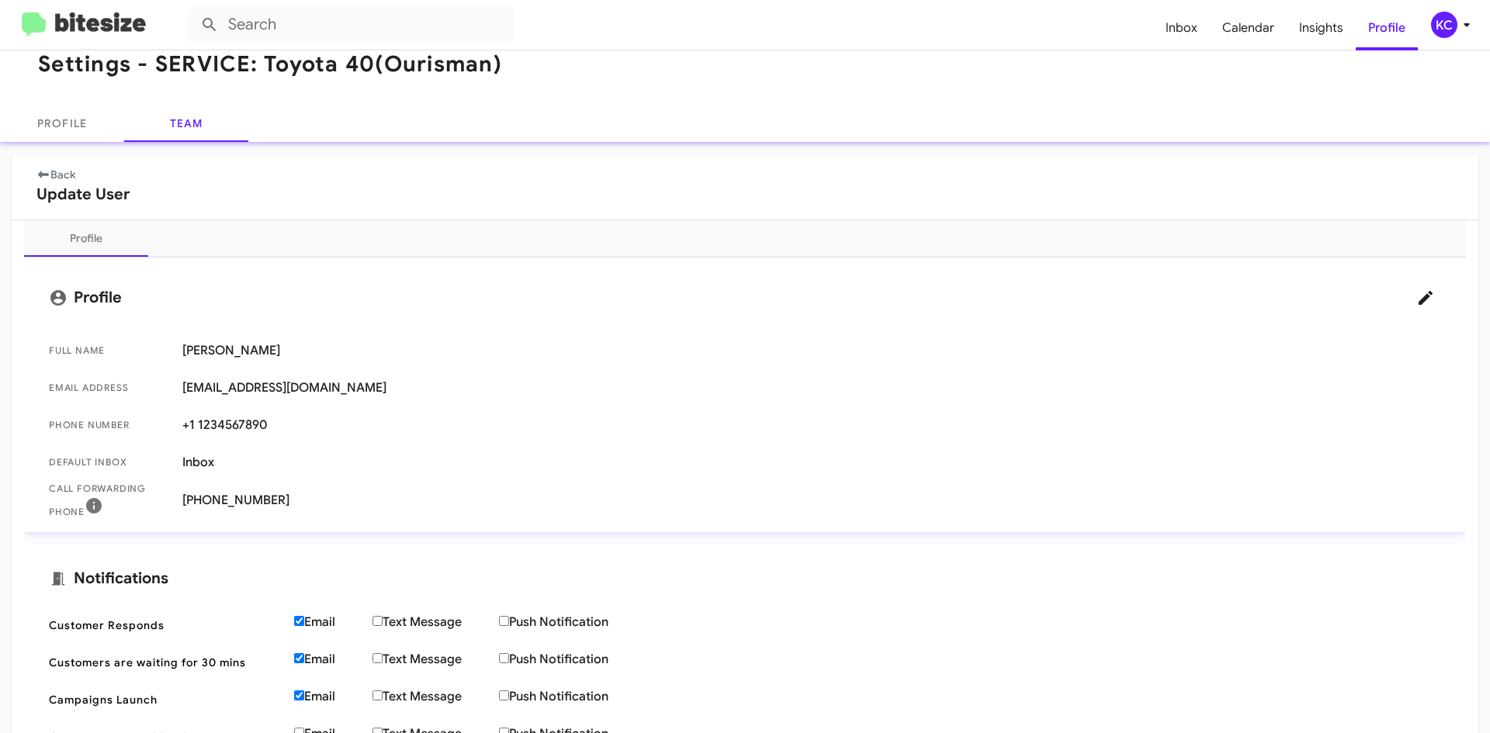
scroll to position [5, 0]
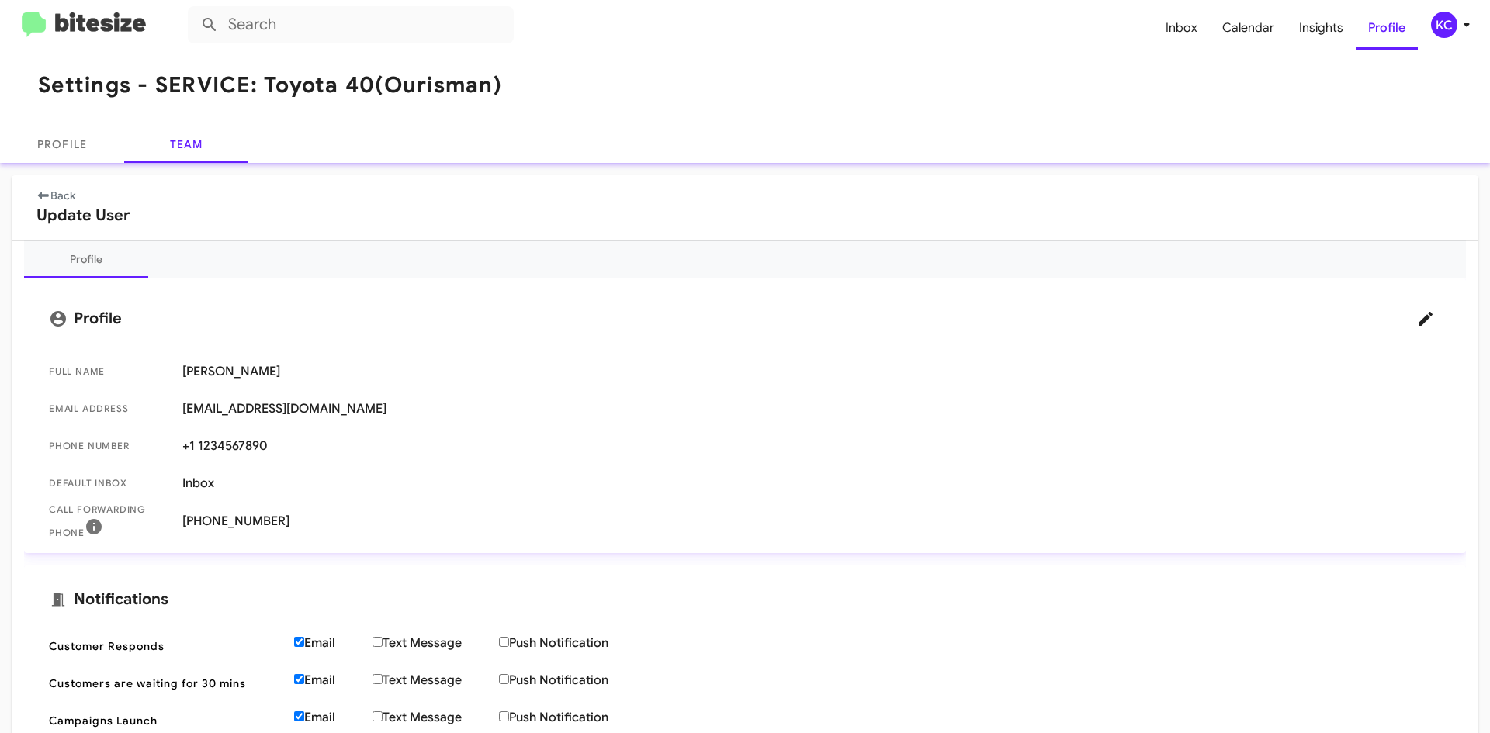
click at [47, 194] on icon at bounding box center [43, 195] width 11 height 7
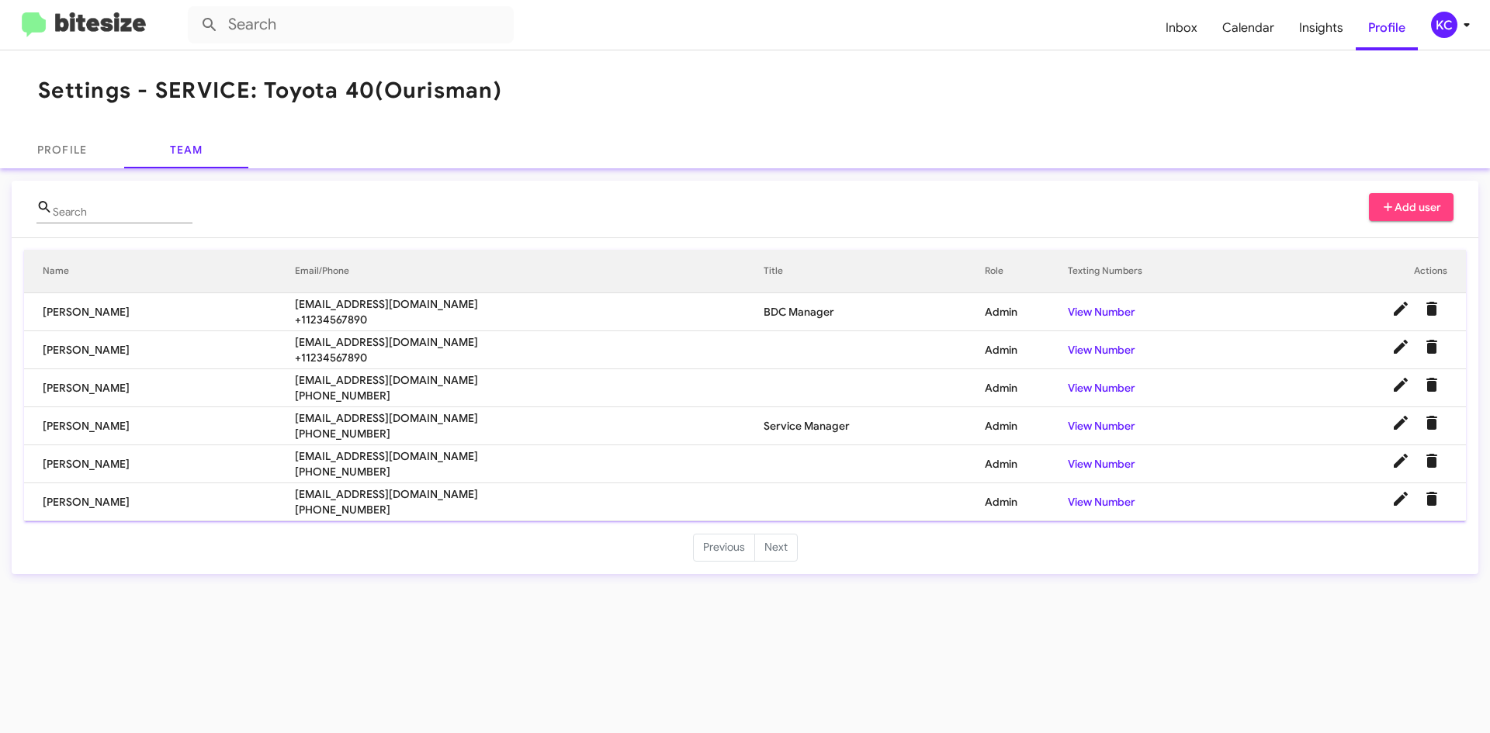
click at [1444, 19] on div "KC" at bounding box center [1444, 25] width 26 height 26
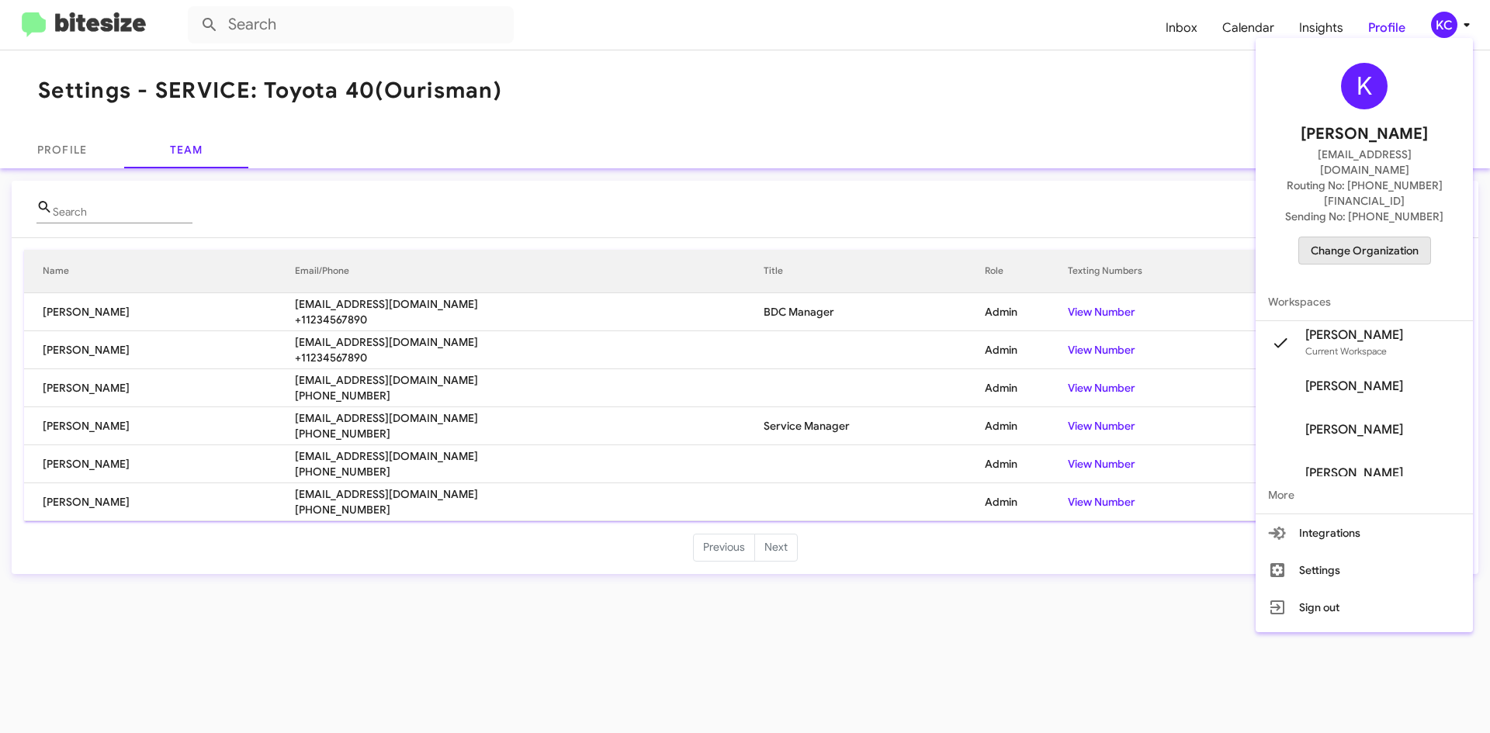
click at [1371, 237] on span "Change Organization" at bounding box center [1365, 250] width 108 height 26
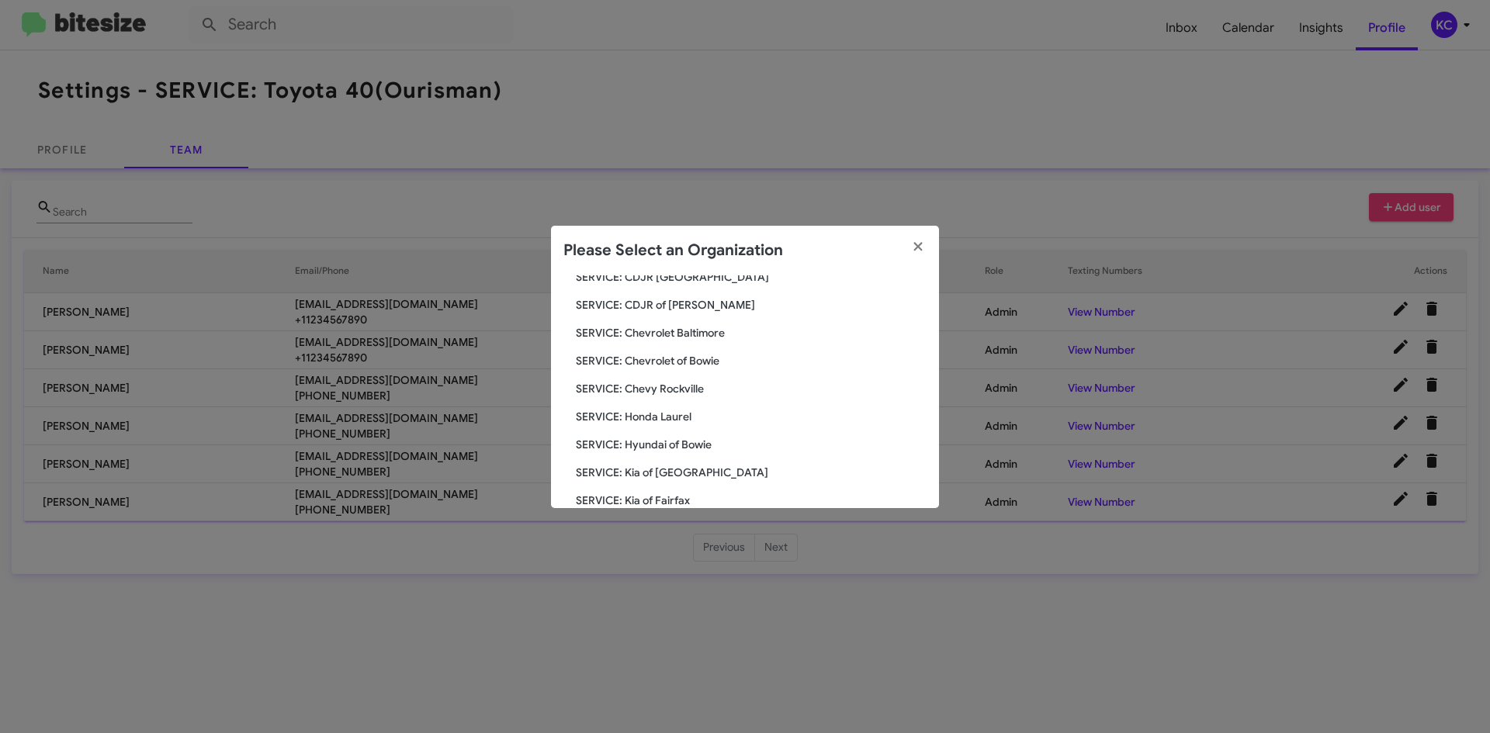
scroll to position [155, 0]
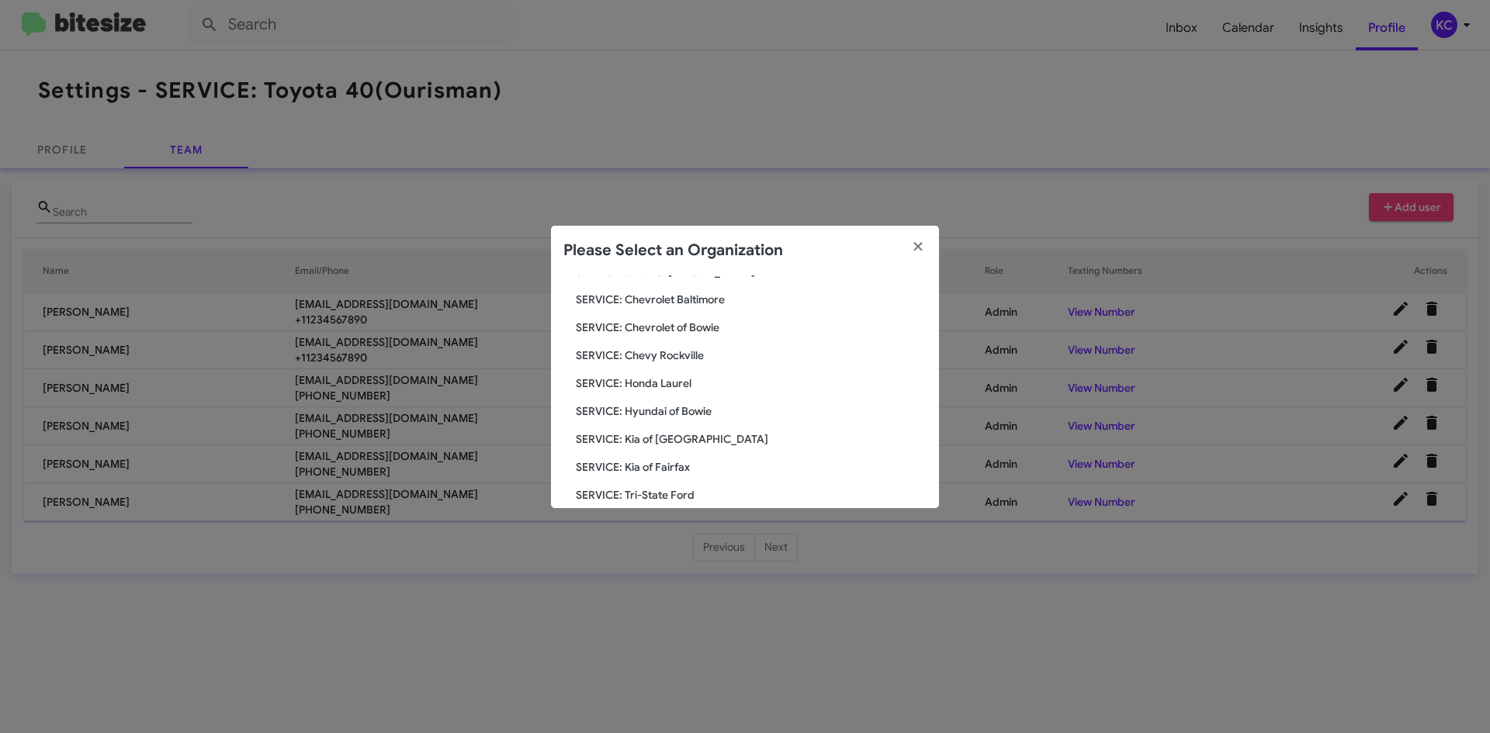
click at [684, 409] on span "SERVICE: Hyundai of Bowie" at bounding box center [751, 412] width 351 height 16
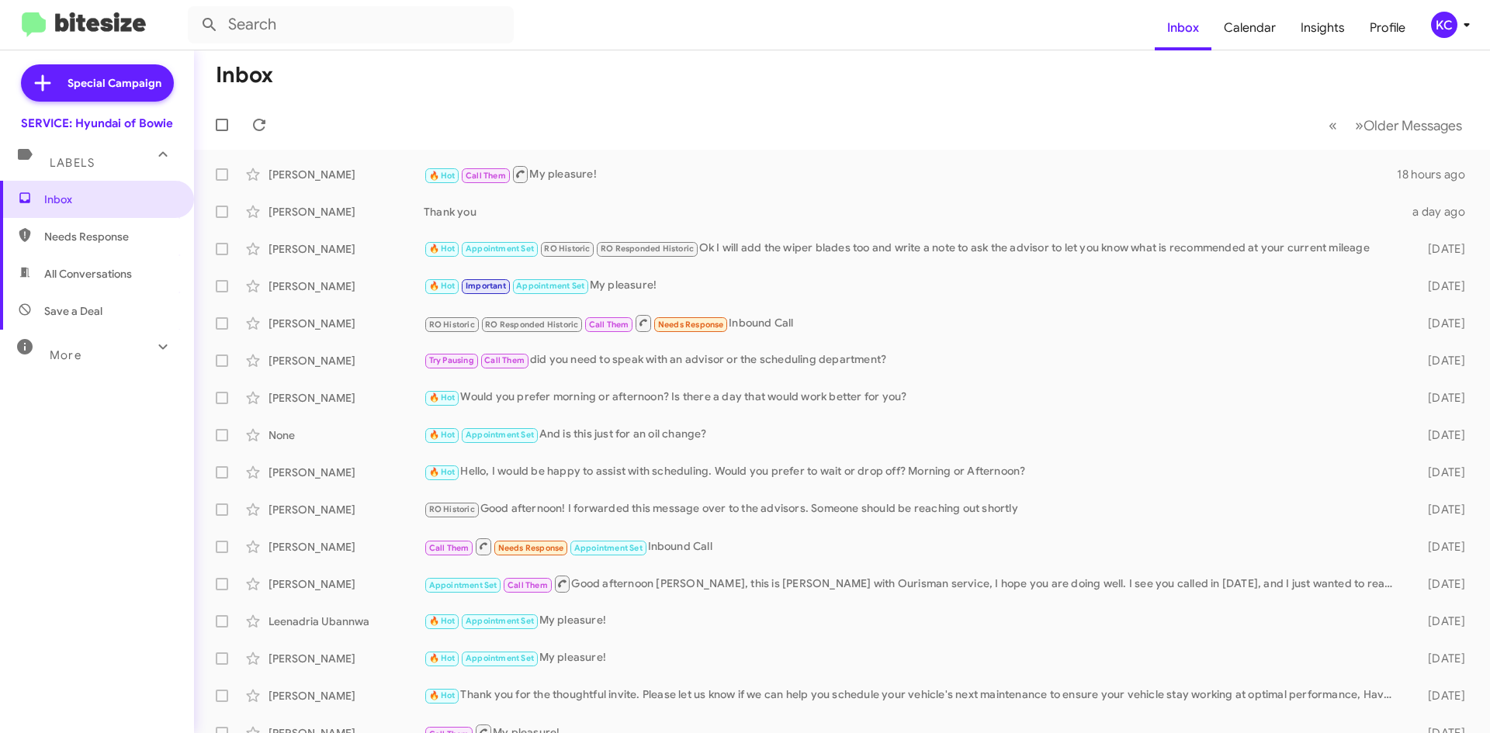
click at [144, 245] on span "Needs Response" at bounding box center [97, 236] width 194 height 37
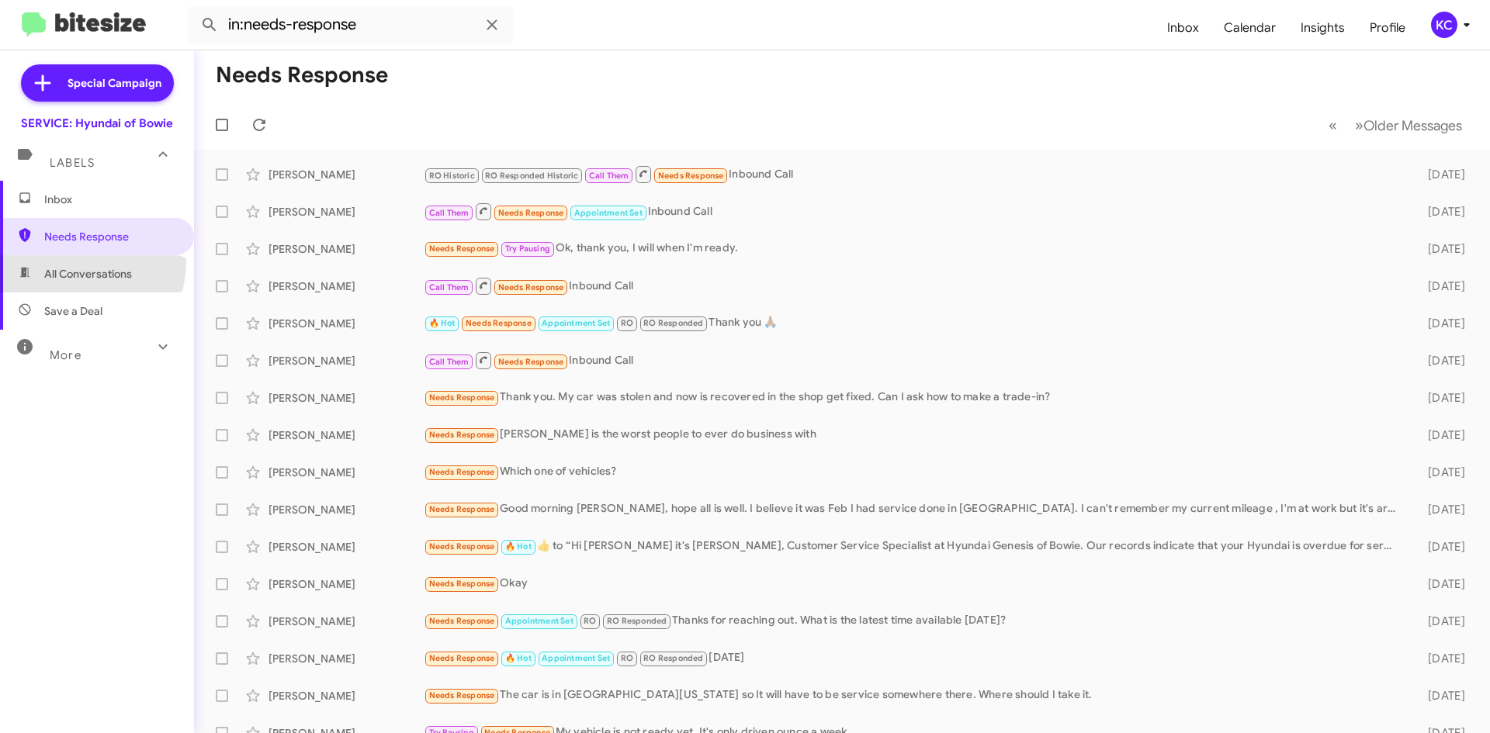
click at [41, 258] on span "All Conversations" at bounding box center [97, 273] width 194 height 37
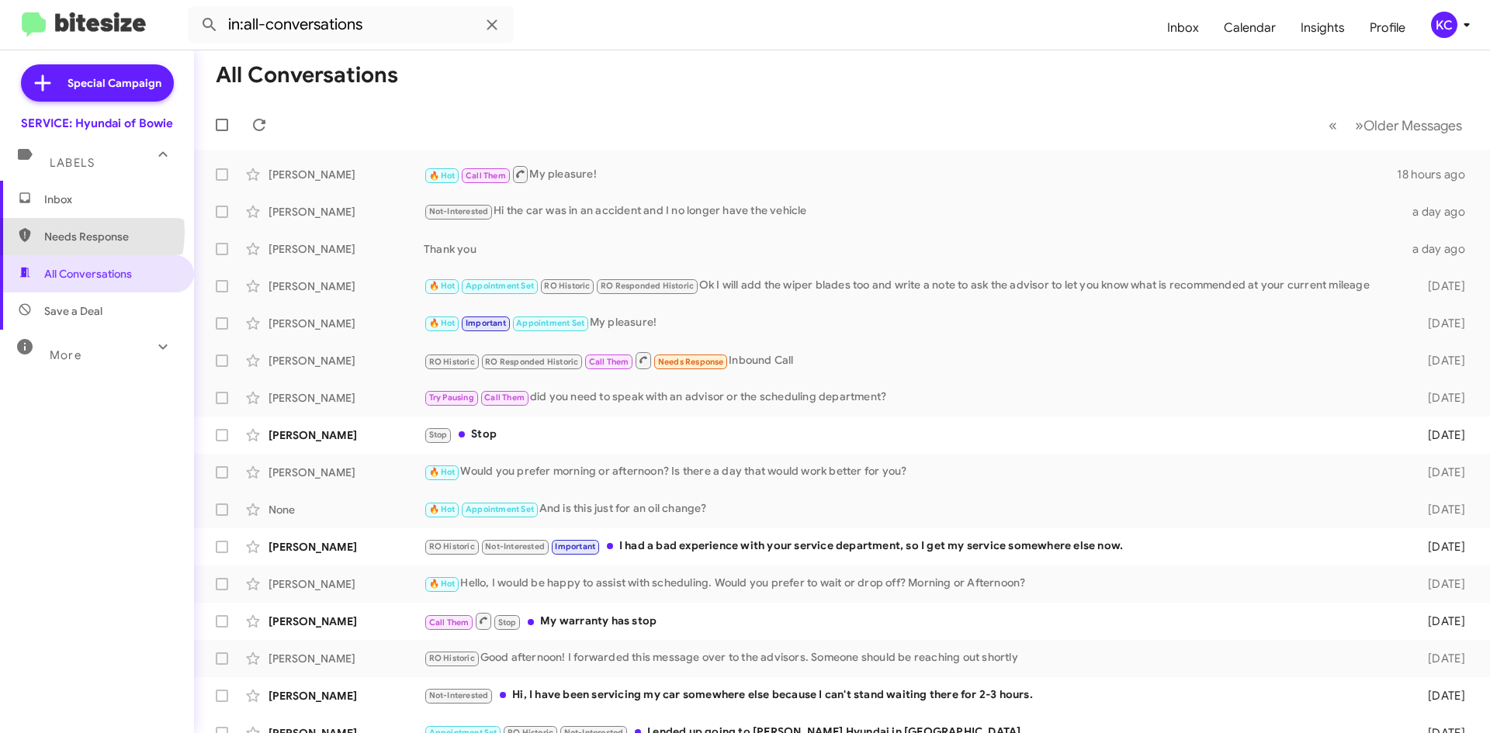
click at [60, 232] on span "Needs Response" at bounding box center [110, 237] width 132 height 16
type input "in:needs-response"
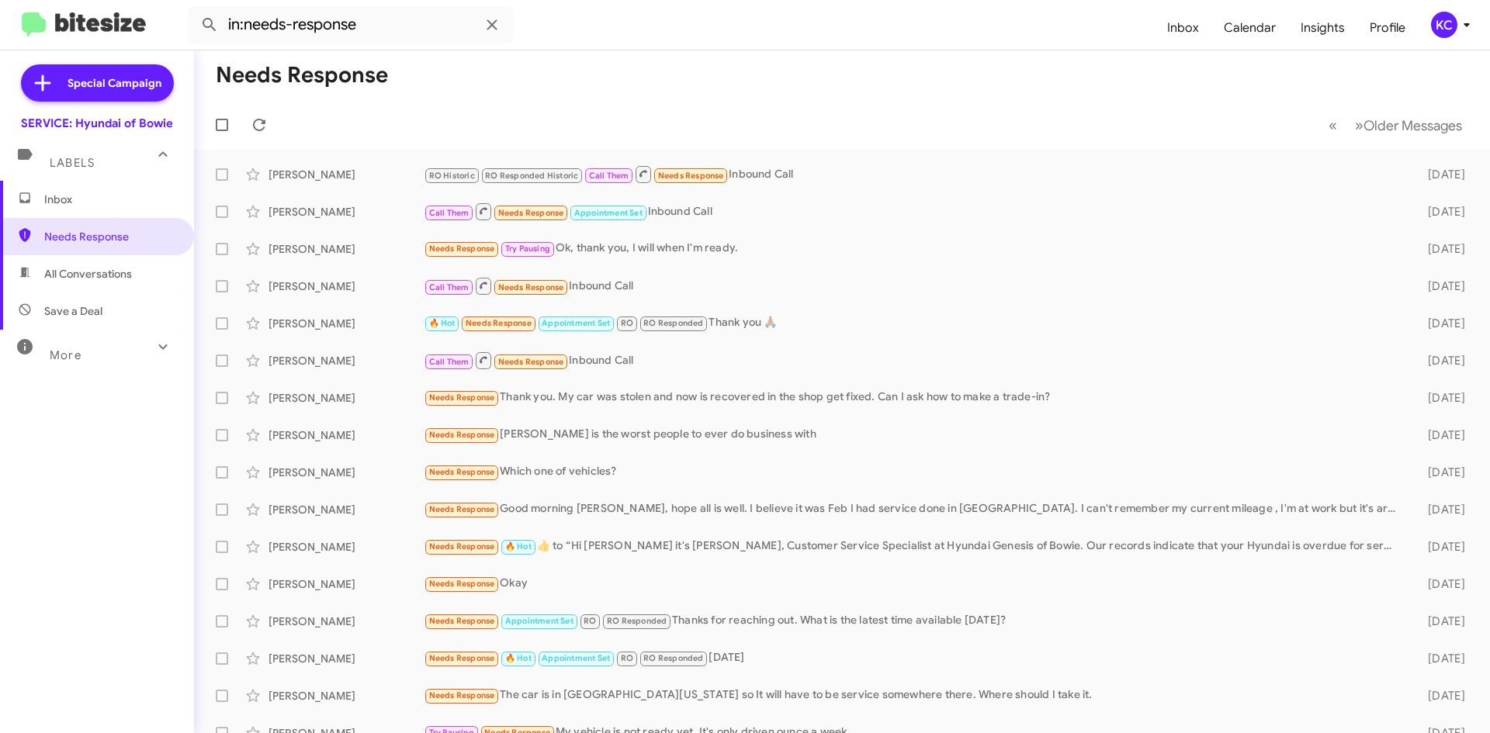
click at [71, 178] on mat-expansion-panel-header "Labels" at bounding box center [97, 156] width 194 height 50
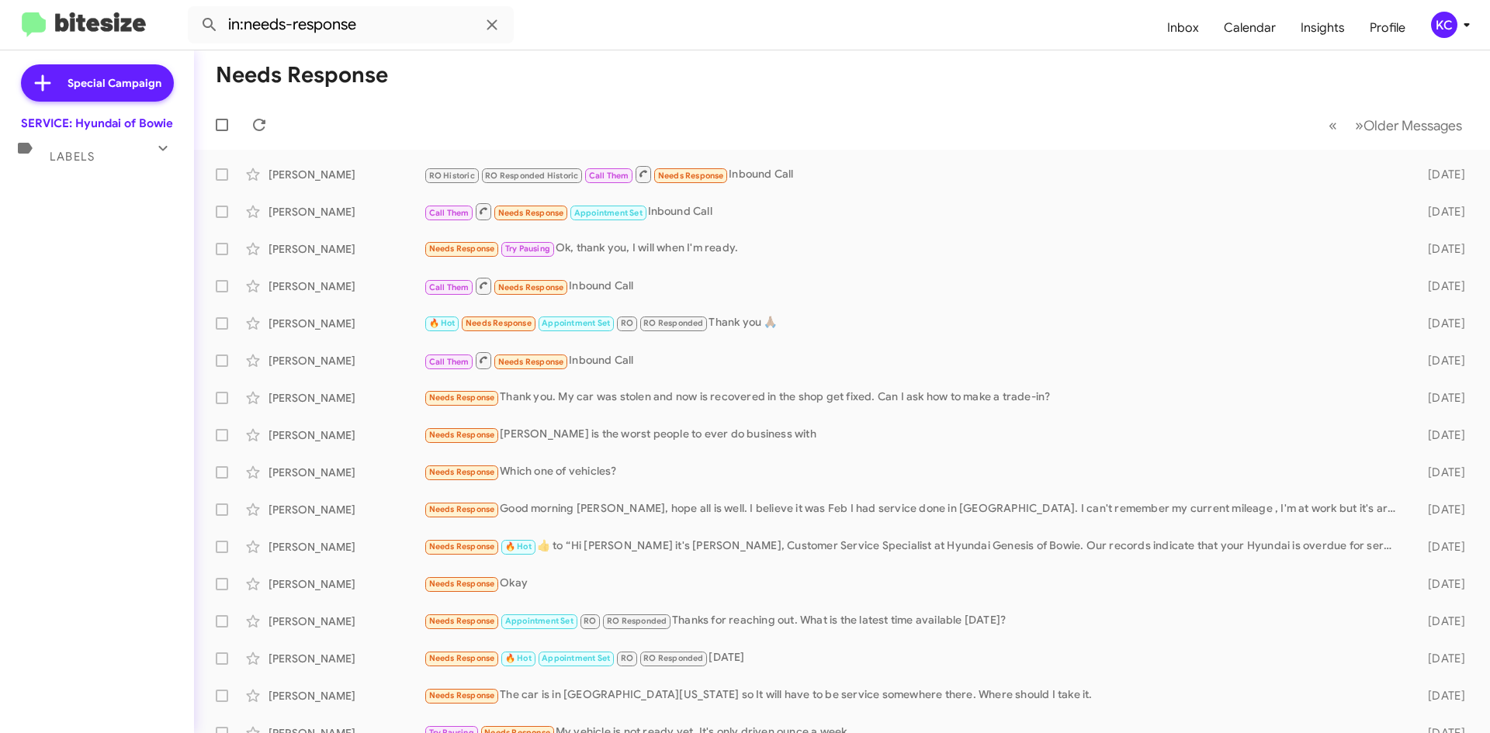
click at [81, 150] on span "Labels" at bounding box center [72, 157] width 45 height 14
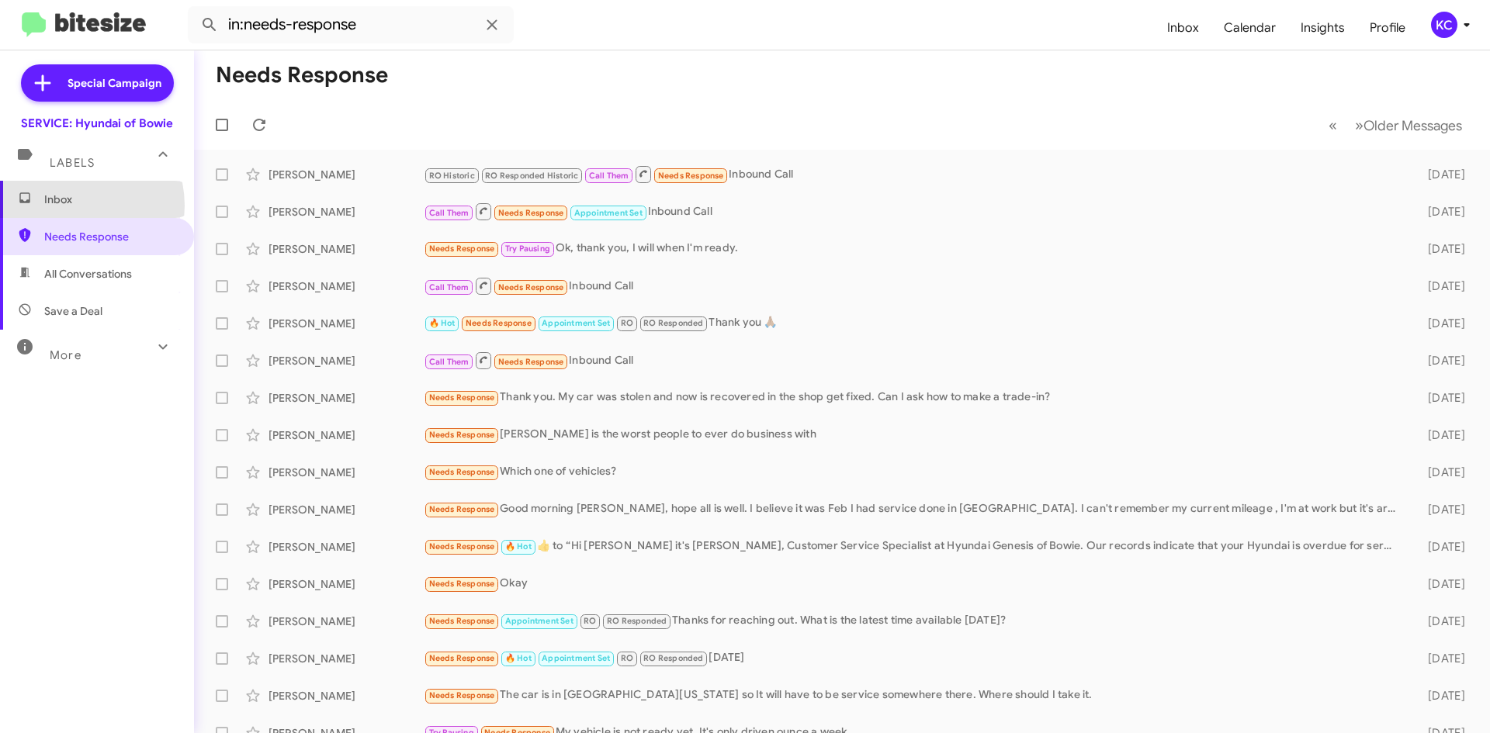
click at [69, 206] on span "Inbox" at bounding box center [110, 200] width 132 height 16
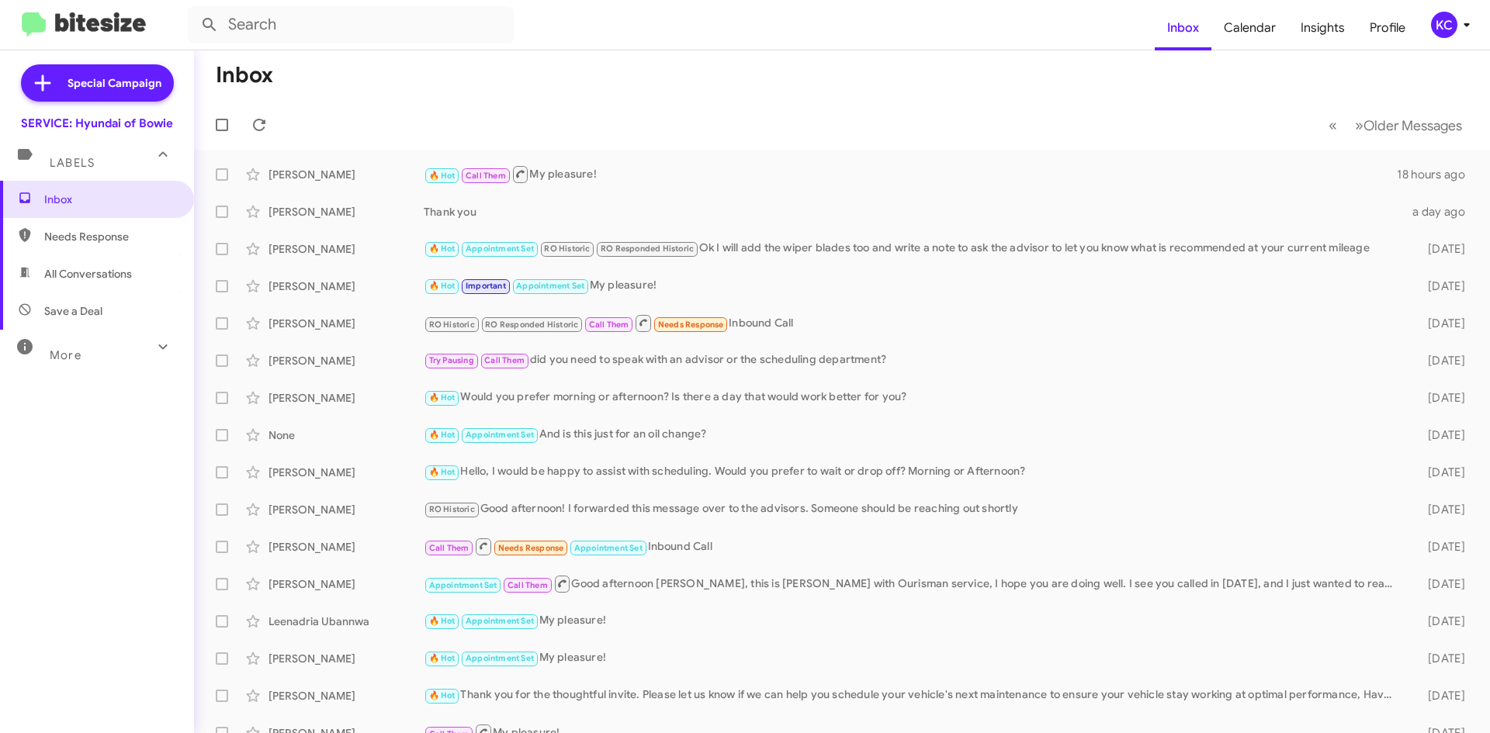
click at [420, 102] on mat-toolbar-row "« Previous » Next Older Messages" at bounding box center [842, 125] width 1296 height 50
click at [1403, 26] on span "Profile" at bounding box center [1387, 27] width 61 height 45
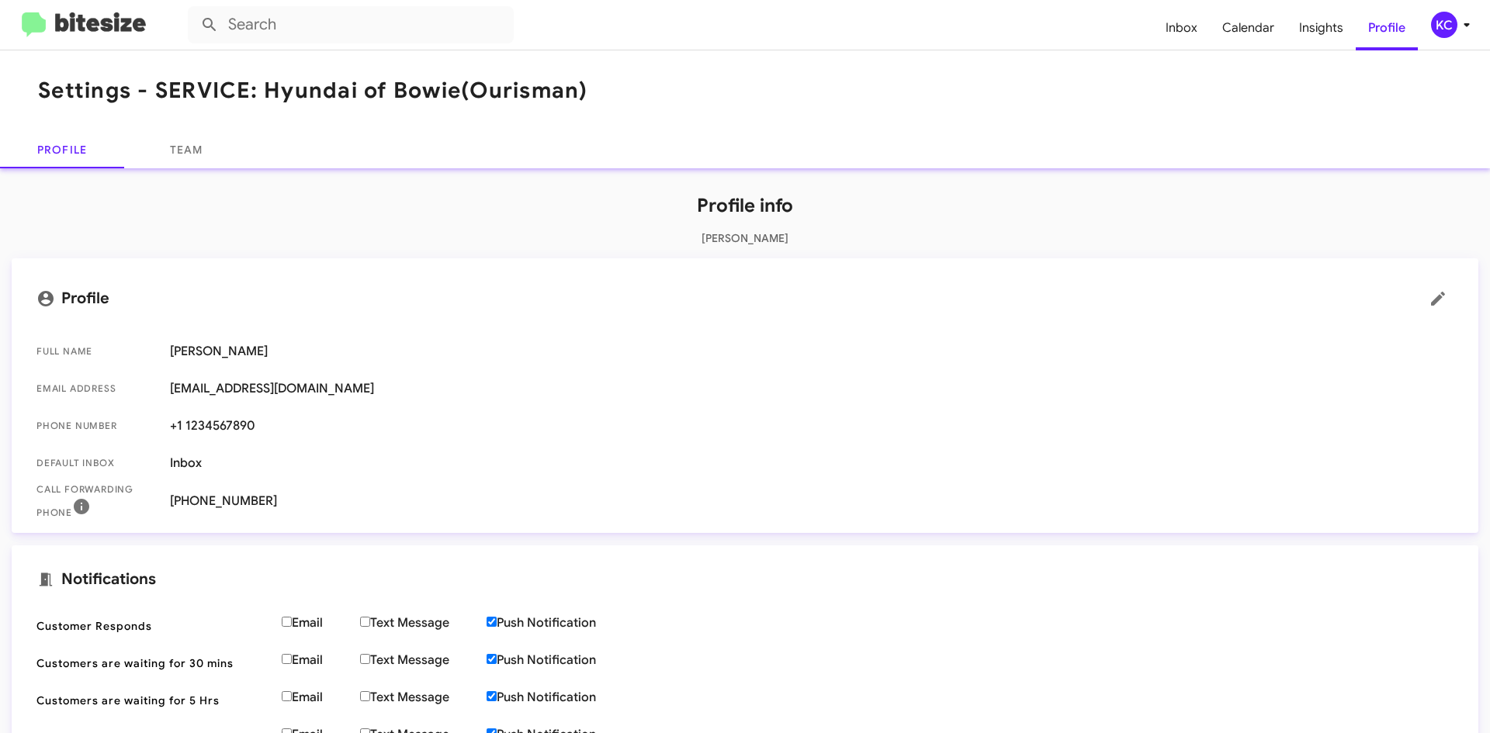
click at [432, 210] on h1 "Profile info" at bounding box center [745, 205] width 1467 height 25
click at [168, 144] on link "Team" at bounding box center [186, 149] width 124 height 37
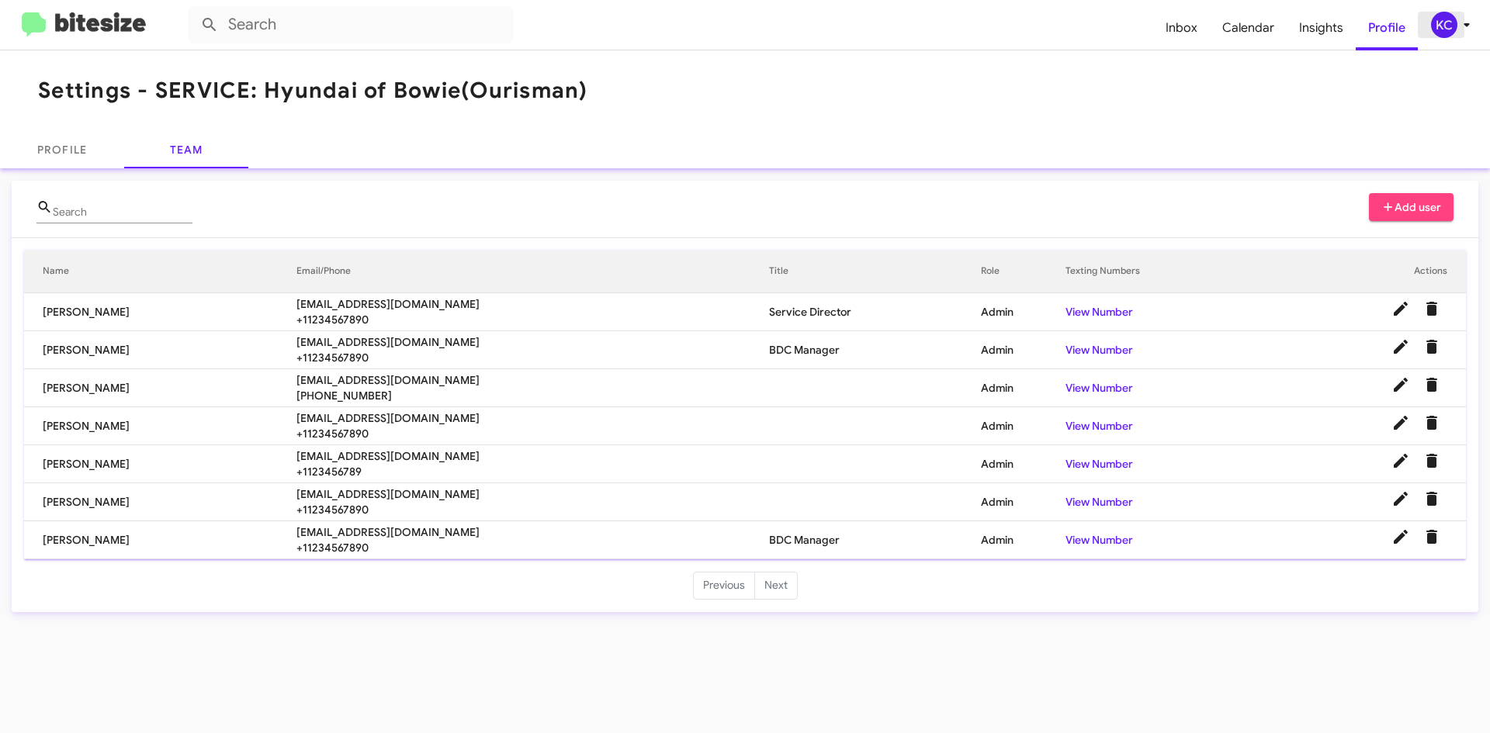
click at [1454, 16] on div "KC" at bounding box center [1444, 25] width 26 height 26
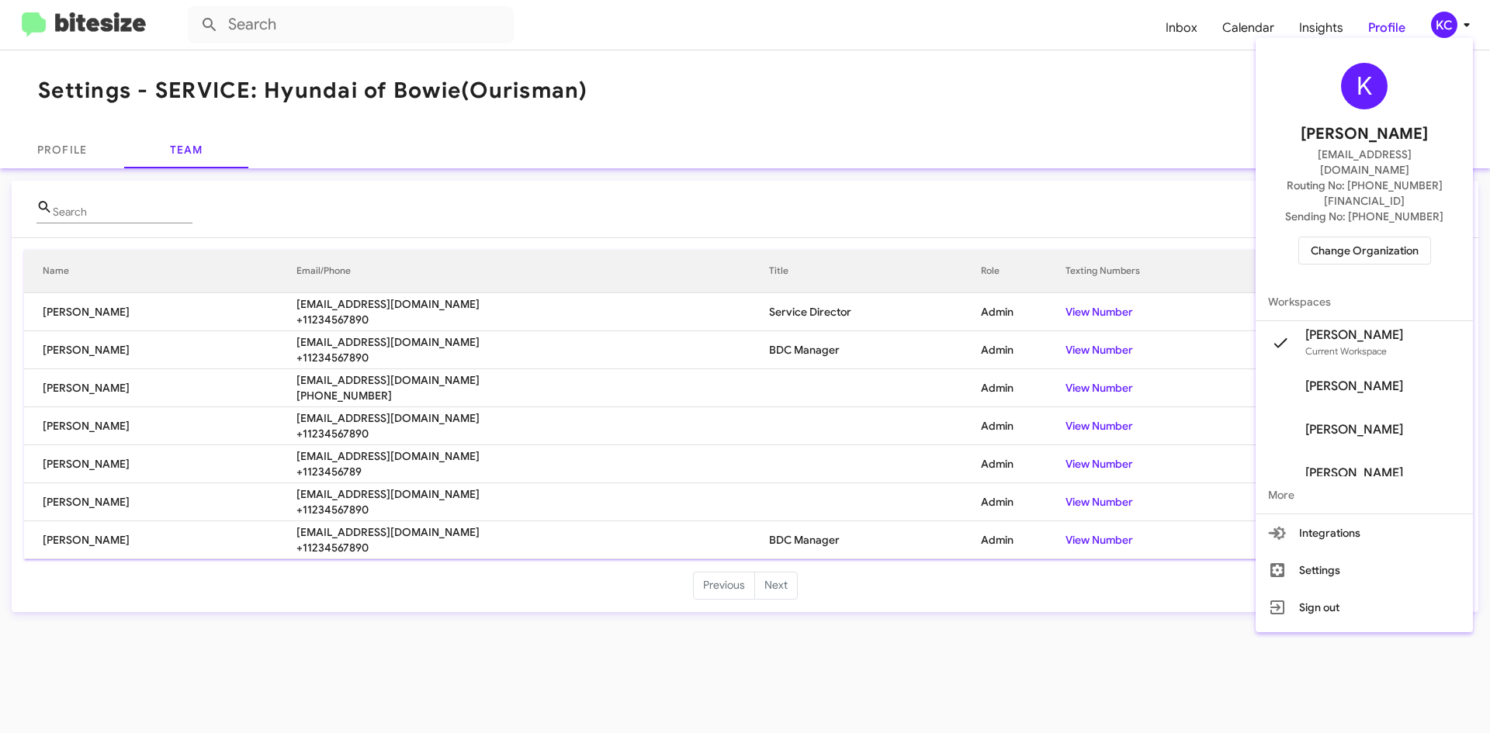
click at [1394, 237] on span "Change Organization" at bounding box center [1365, 250] width 108 height 26
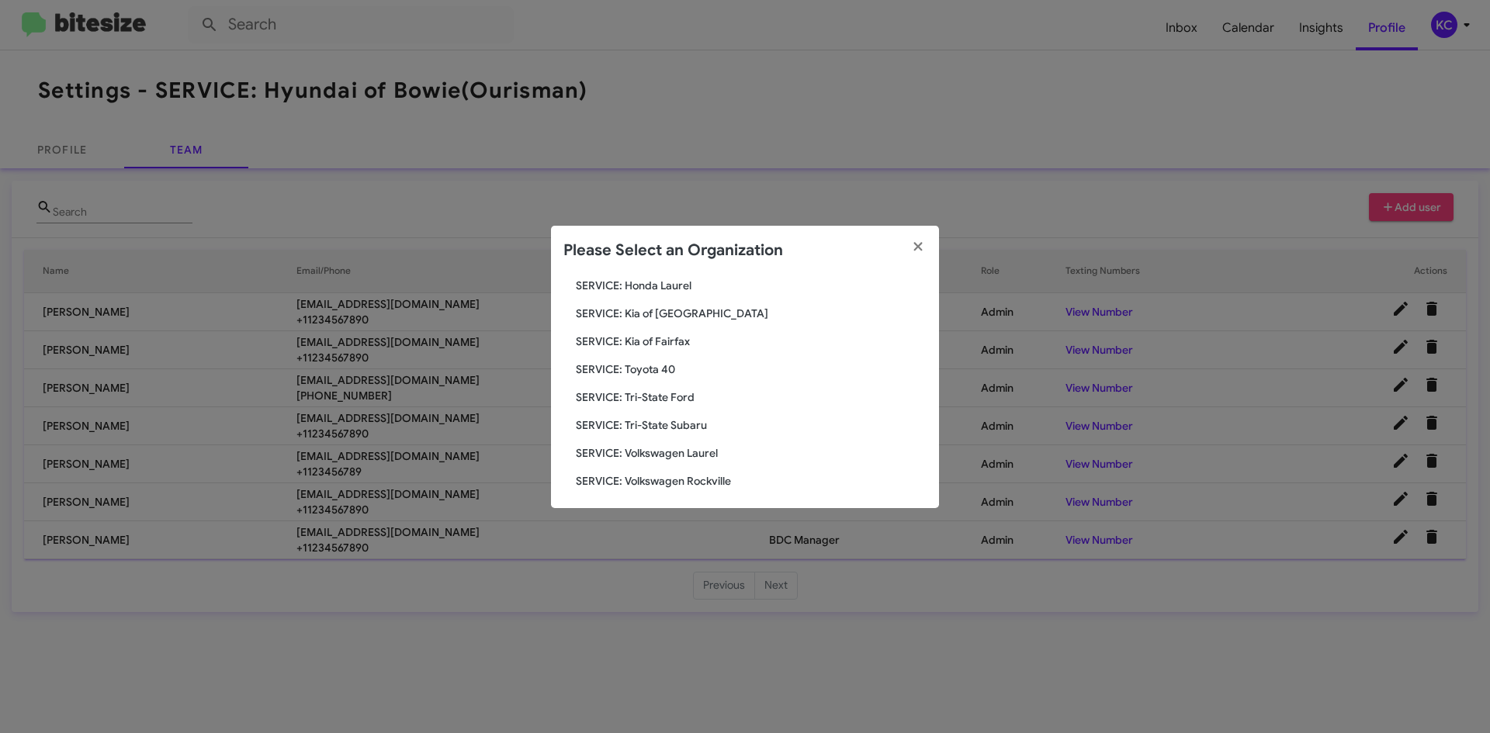
scroll to position [258, 0]
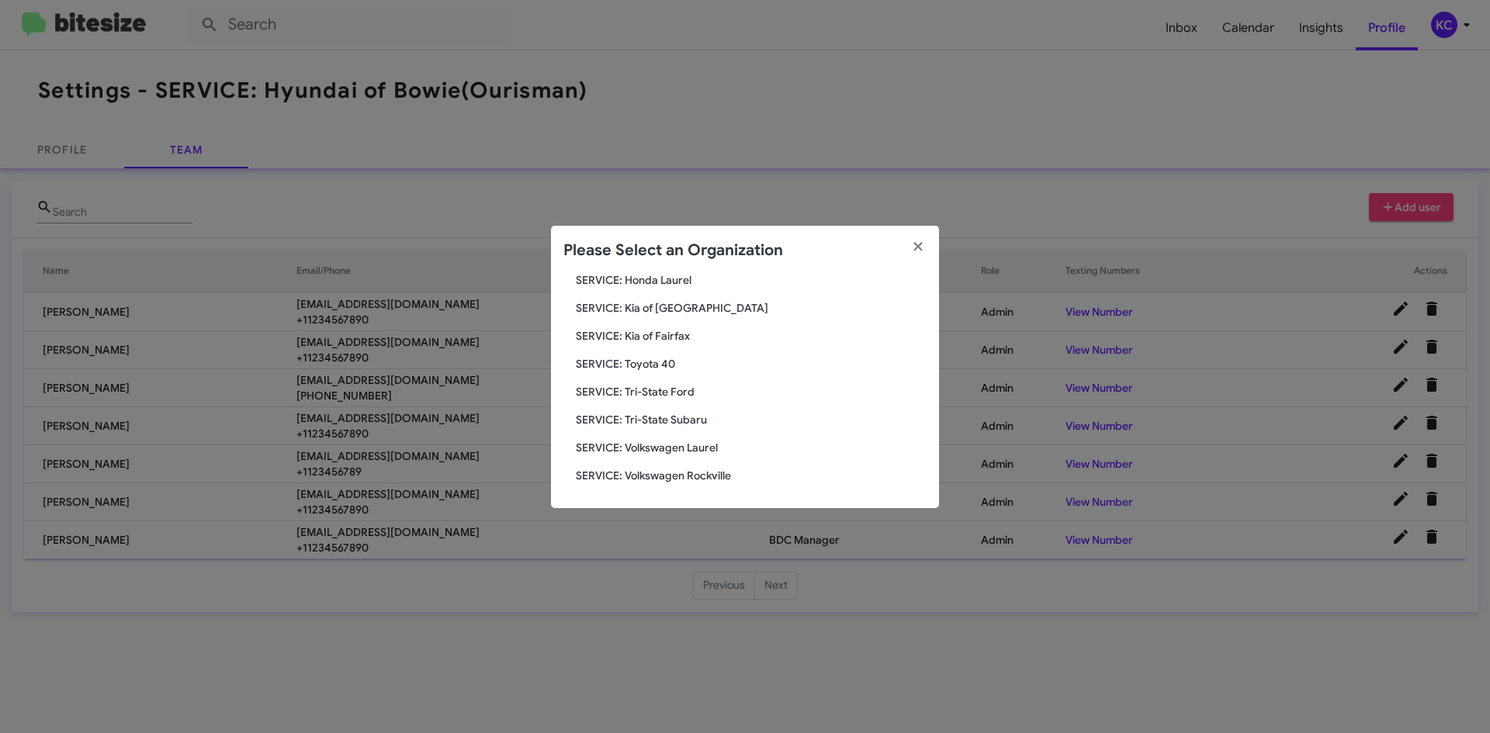
click at [664, 366] on span "SERVICE: Toyota 40" at bounding box center [751, 364] width 351 height 16
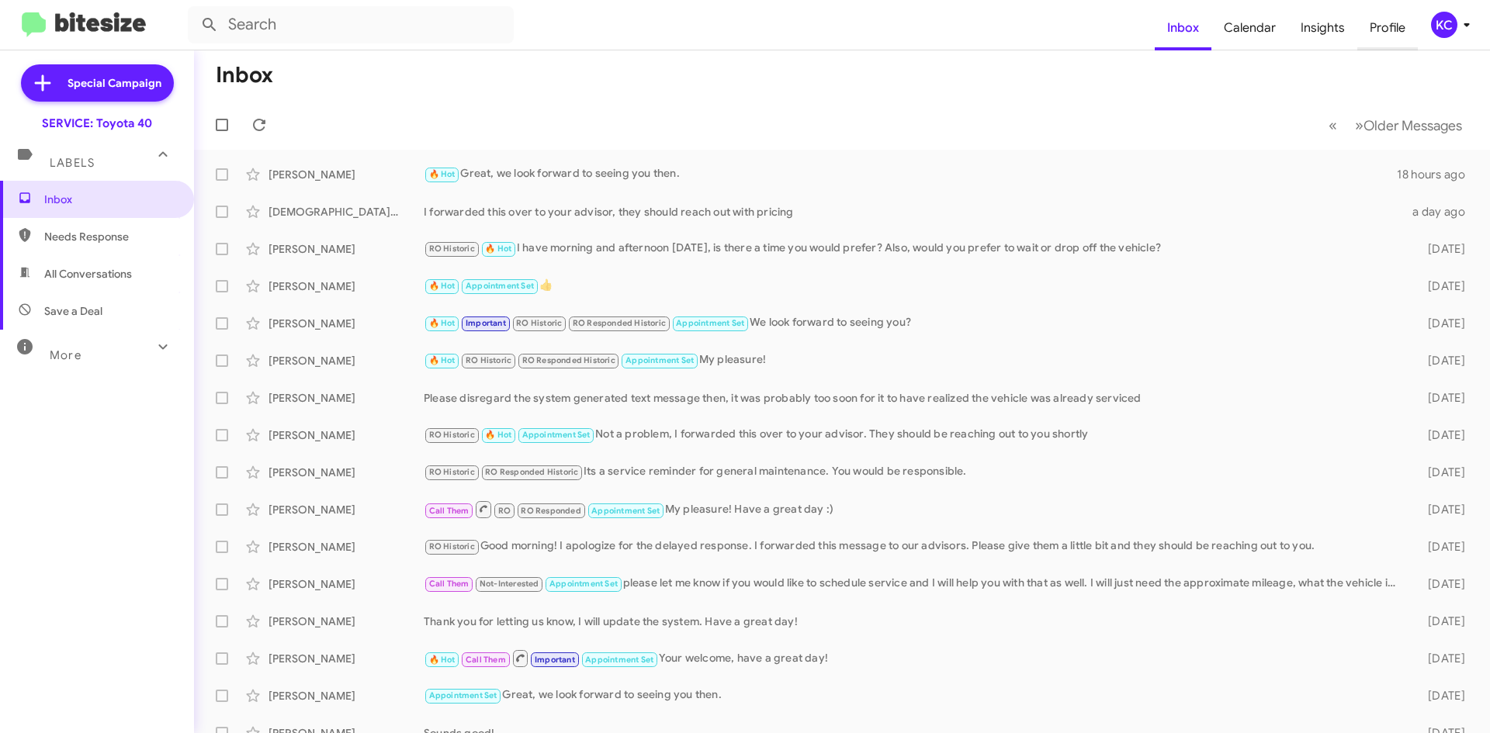
click at [1379, 29] on span "Profile" at bounding box center [1387, 27] width 61 height 45
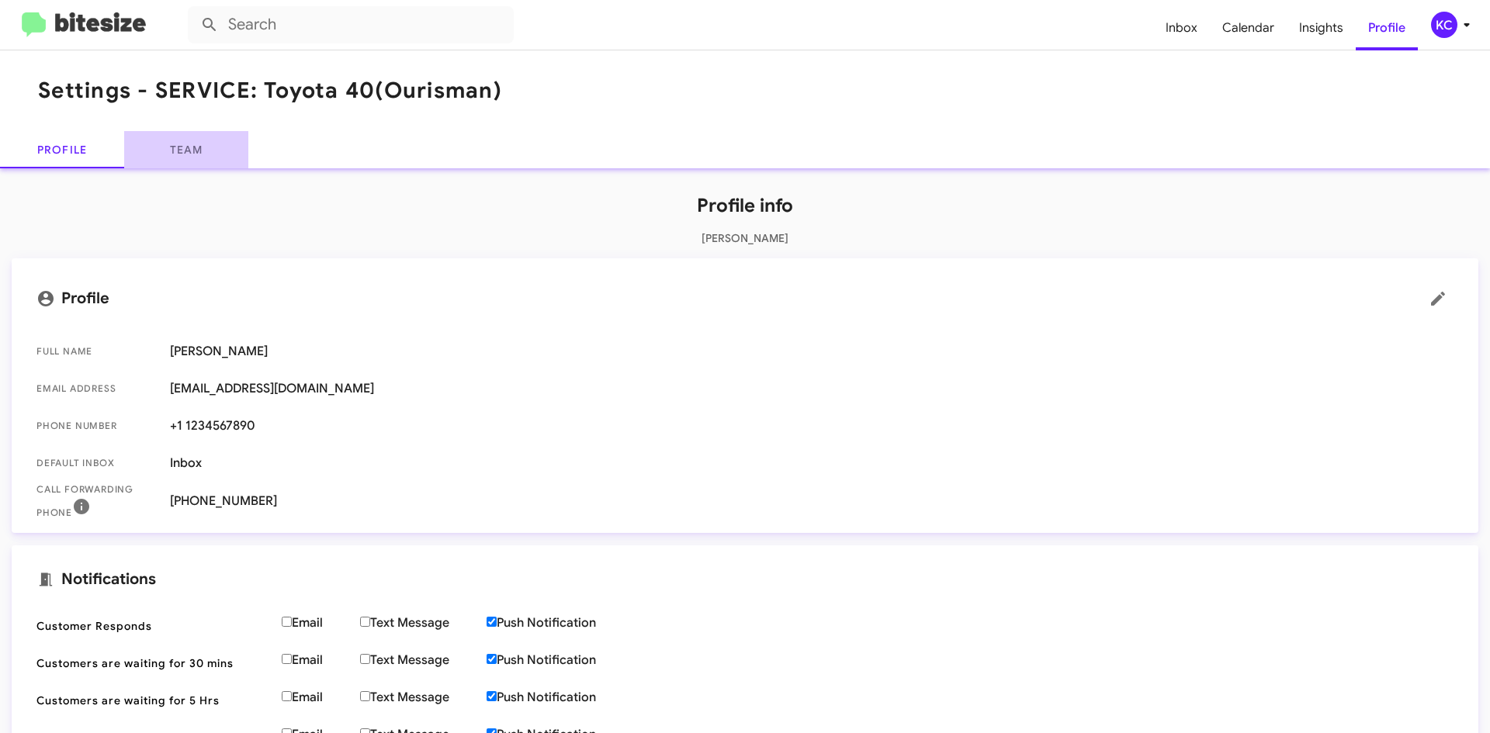
click at [186, 142] on link "Team" at bounding box center [186, 149] width 124 height 37
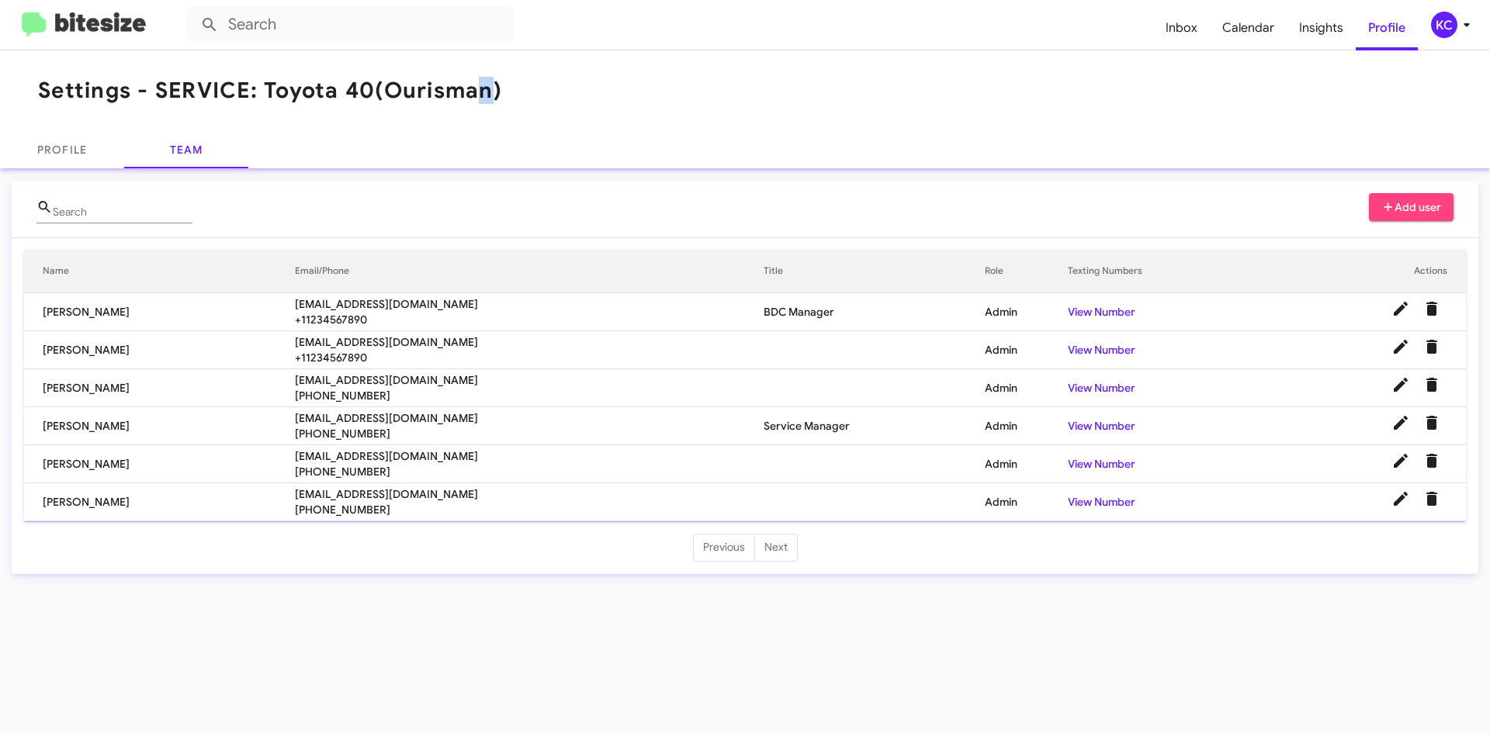
click at [494, 106] on mat-toolbar "Settings - SERVICE: Toyota 40 (Ourisman)" at bounding box center [745, 90] width 1490 height 81
drag, startPoint x: 1111, startPoint y: 222, endPoint x: 1078, endPoint y: 225, distance: 32.7
click at [1111, 222] on div "Search Add user" at bounding box center [744, 215] width 1417 height 44
click at [1136, 109] on mat-toolbar "Settings - SERVICE: Toyota 40 (Ourisman)" at bounding box center [745, 90] width 1490 height 81
